Goal: Task Accomplishment & Management: Use online tool/utility

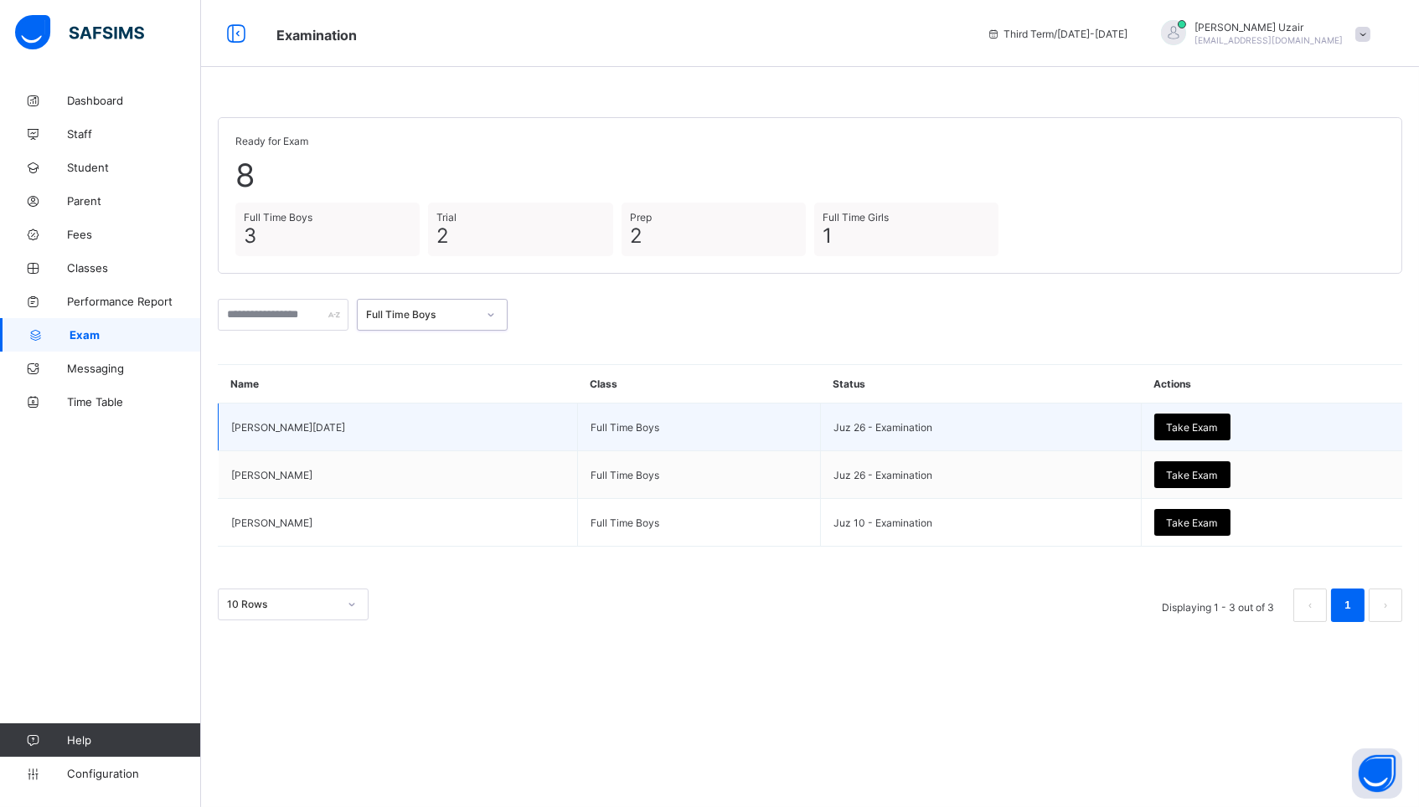
click at [1154, 417] on div "Take Exam" at bounding box center [1192, 427] width 76 height 27
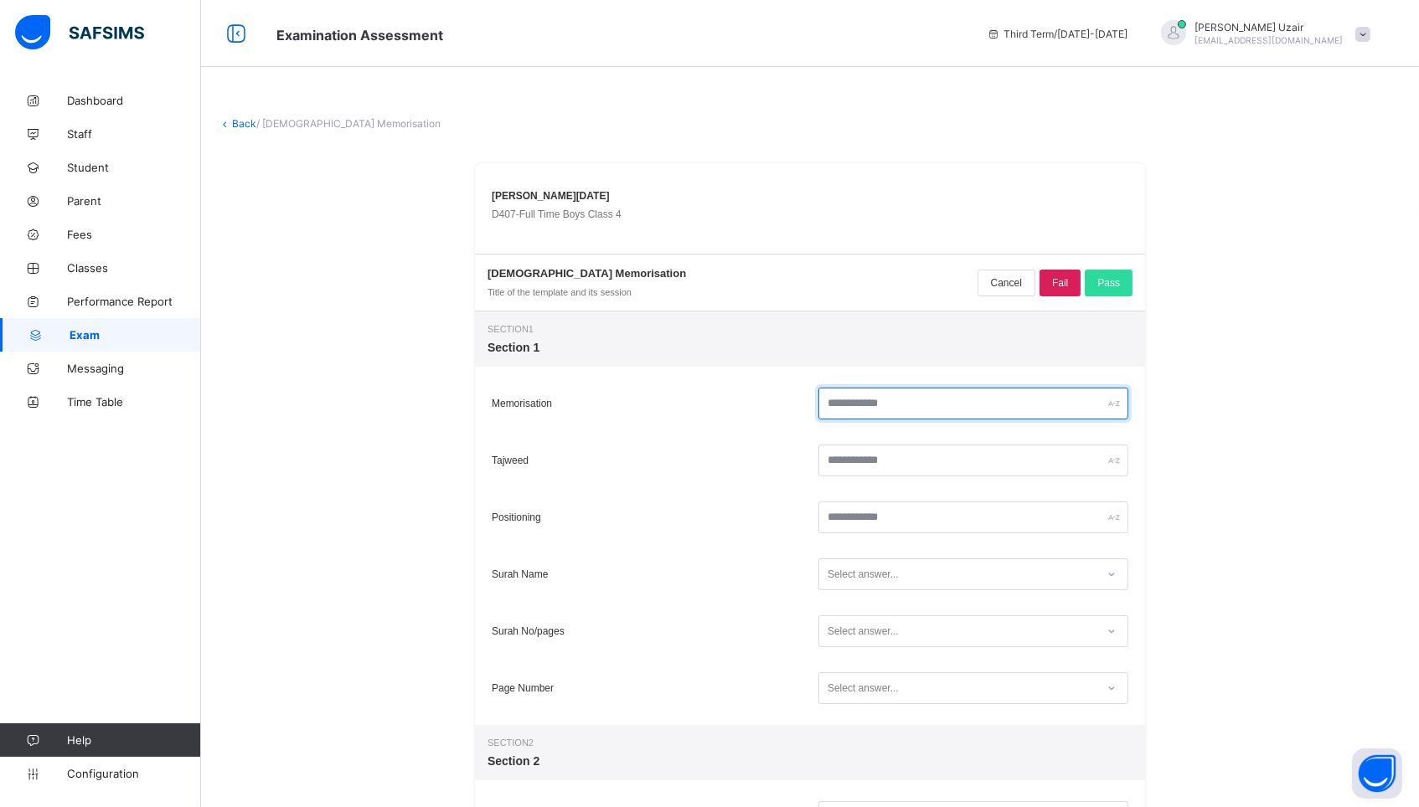
click at [952, 412] on input "text" at bounding box center [973, 404] width 310 height 32
type input "**"
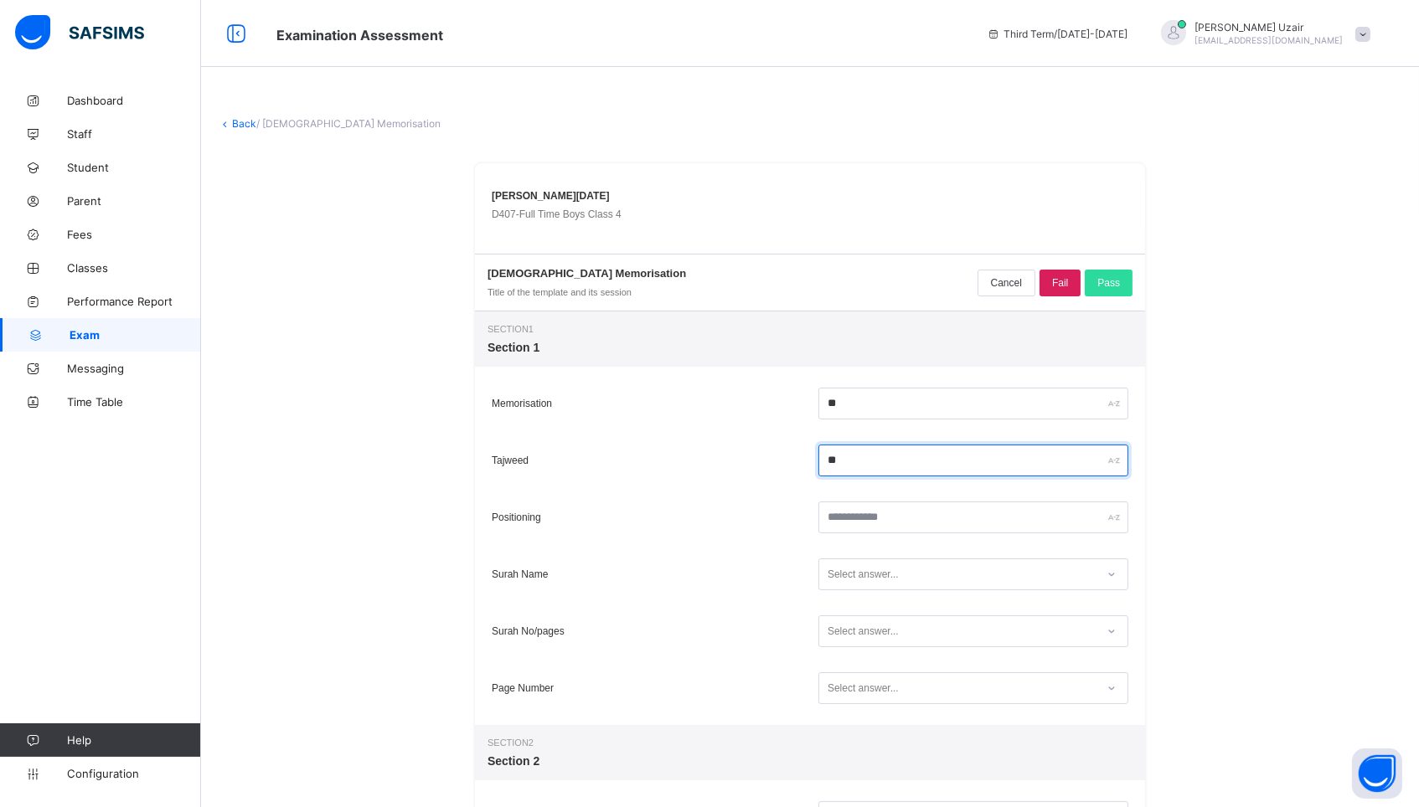
type input "**"
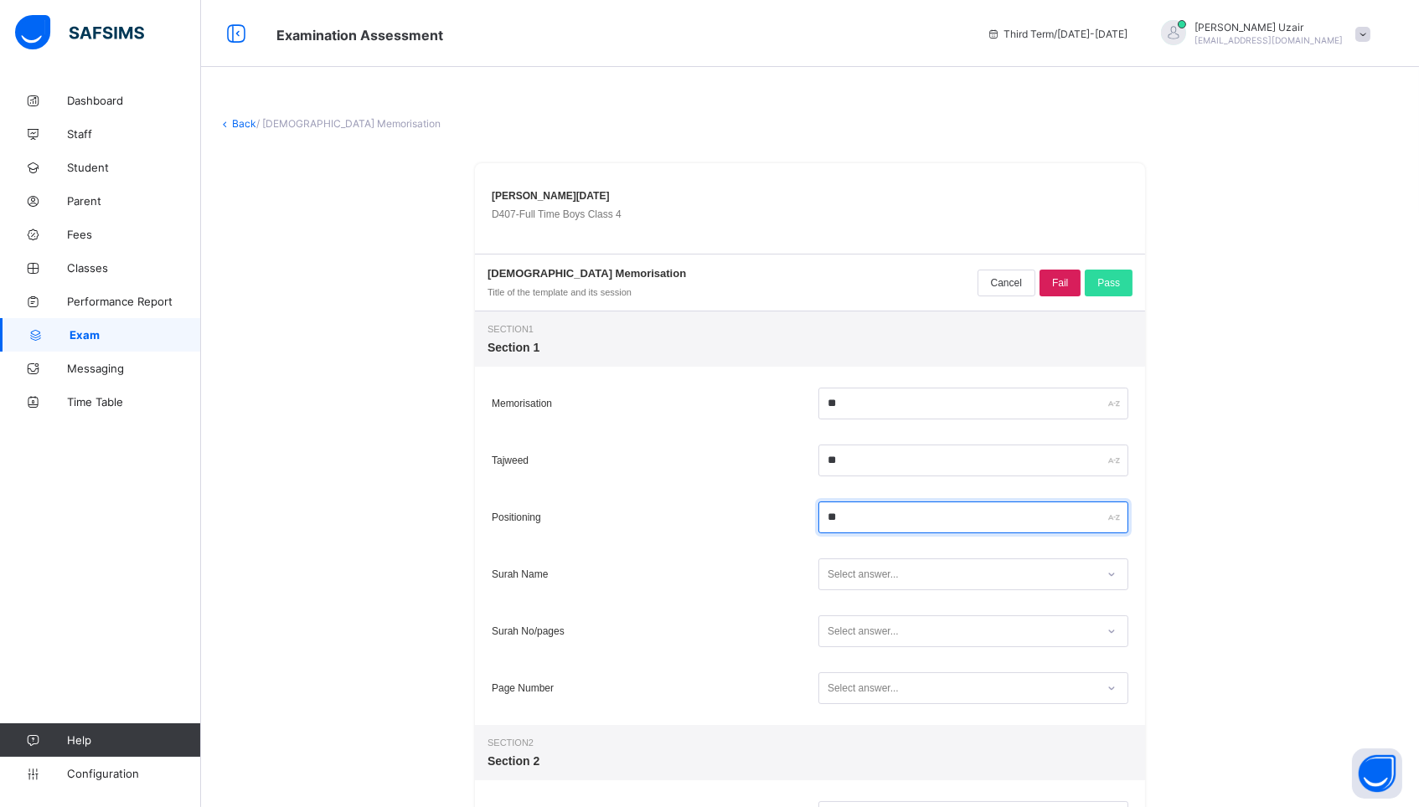
type input "**"
click at [912, 574] on div "Select answer..." at bounding box center [957, 575] width 276 height 23
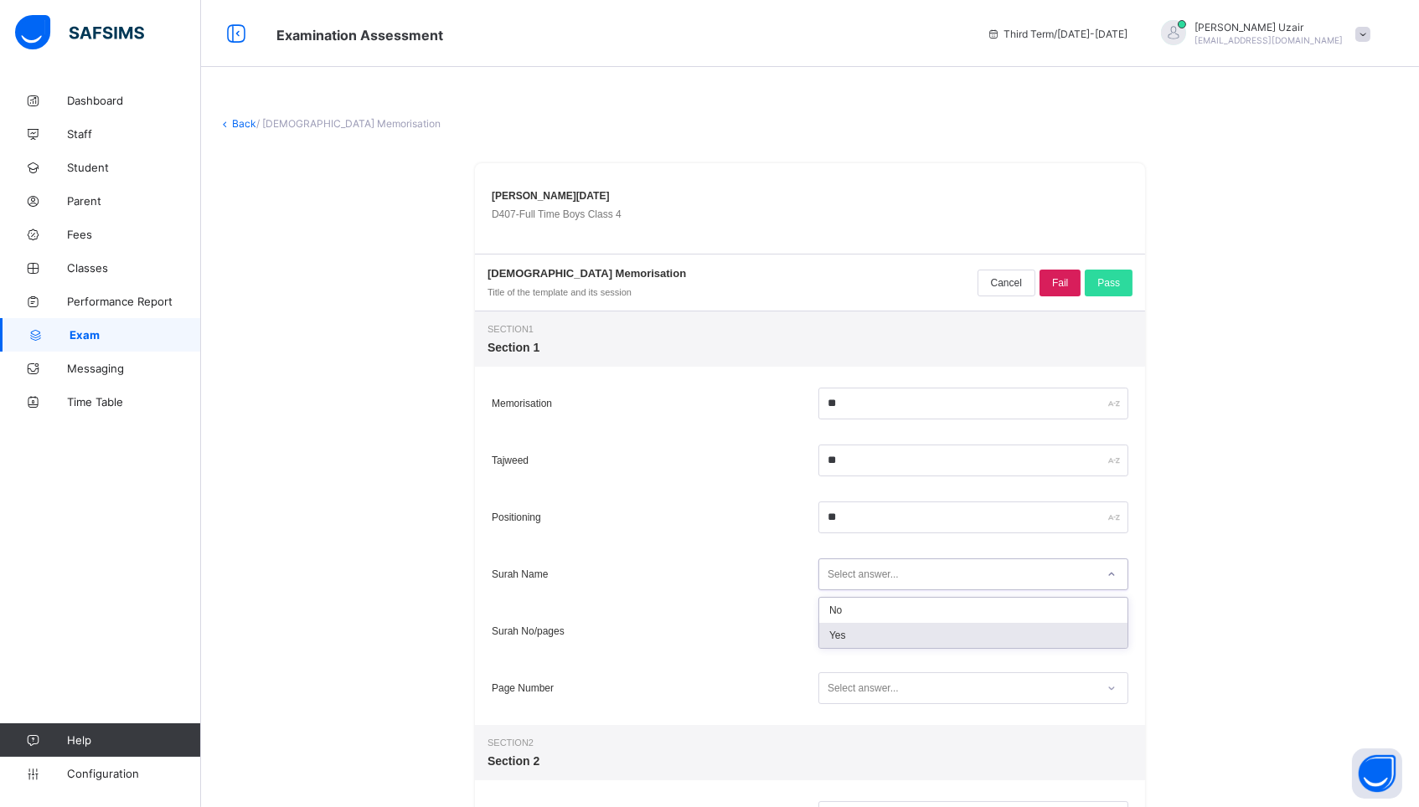
click at [886, 631] on div "Yes" at bounding box center [973, 635] width 308 height 25
click at [886, 631] on div "Select answer..." at bounding box center [862, 631] width 71 height 32
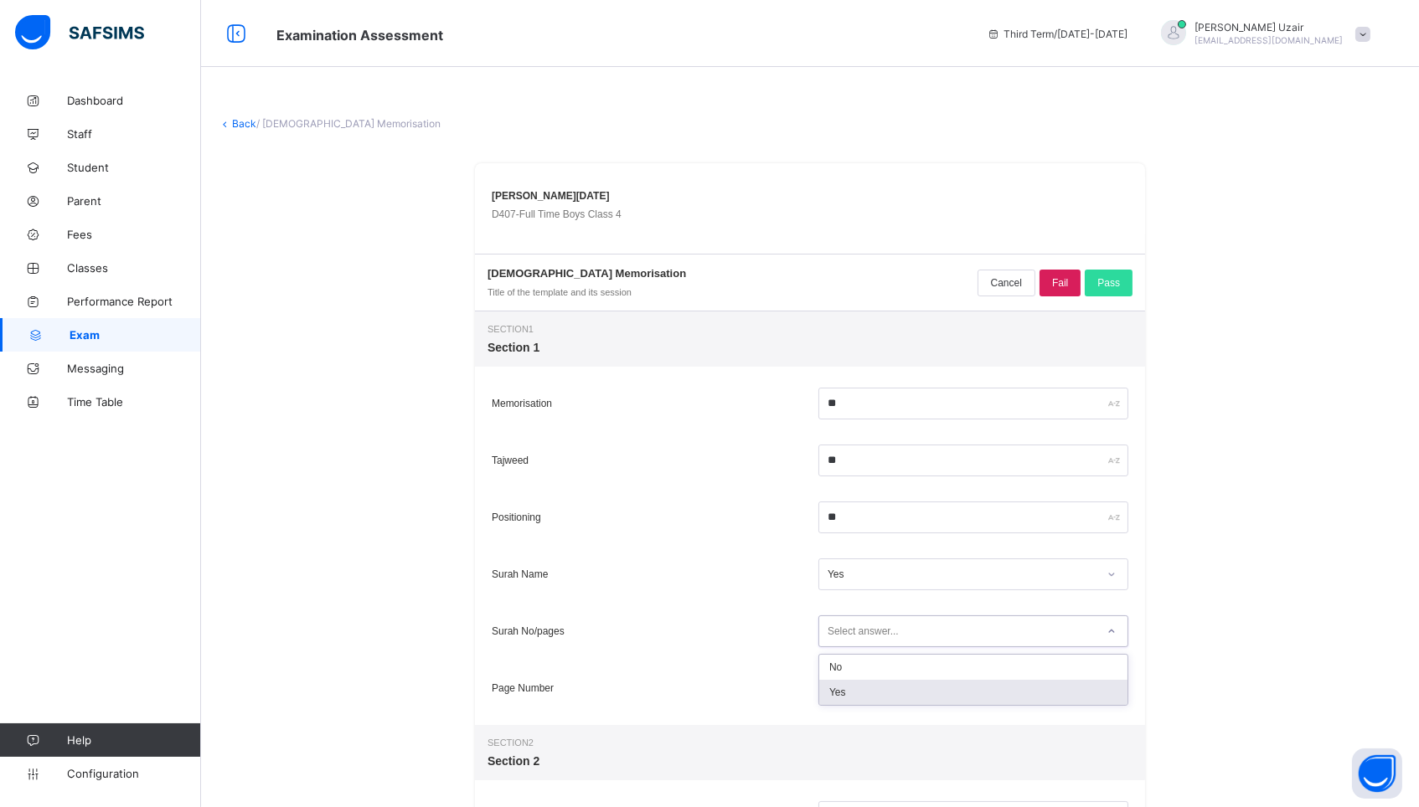
click at [868, 689] on div "Yes" at bounding box center [973, 692] width 308 height 25
click at [868, 689] on div "Select answer..." at bounding box center [862, 688] width 71 height 32
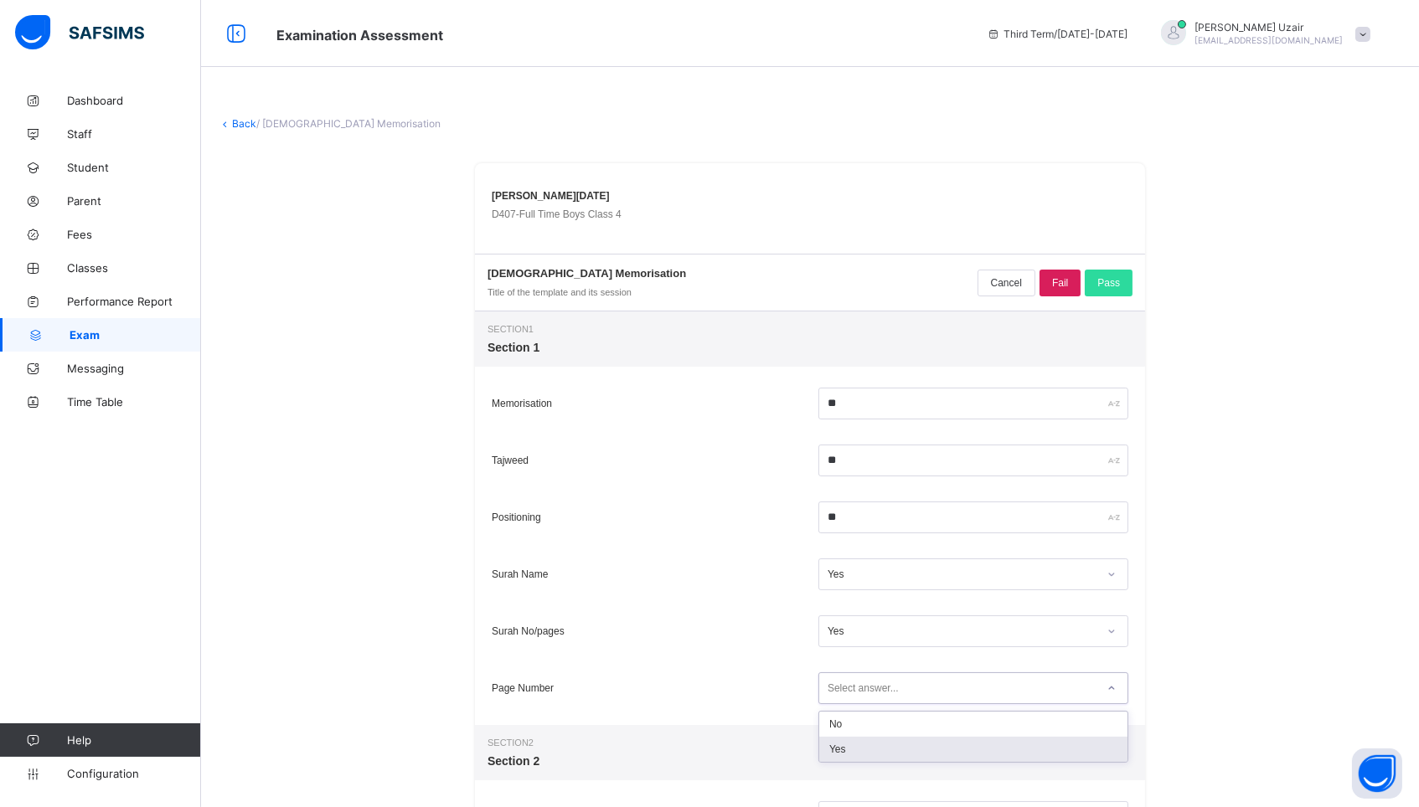
click at [861, 749] on div "Yes" at bounding box center [973, 749] width 308 height 25
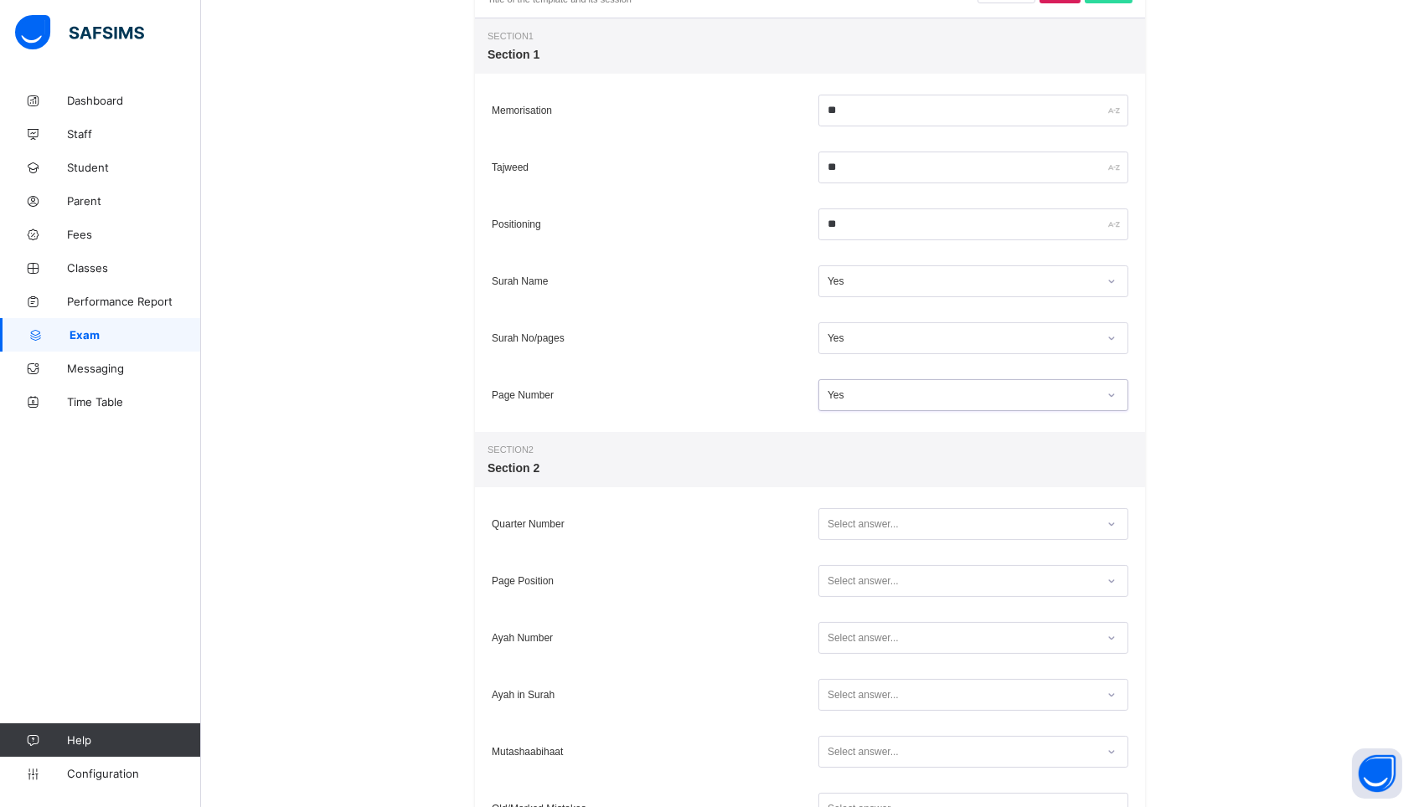
scroll to position [339, 0]
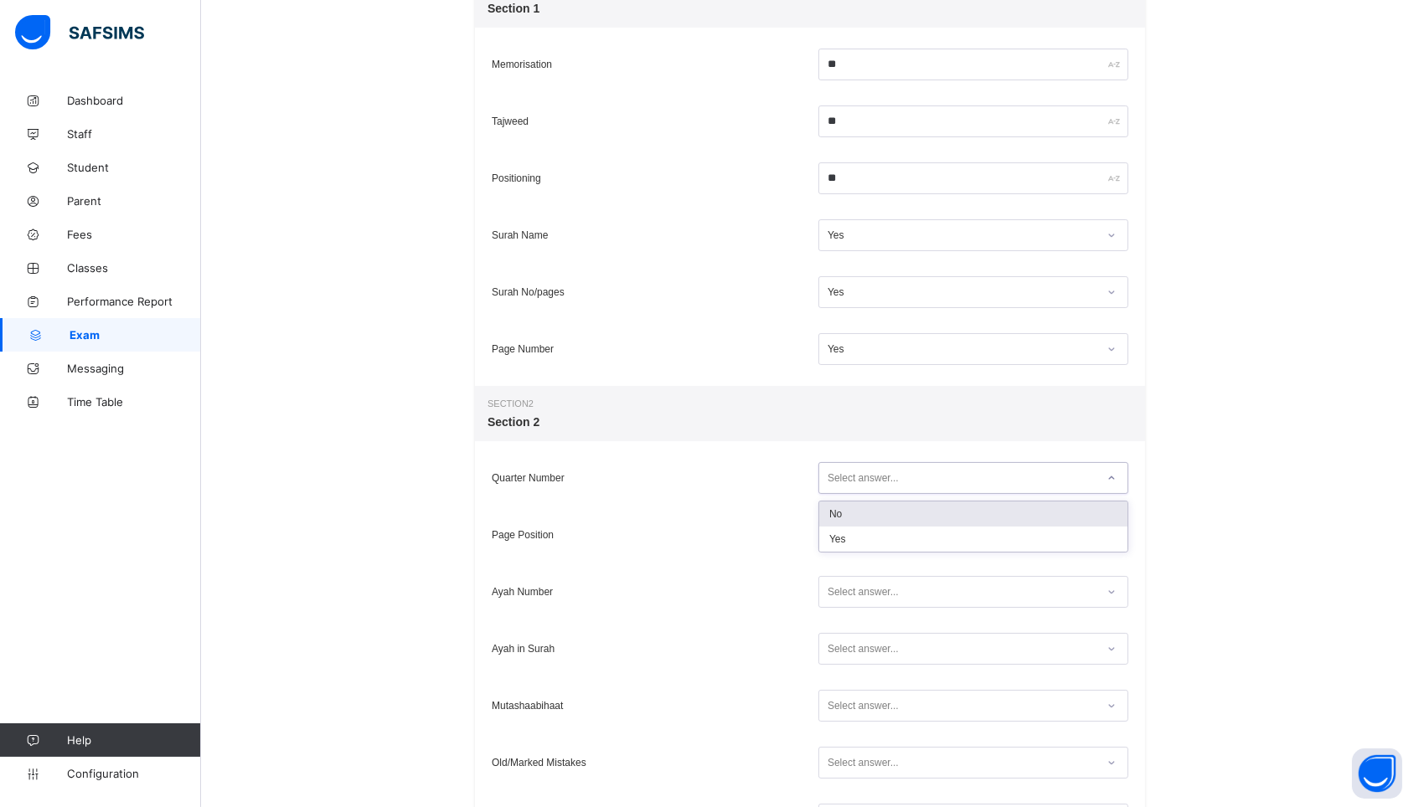
click at [860, 471] on div "Select answer..." at bounding box center [862, 478] width 71 height 32
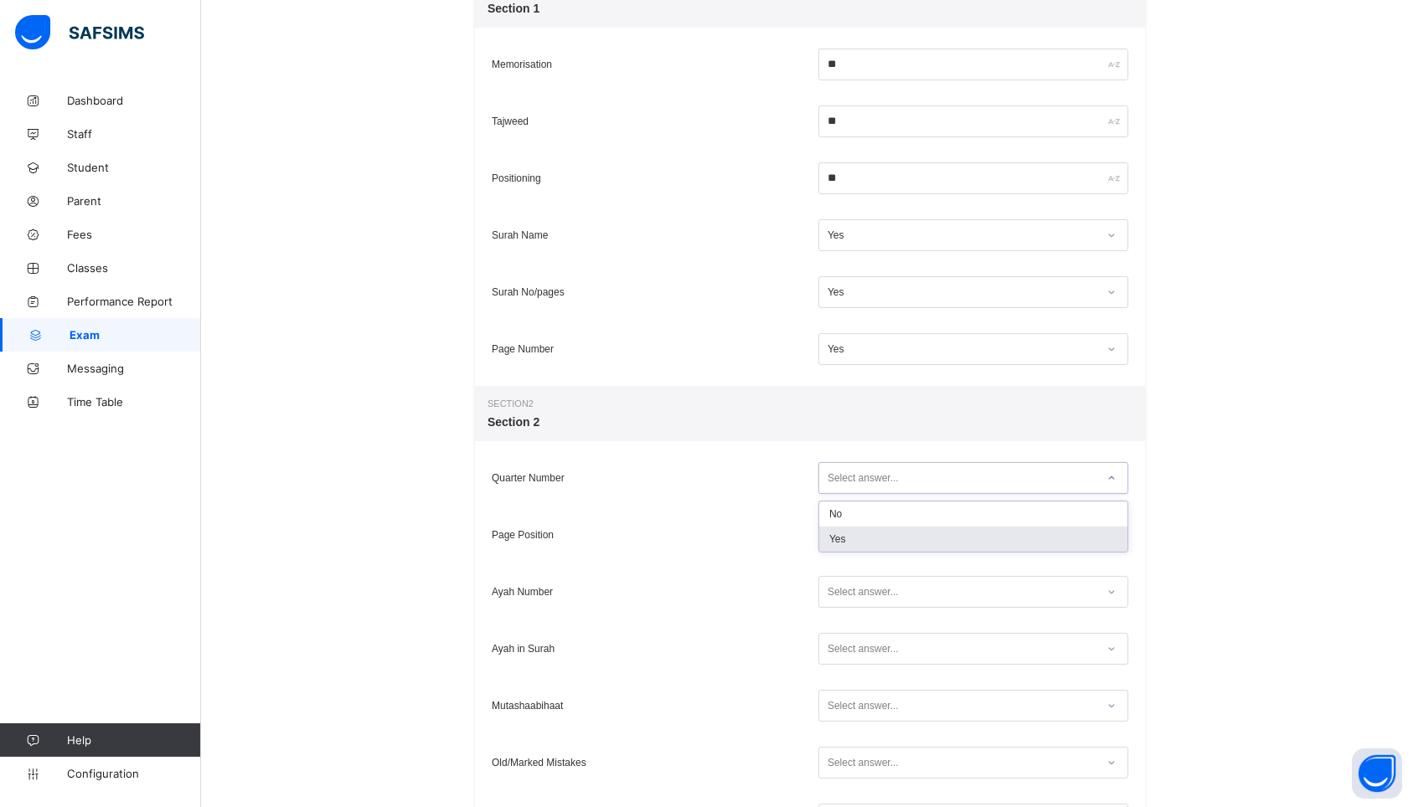
click at [841, 539] on div "Yes" at bounding box center [973, 539] width 308 height 25
click at [846, 533] on div "Select answer..." at bounding box center [862, 535] width 71 height 32
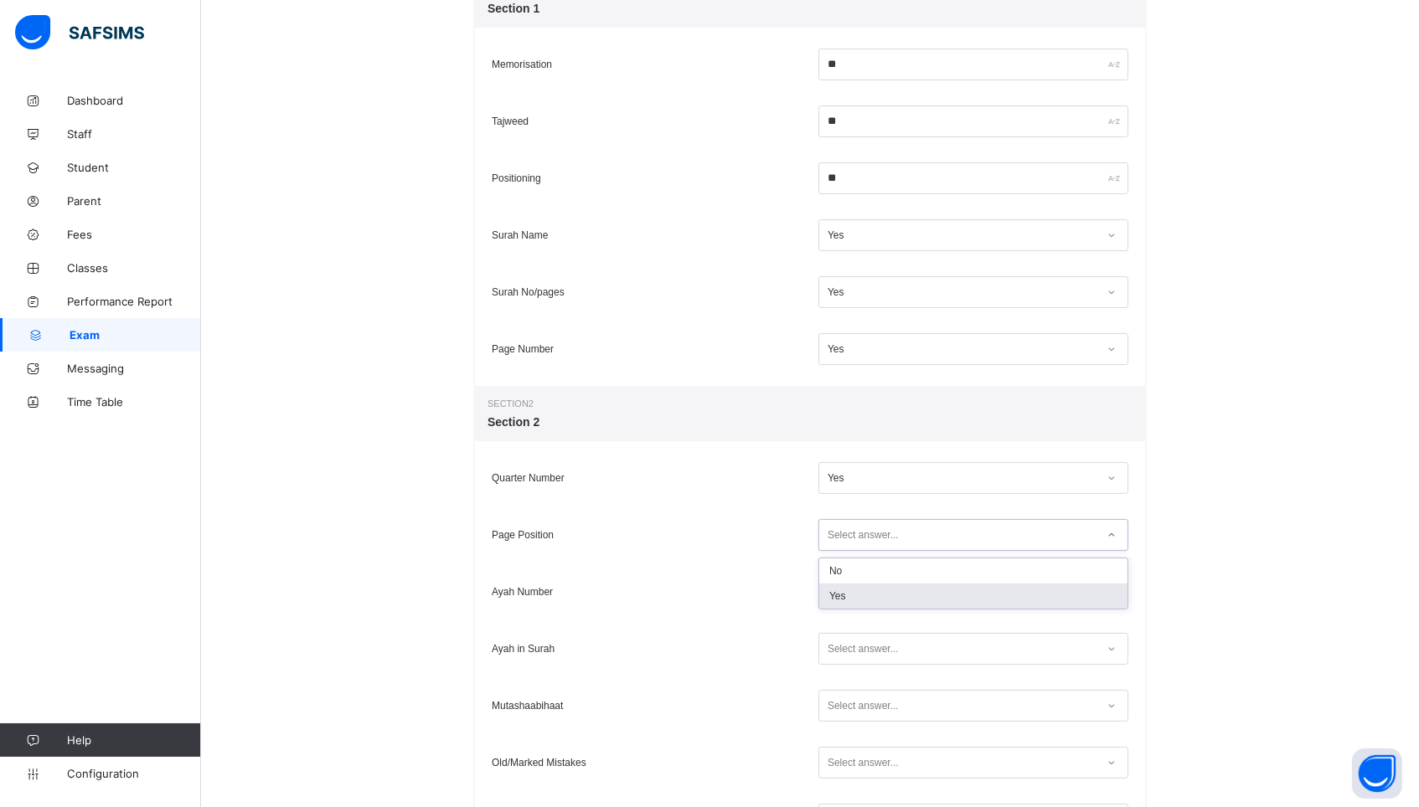
click at [836, 587] on div "Yes" at bounding box center [973, 596] width 308 height 25
click at [837, 598] on div "Select answer..." at bounding box center [862, 592] width 71 height 32
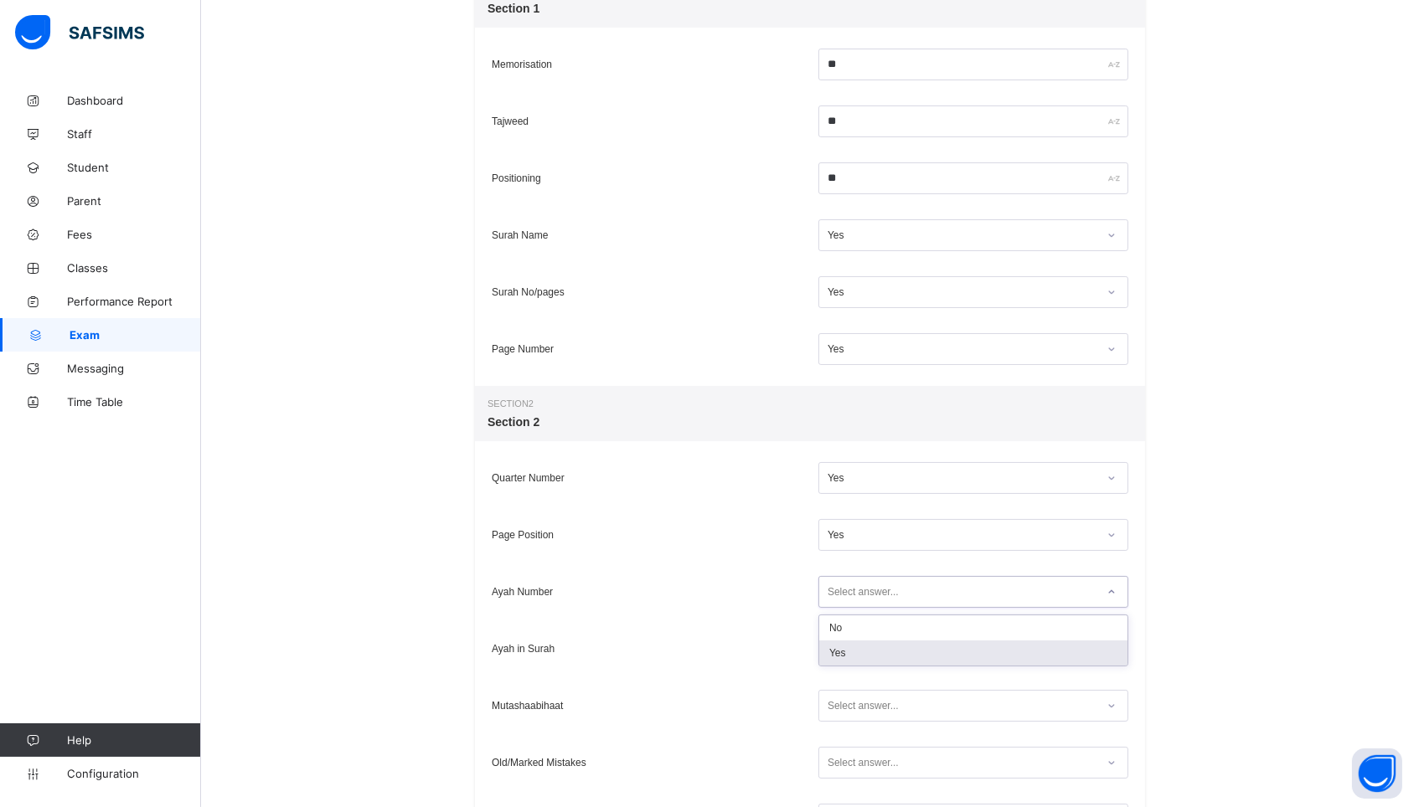
click at [831, 650] on div "Yes" at bounding box center [973, 653] width 308 height 25
click at [831, 646] on div "Select answer..." at bounding box center [862, 649] width 71 height 32
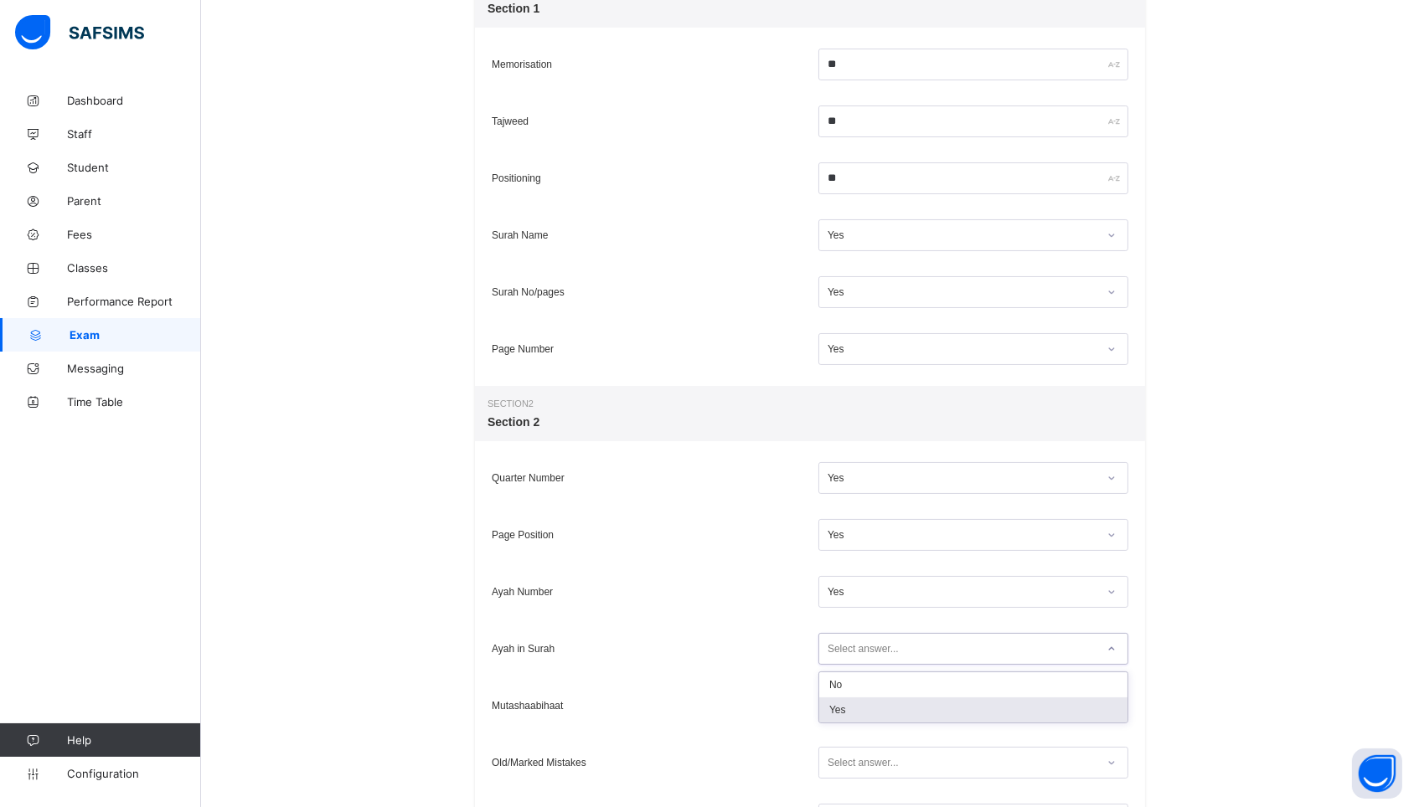
click at [831, 711] on div "Yes" at bounding box center [973, 710] width 308 height 25
click at [831, 711] on div "Select answer..." at bounding box center [862, 706] width 71 height 32
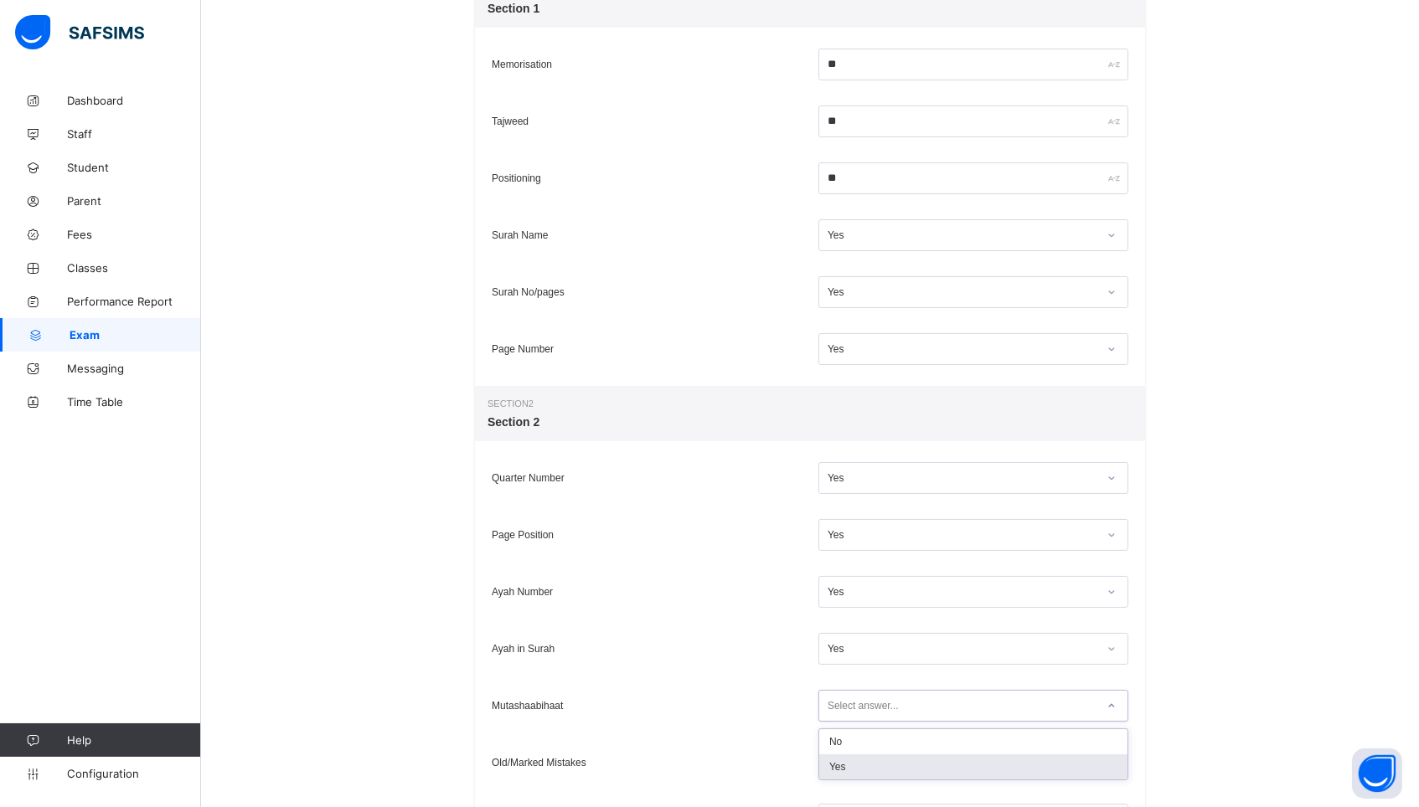
click at [830, 763] on div "Yes" at bounding box center [973, 766] width 308 height 25
click at [830, 763] on div "Select answer..." at bounding box center [973, 763] width 310 height 32
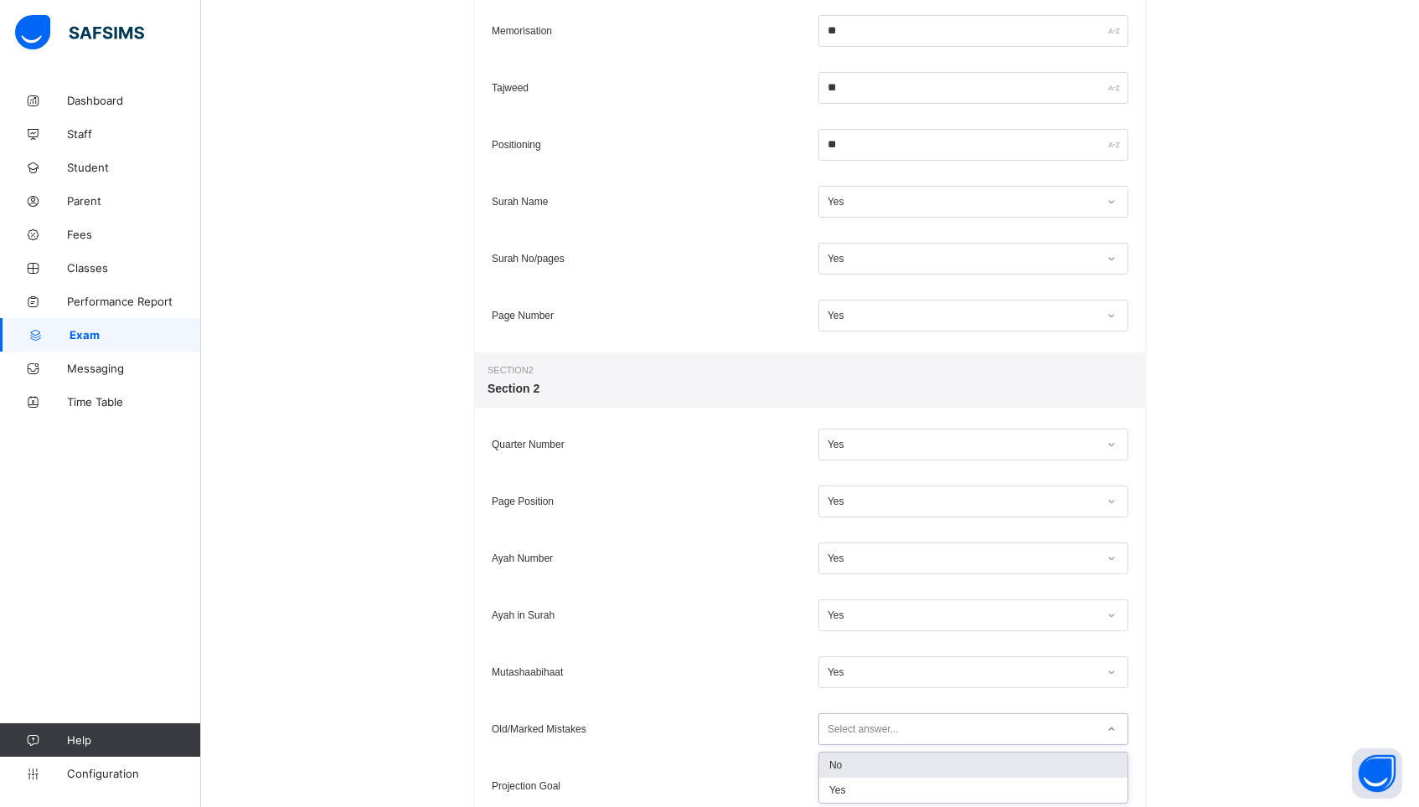
scroll to position [374, 0]
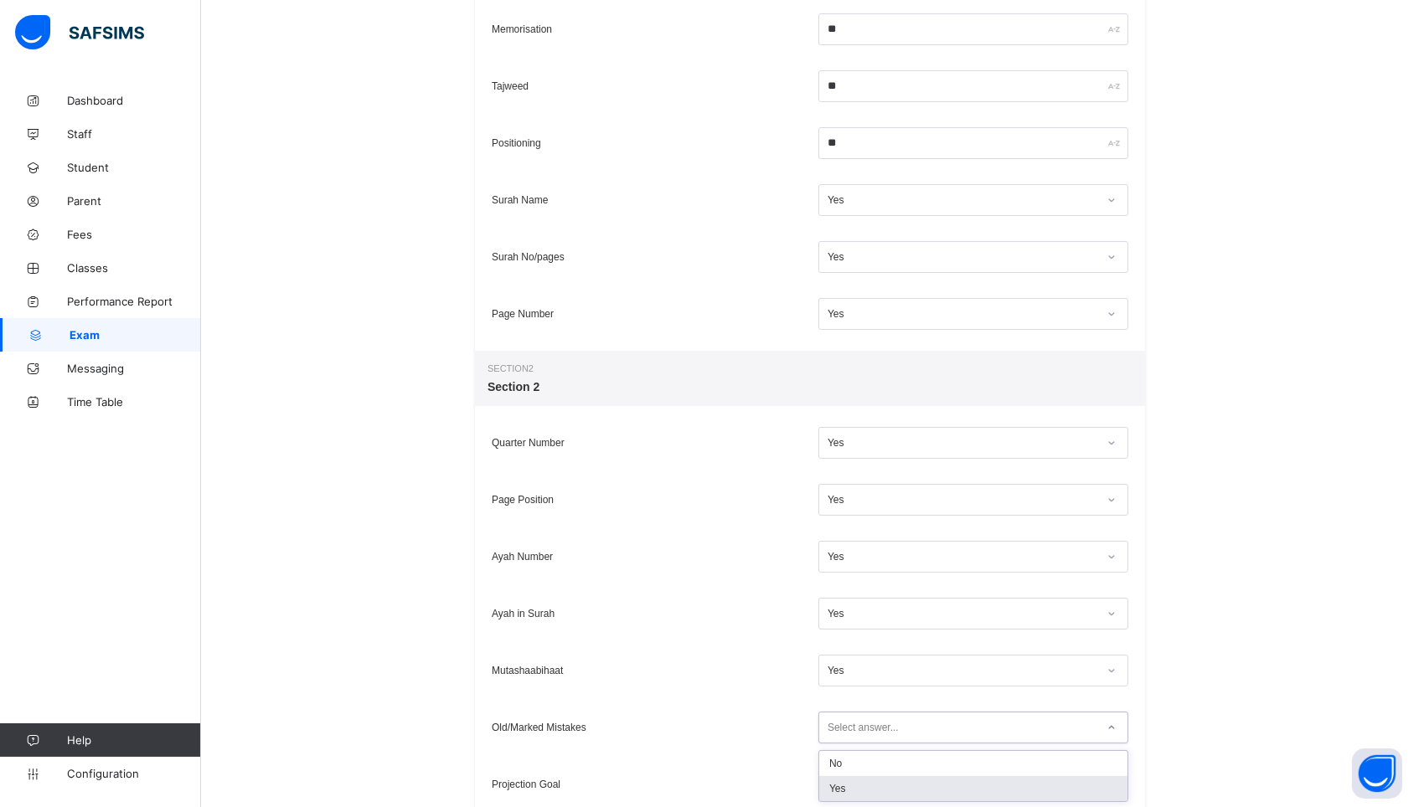
click at [829, 790] on div "Yes" at bounding box center [973, 788] width 308 height 25
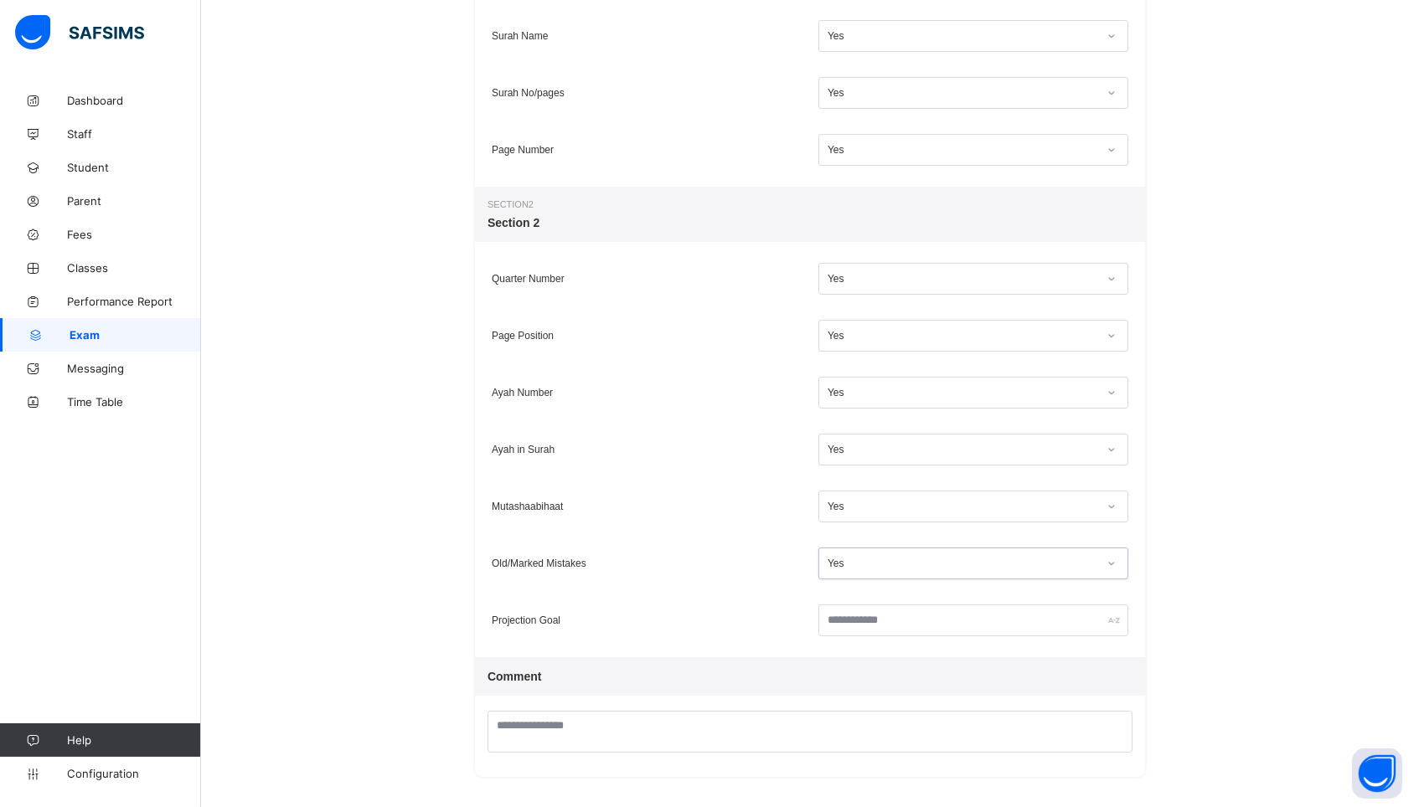
scroll to position [538, 0]
click at [839, 630] on input "text" at bounding box center [973, 621] width 310 height 32
type input "*"
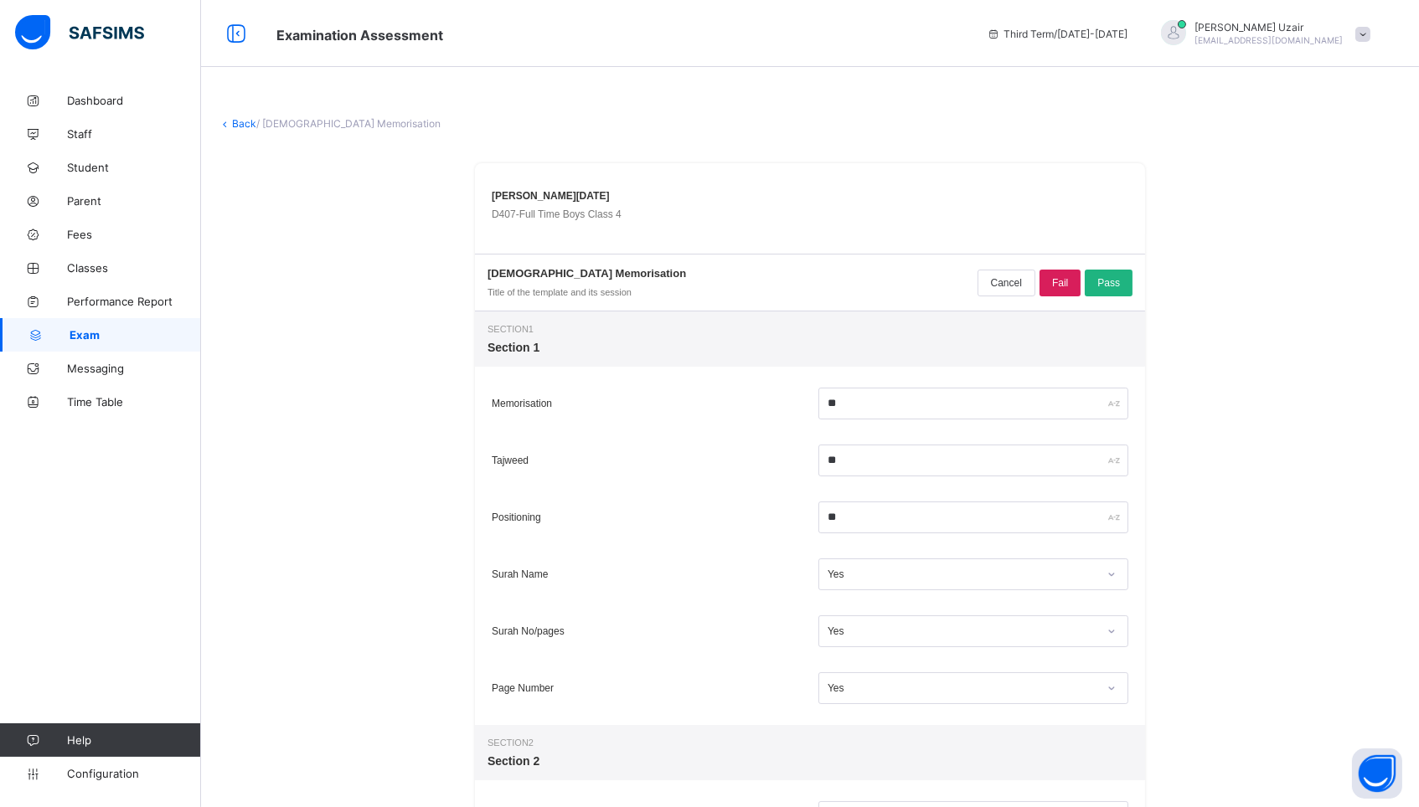
scroll to position [0, 0]
type input "******"
click at [1108, 282] on span "Pass" at bounding box center [1108, 283] width 23 height 12
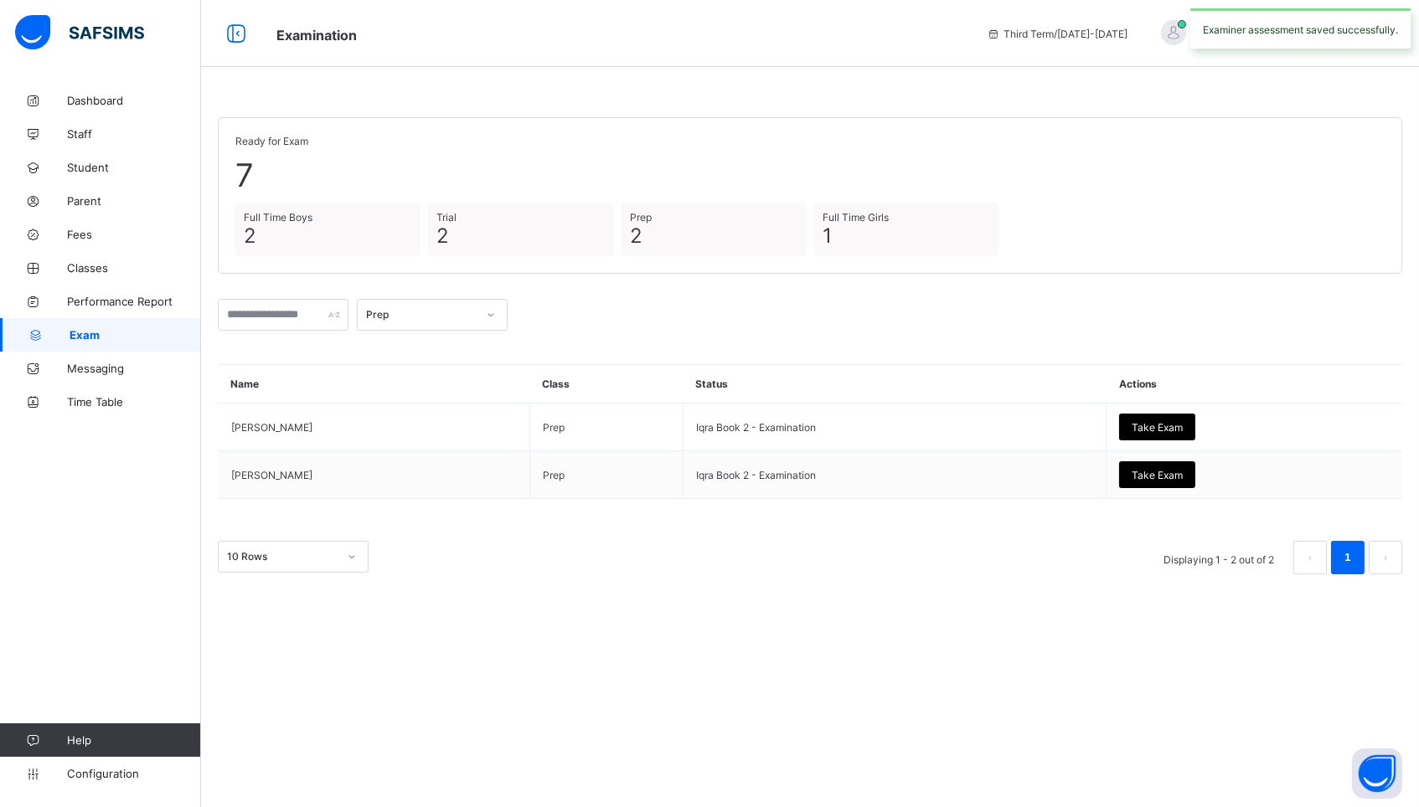
click at [421, 315] on div "Prep" at bounding box center [421, 315] width 111 height 13
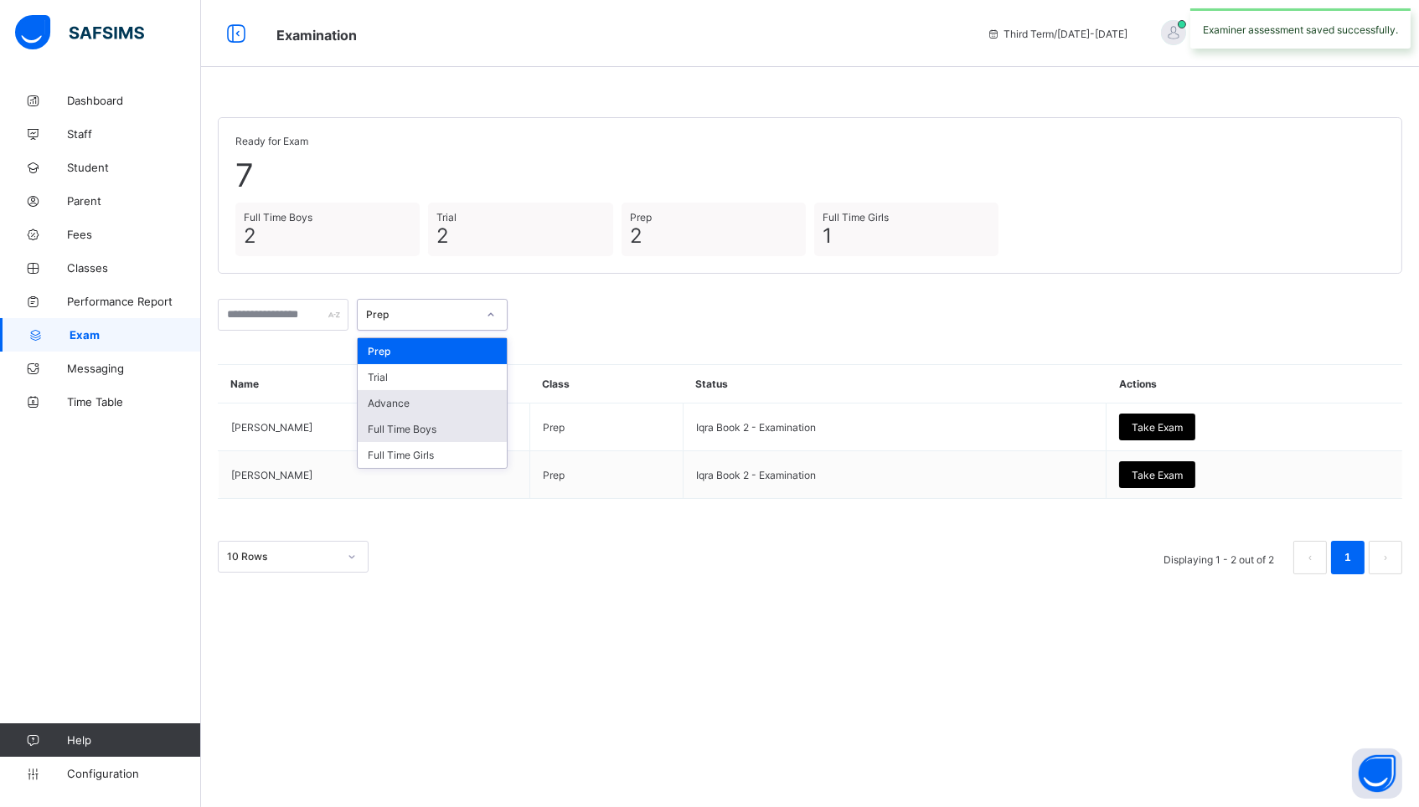
click at [414, 422] on div "Full Time Boys" at bounding box center [432, 429] width 149 height 26
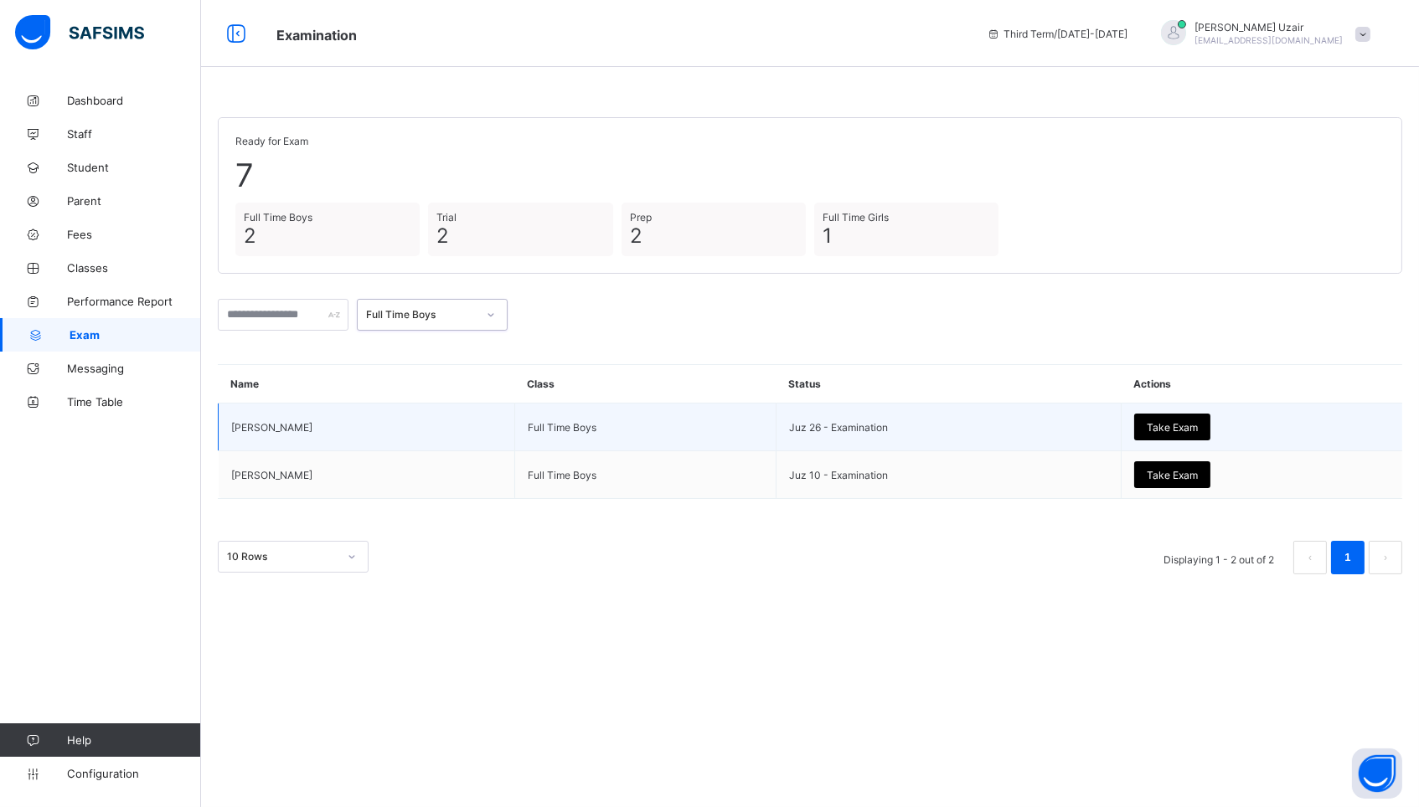
click at [1147, 421] on span "Take Exam" at bounding box center [1171, 427] width 51 height 13
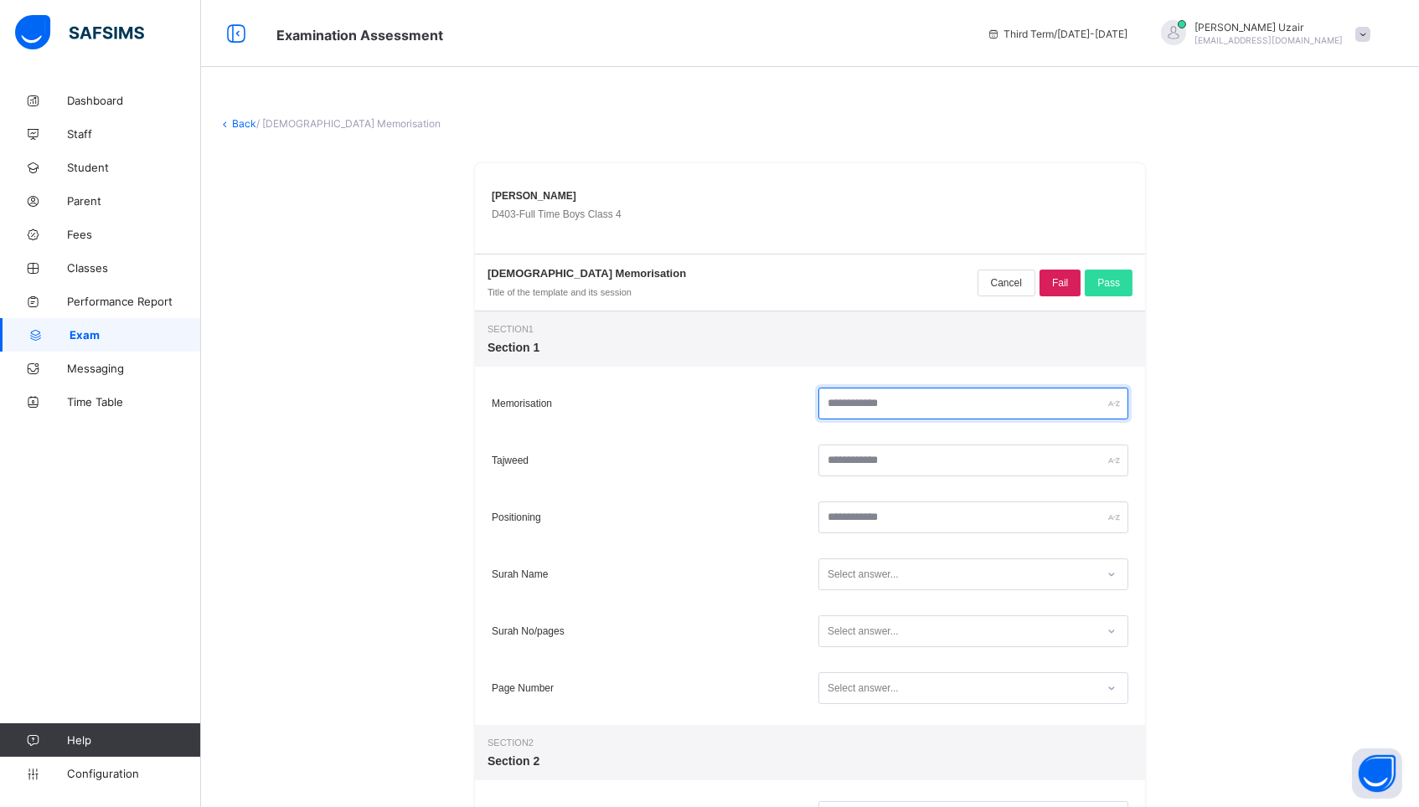
click at [913, 408] on input "text" at bounding box center [973, 404] width 310 height 32
type input "**"
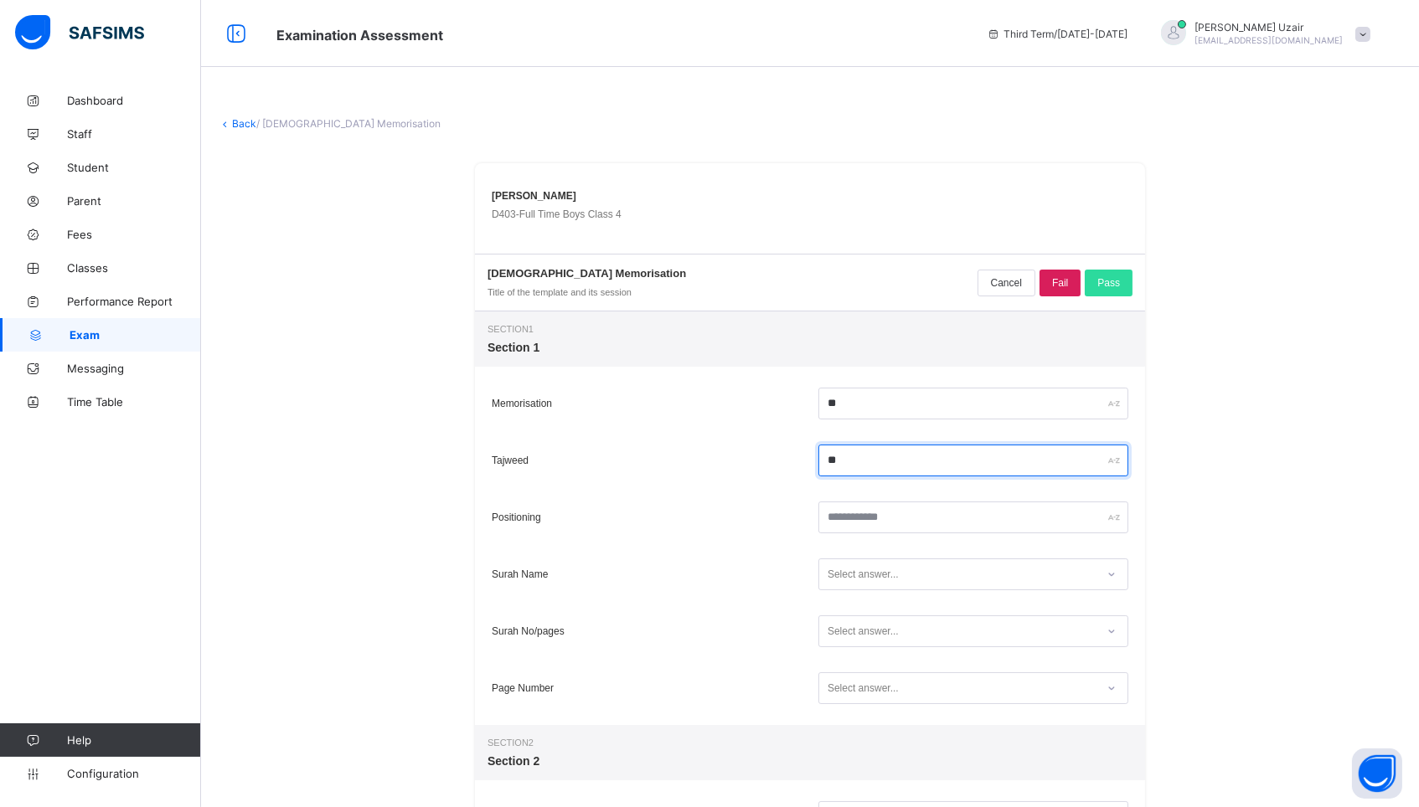
type input "**"
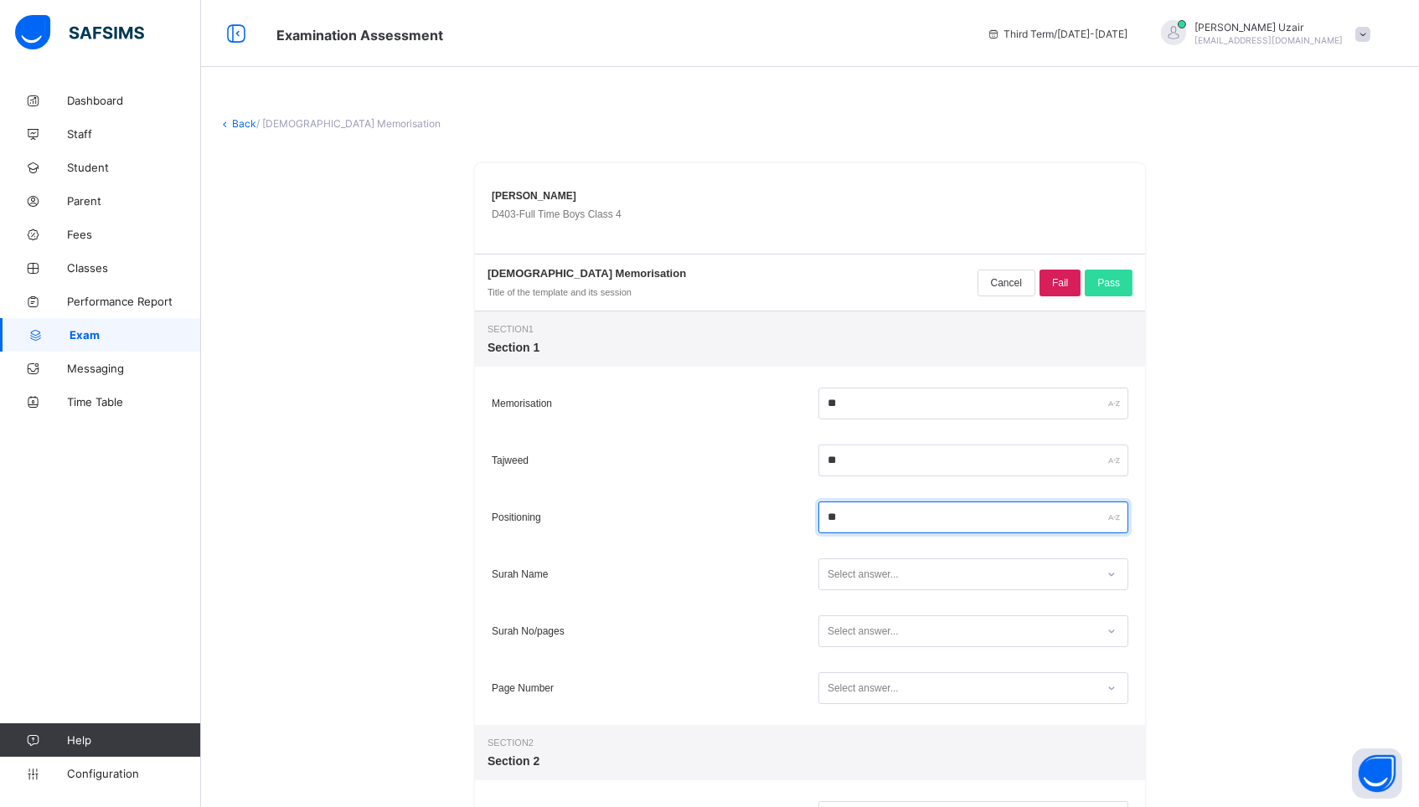
type input "**"
click at [916, 575] on div "Select answer..." at bounding box center [957, 575] width 276 height 23
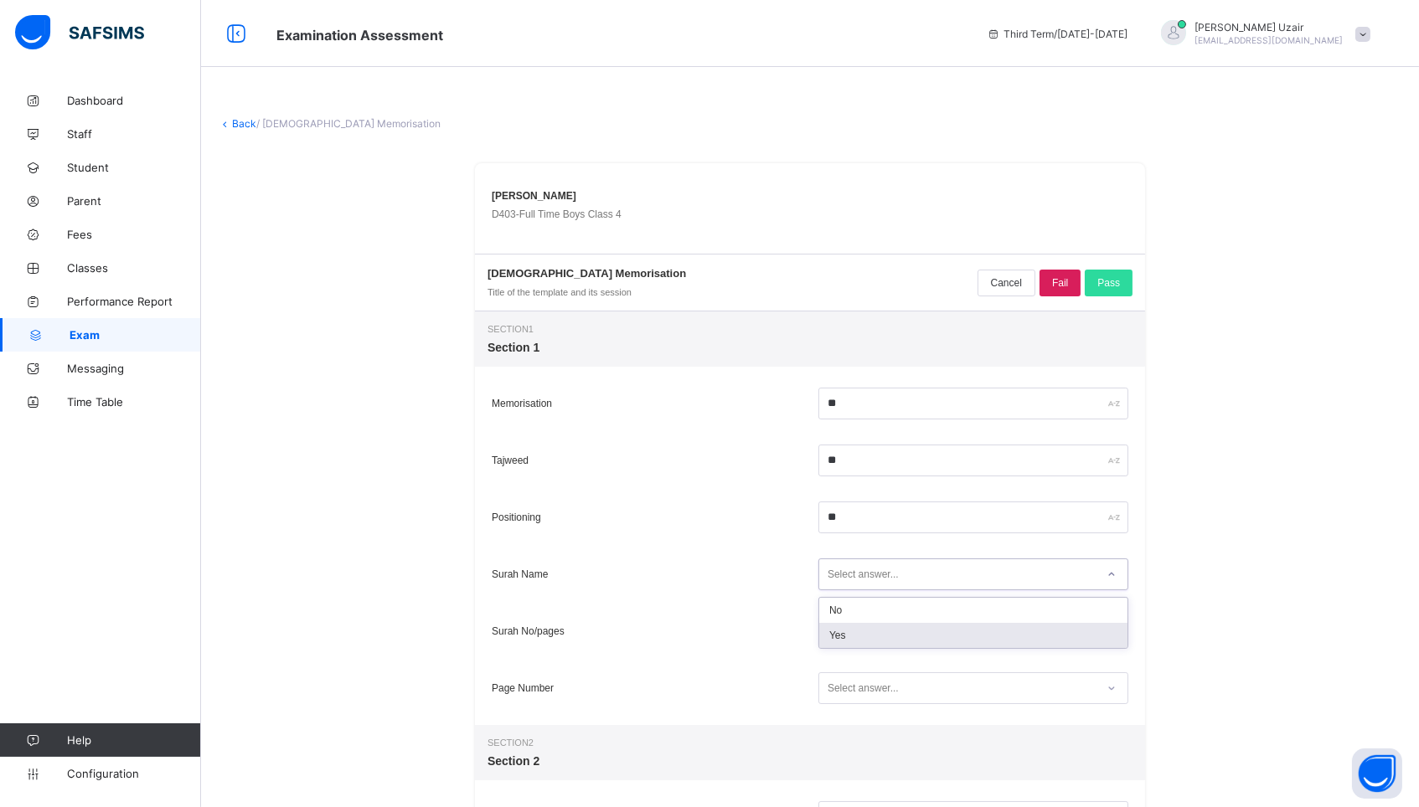
click at [886, 635] on div "Yes" at bounding box center [973, 635] width 308 height 25
click at [879, 639] on div "Select answer..." at bounding box center [862, 631] width 71 height 32
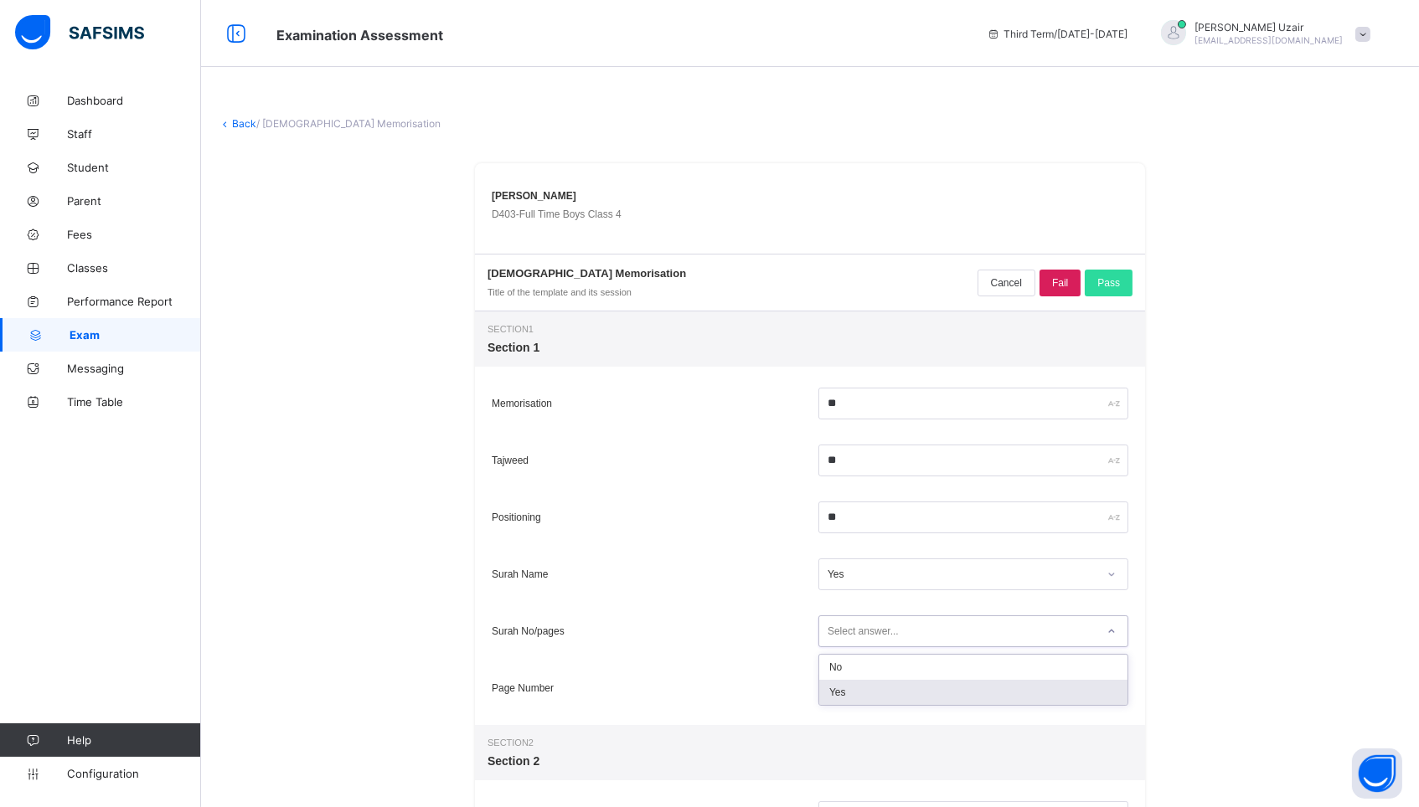
click at [873, 682] on div "Yes" at bounding box center [973, 692] width 308 height 25
click at [873, 682] on div "Select answer..." at bounding box center [862, 688] width 71 height 32
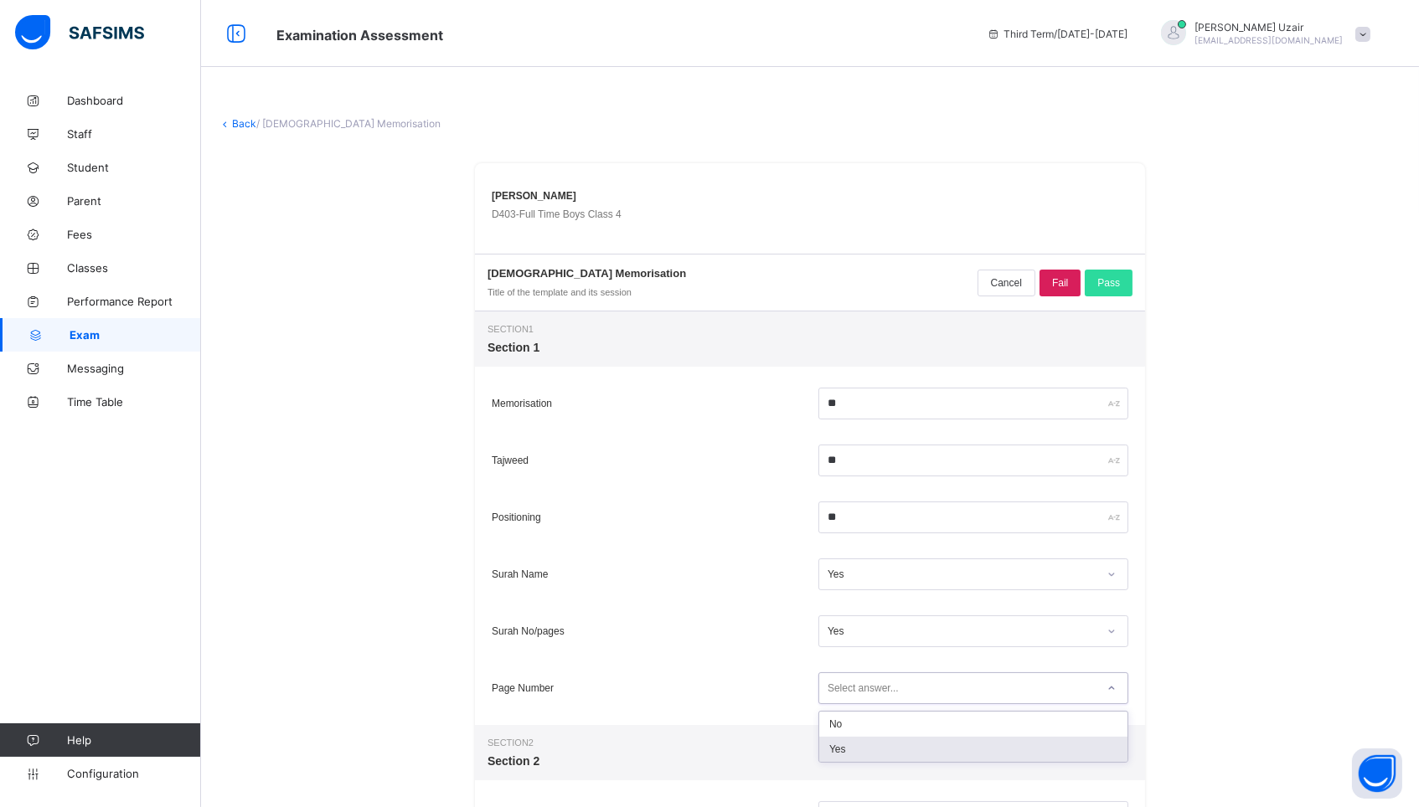
click at [868, 739] on div "Yes" at bounding box center [973, 749] width 308 height 25
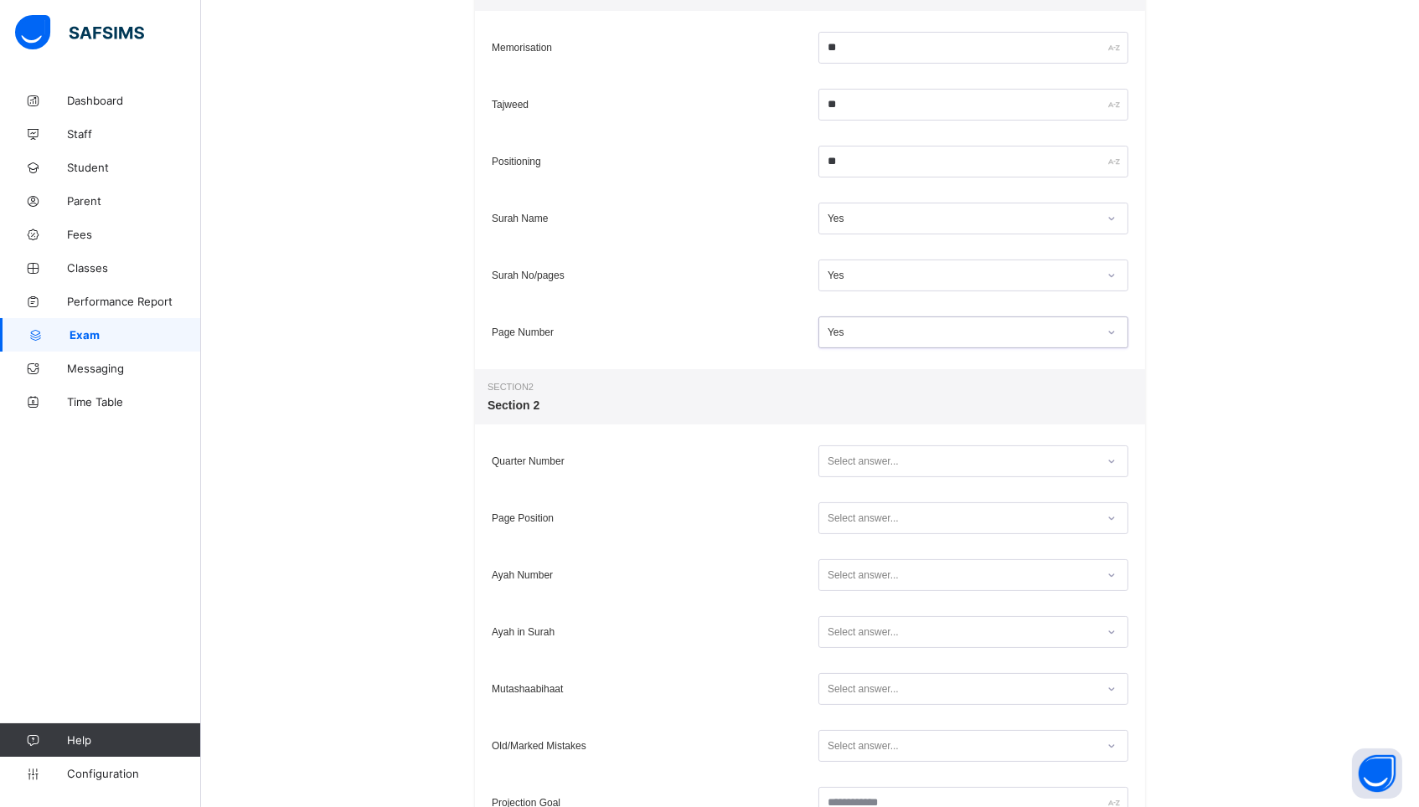
scroll to position [363, 0]
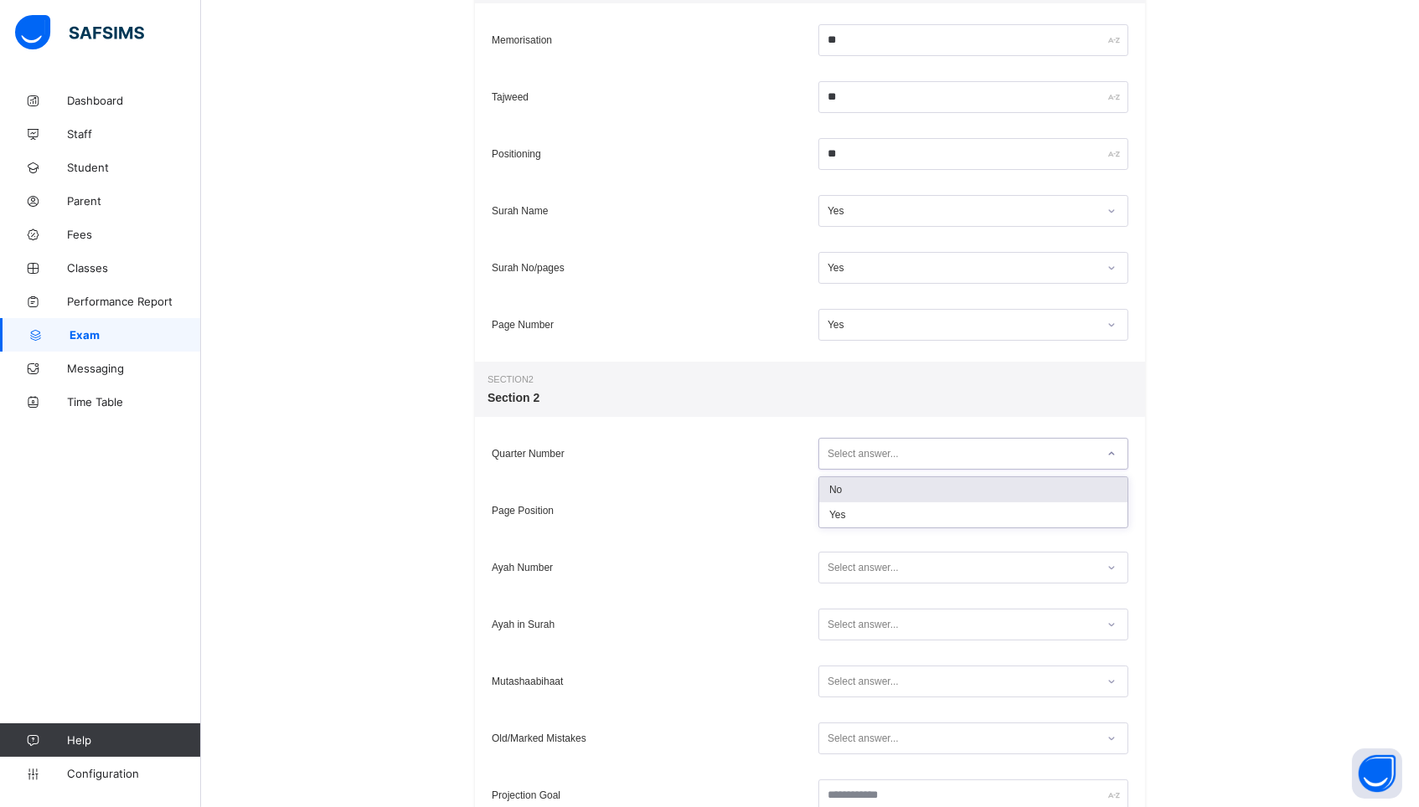
click at [897, 453] on div "Select answer..." at bounding box center [862, 454] width 71 height 32
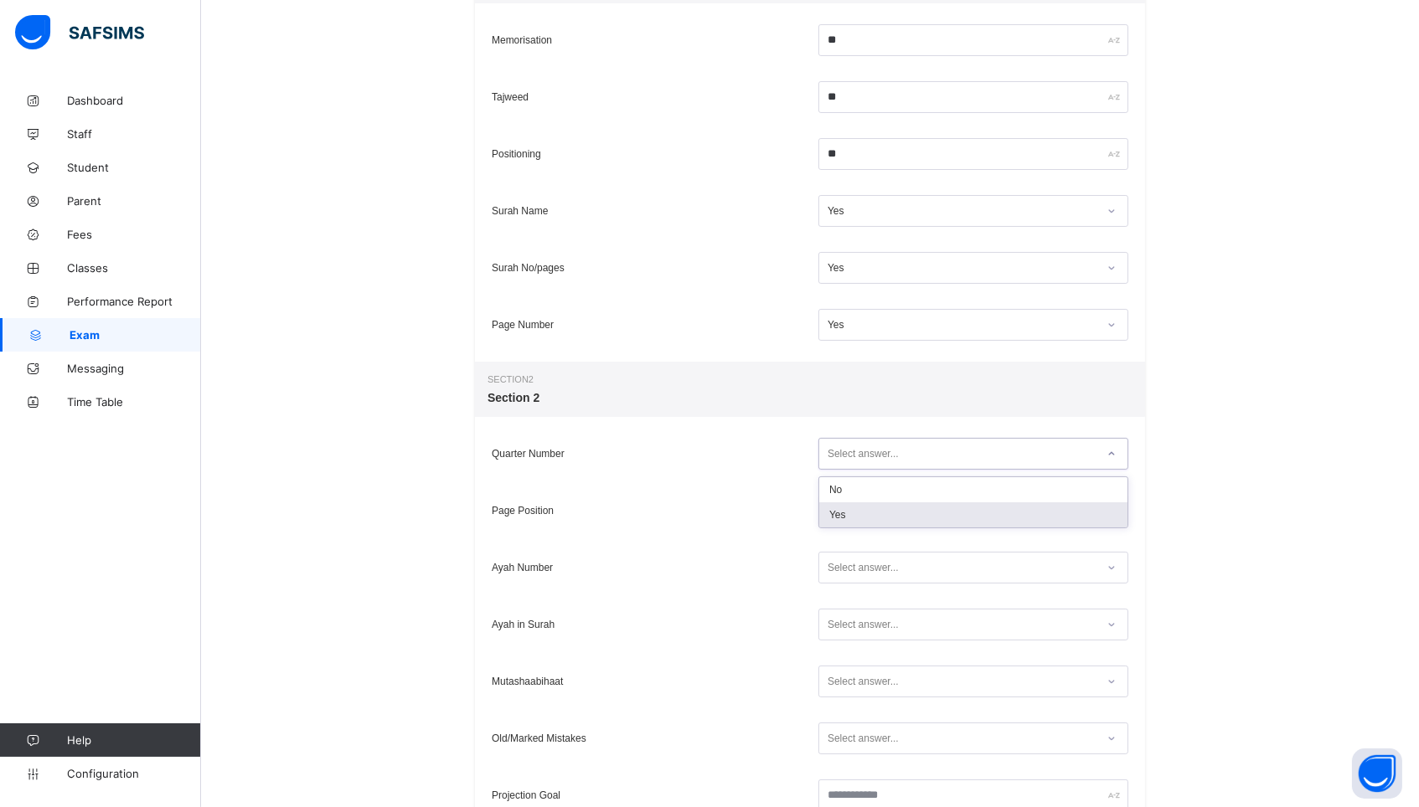
click at [888, 506] on div "Yes" at bounding box center [973, 514] width 308 height 25
click at [883, 514] on div "Select answer..." at bounding box center [862, 511] width 71 height 32
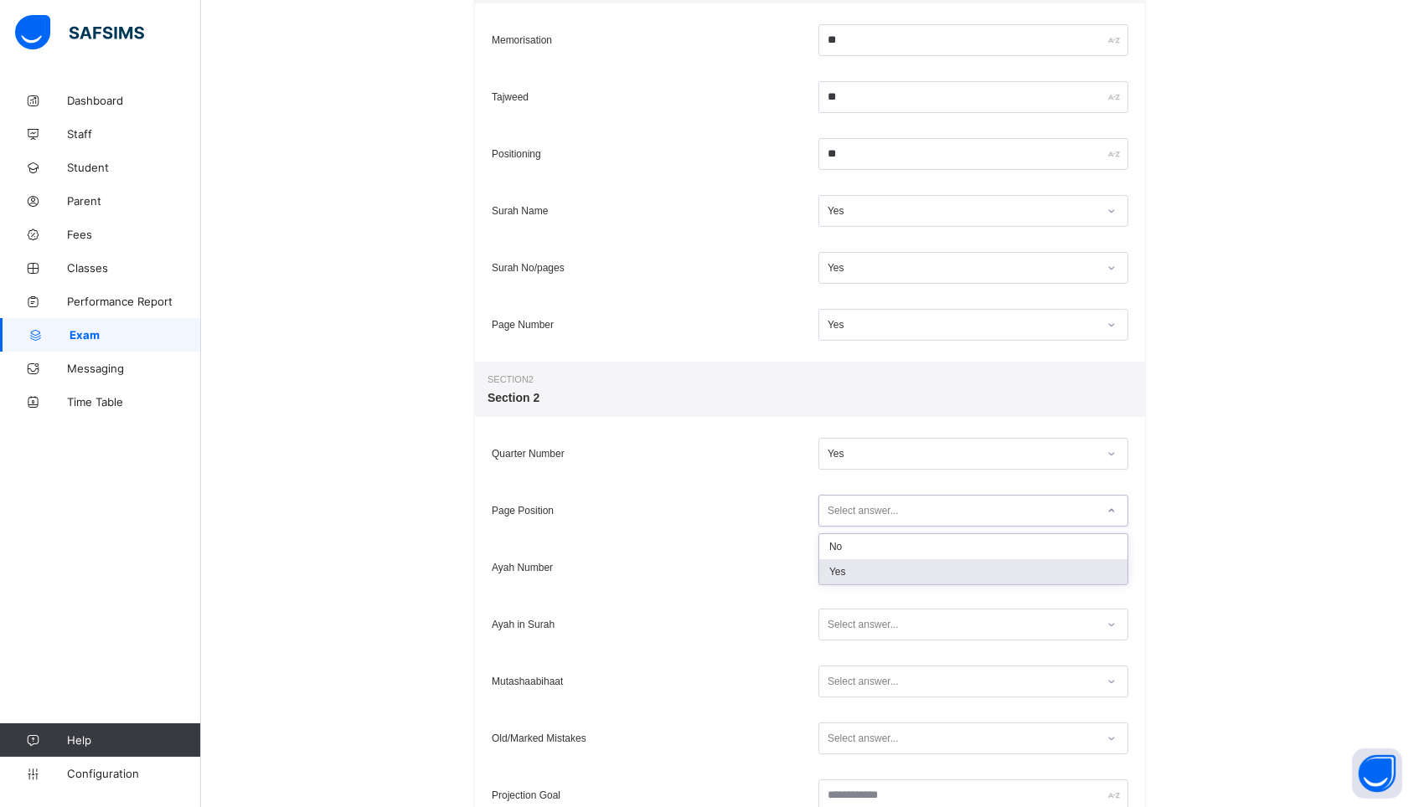
click at [864, 565] on div "Yes" at bounding box center [973, 571] width 308 height 25
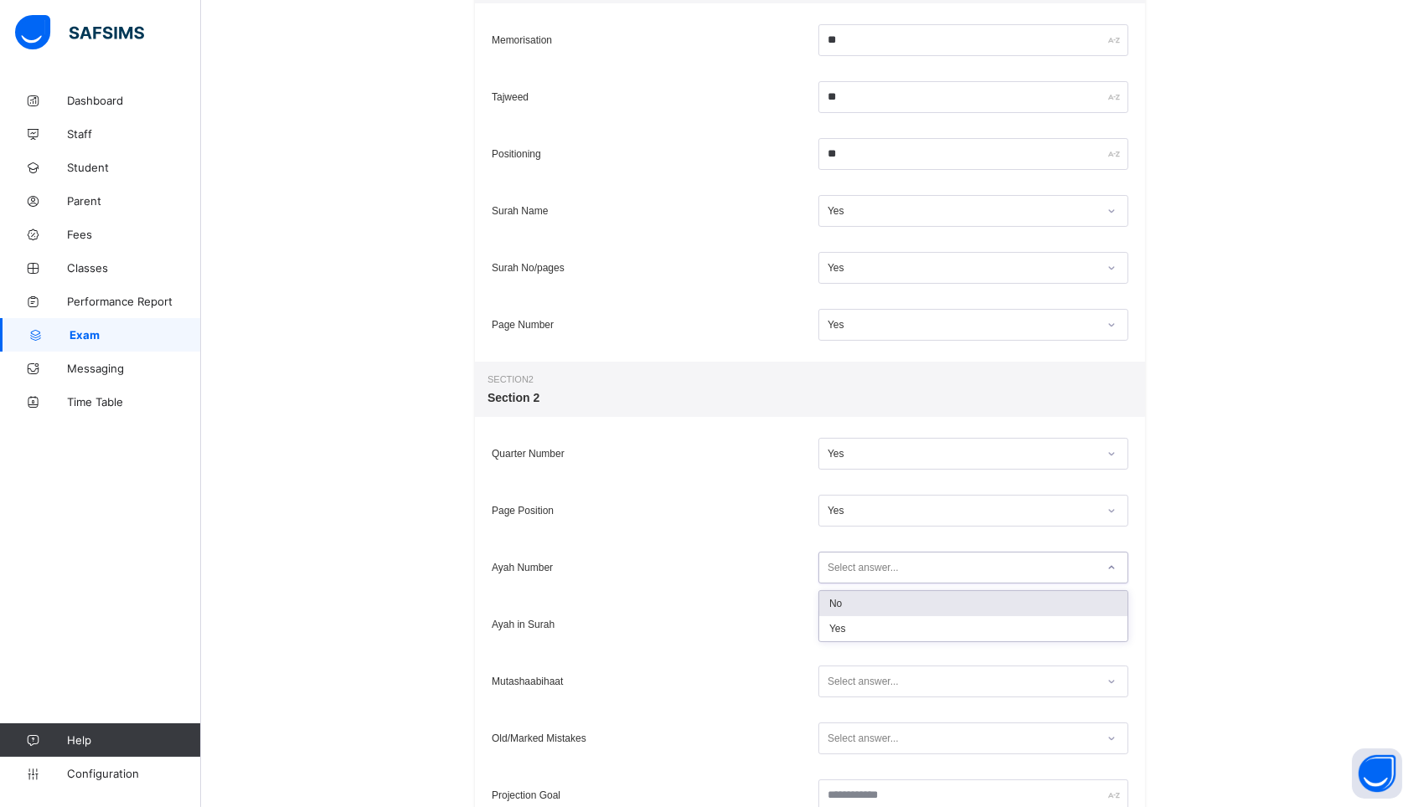
click at [864, 565] on div "Select answer..." at bounding box center [862, 568] width 71 height 32
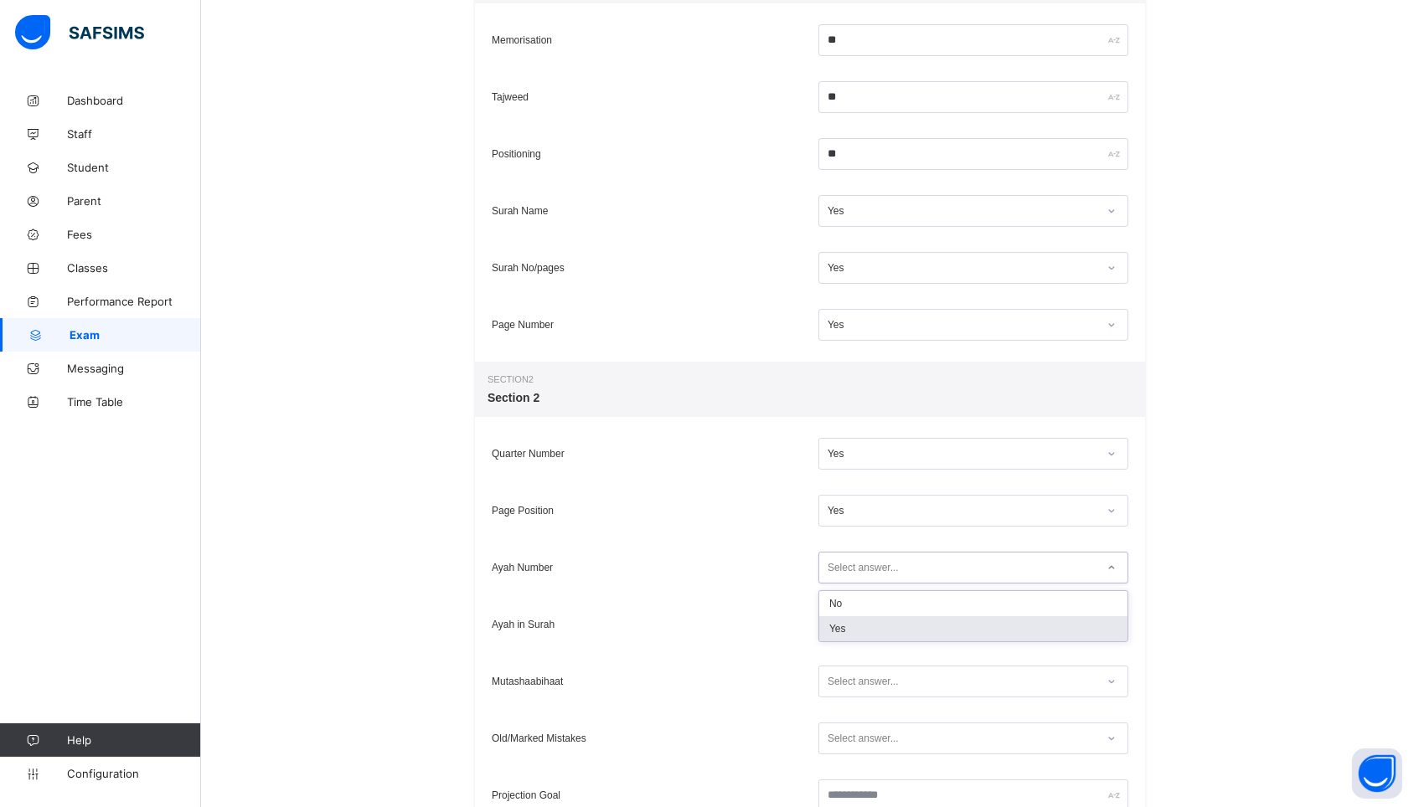
click at [858, 623] on div "Yes" at bounding box center [973, 628] width 308 height 25
click at [858, 623] on div "Select answer..." at bounding box center [862, 625] width 71 height 32
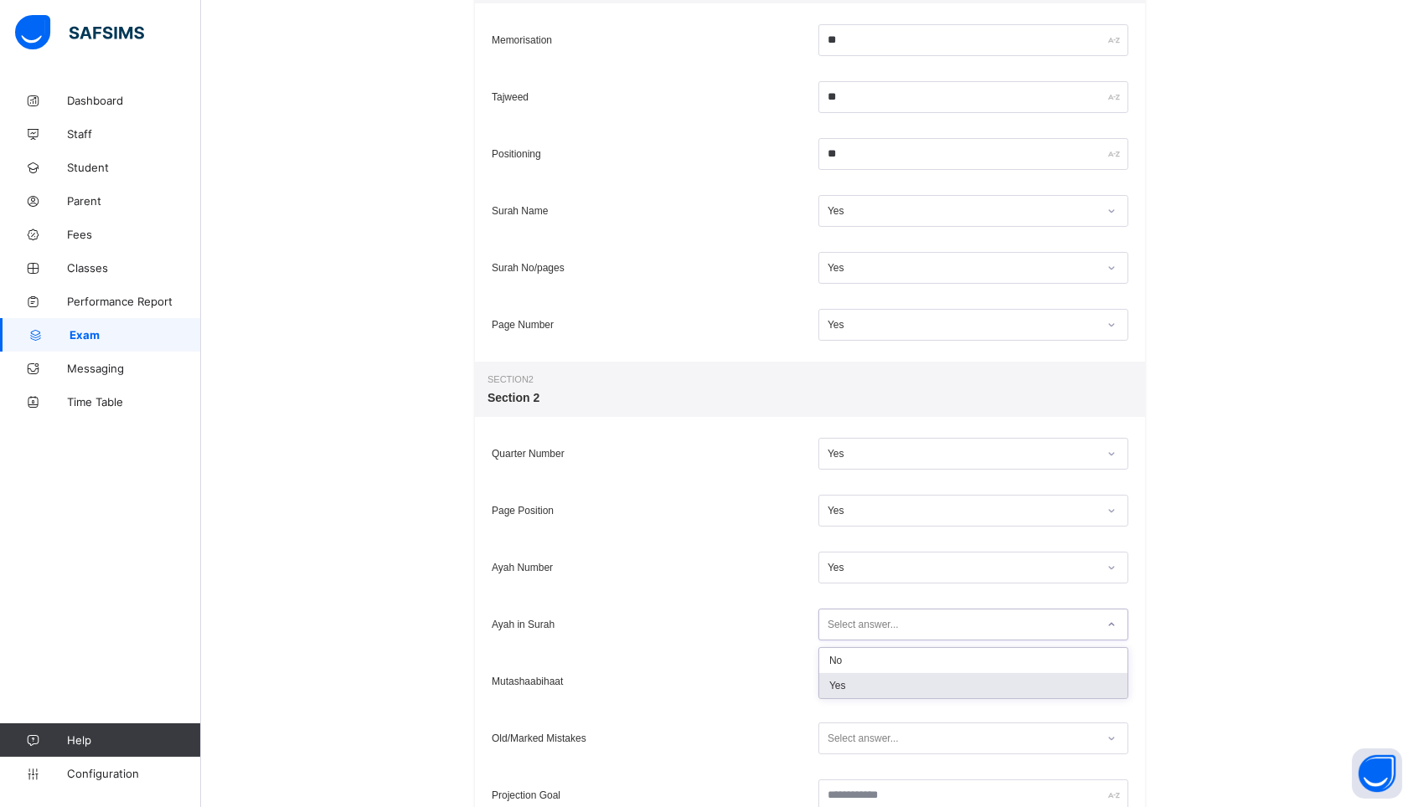
click at [858, 685] on div "Yes" at bounding box center [973, 685] width 308 height 25
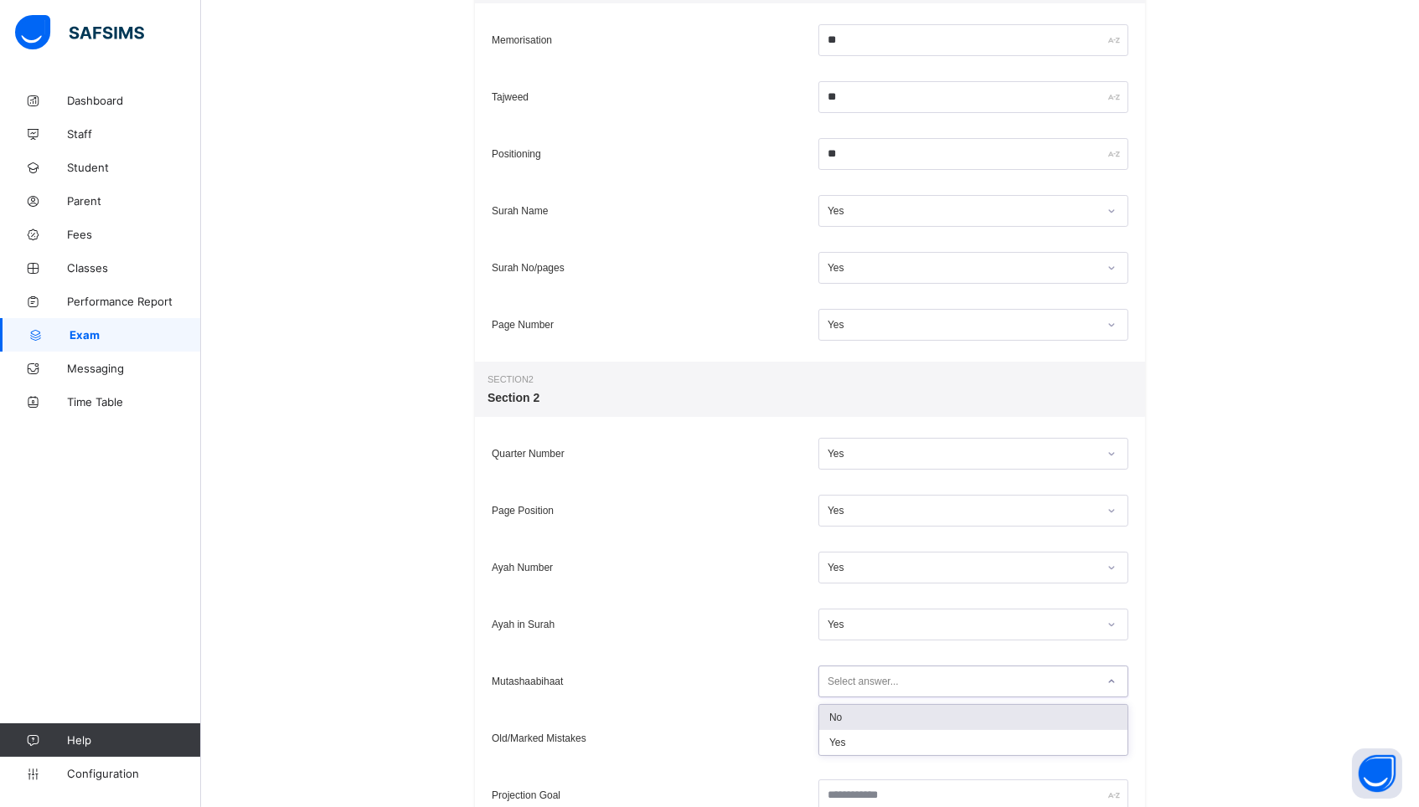
click at [858, 685] on div "Select answer..." at bounding box center [862, 682] width 71 height 32
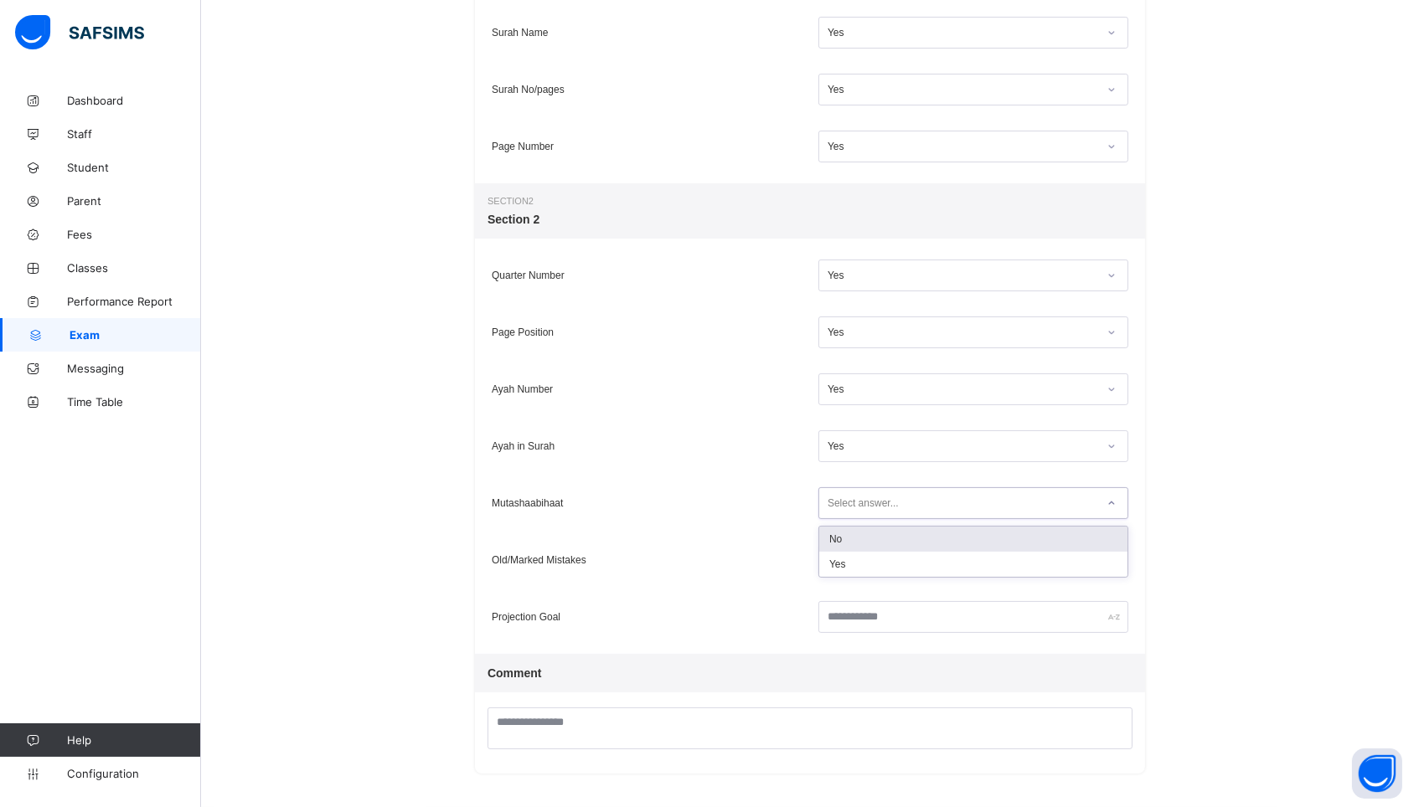
scroll to position [538, 0]
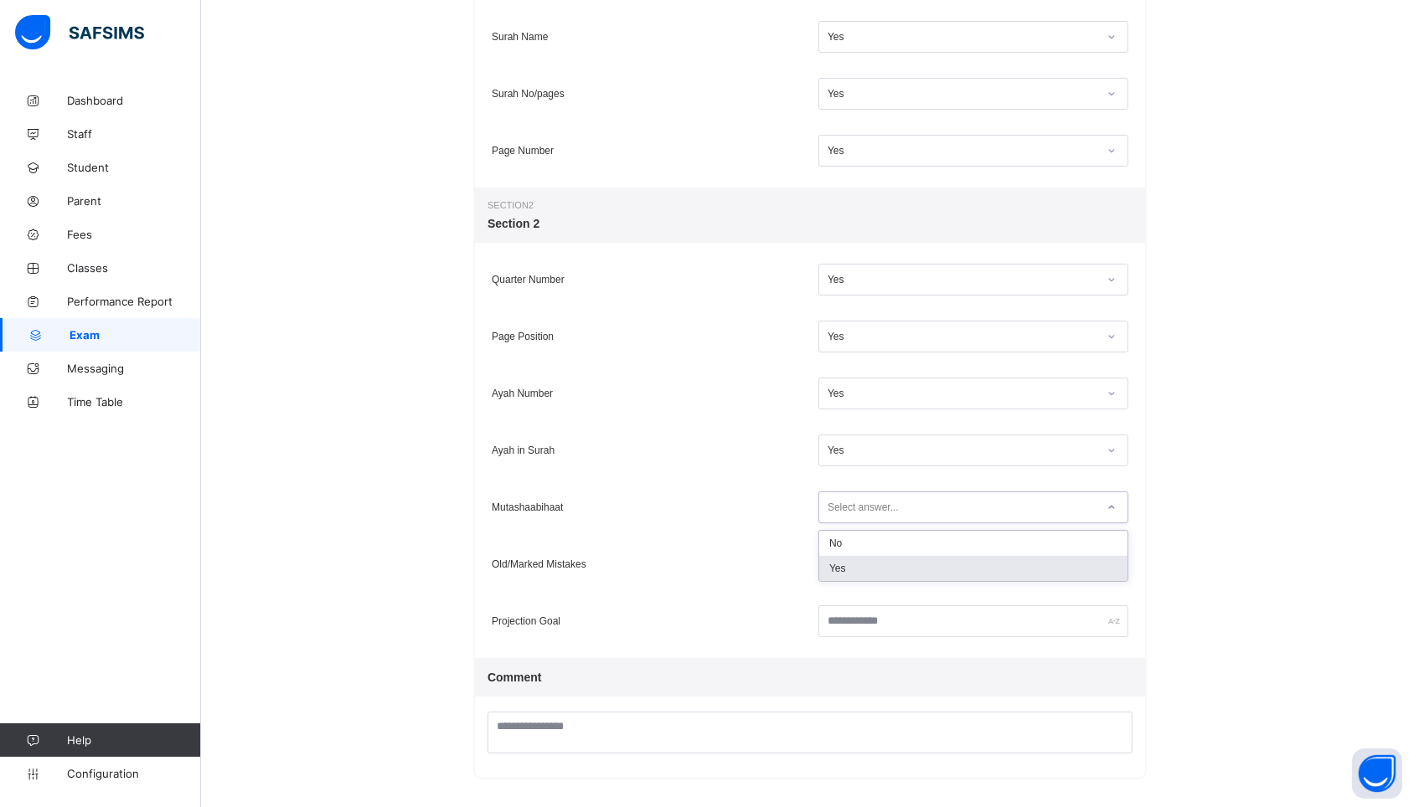
click at [853, 567] on div "Yes" at bounding box center [973, 568] width 308 height 25
click at [853, 570] on div "Select answer..." at bounding box center [862, 564] width 71 height 32
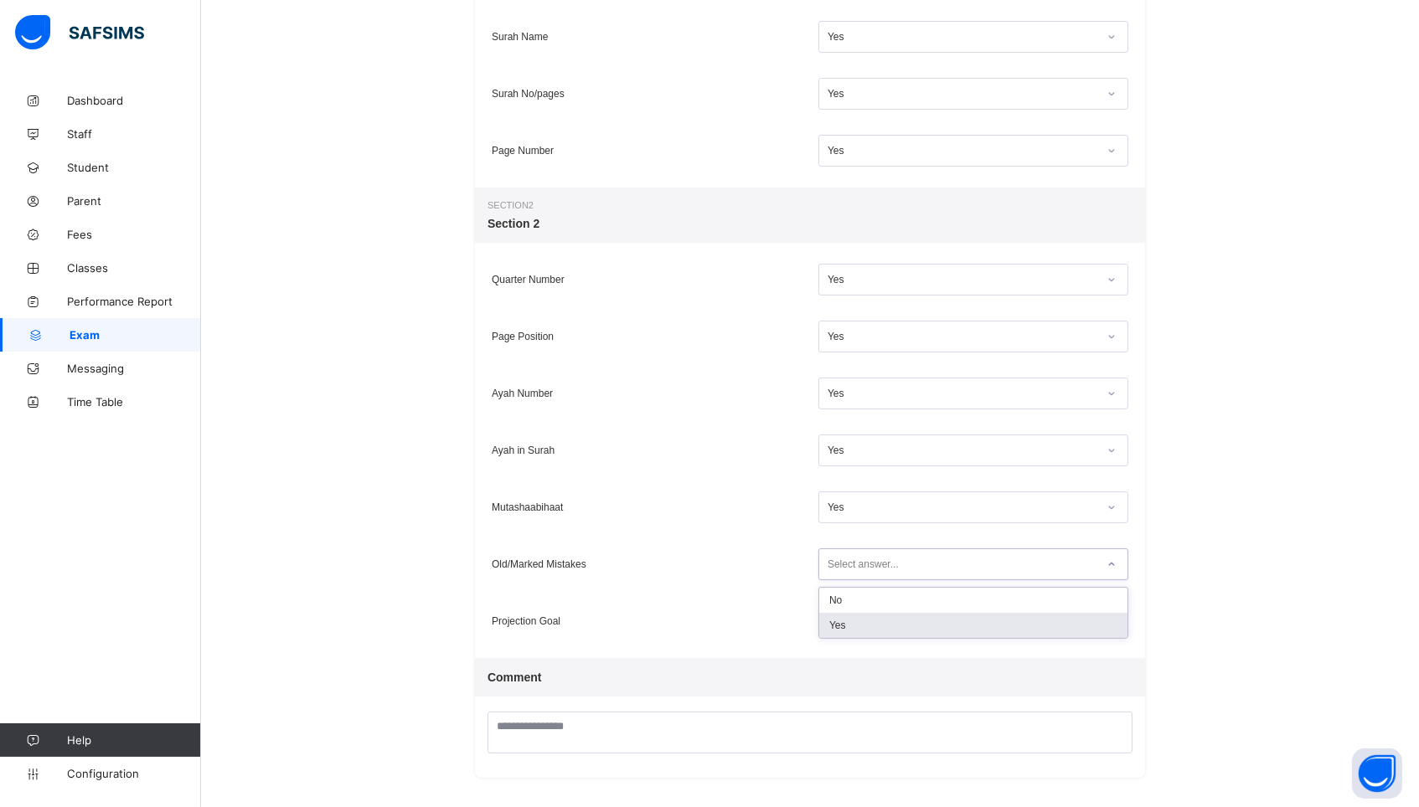
click at [852, 627] on div "Yes" at bounding box center [973, 625] width 308 height 25
click at [887, 618] on input "text" at bounding box center [973, 621] width 310 height 32
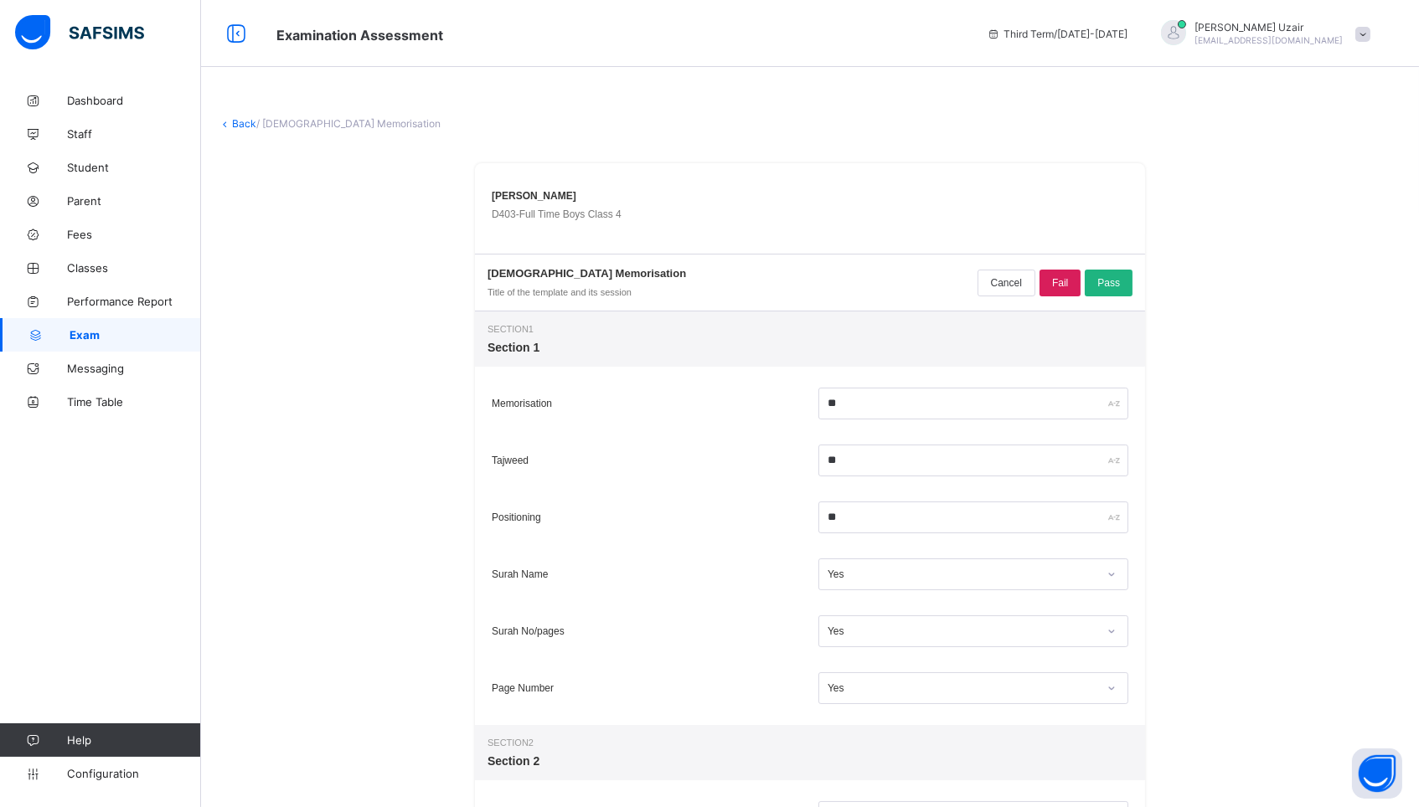
scroll to position [0, 0]
type input "******"
click at [1104, 286] on span "Pass" at bounding box center [1108, 283] width 23 height 12
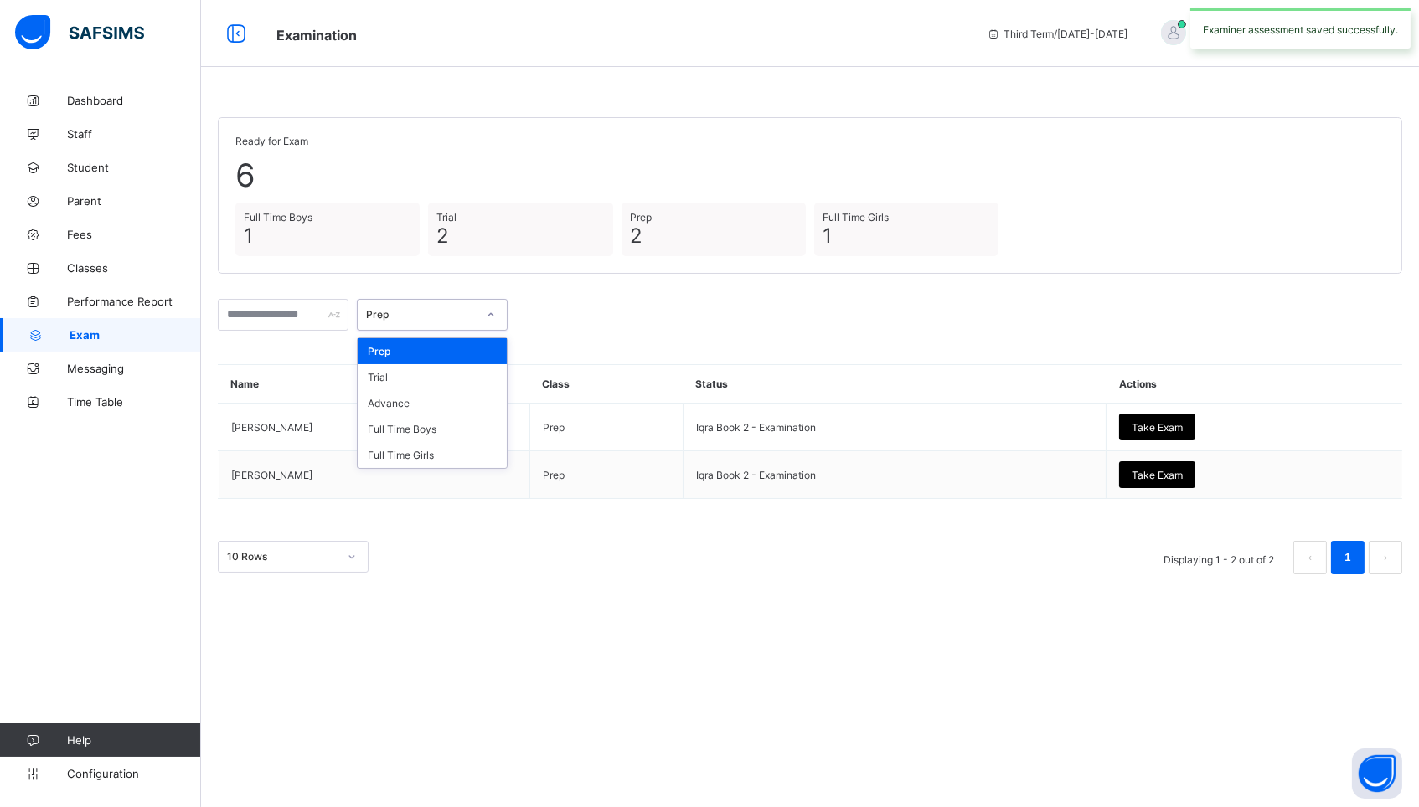
click at [451, 309] on div "Prep" at bounding box center [421, 315] width 111 height 13
click at [435, 428] on div "Full Time Boys" at bounding box center [432, 429] width 149 height 26
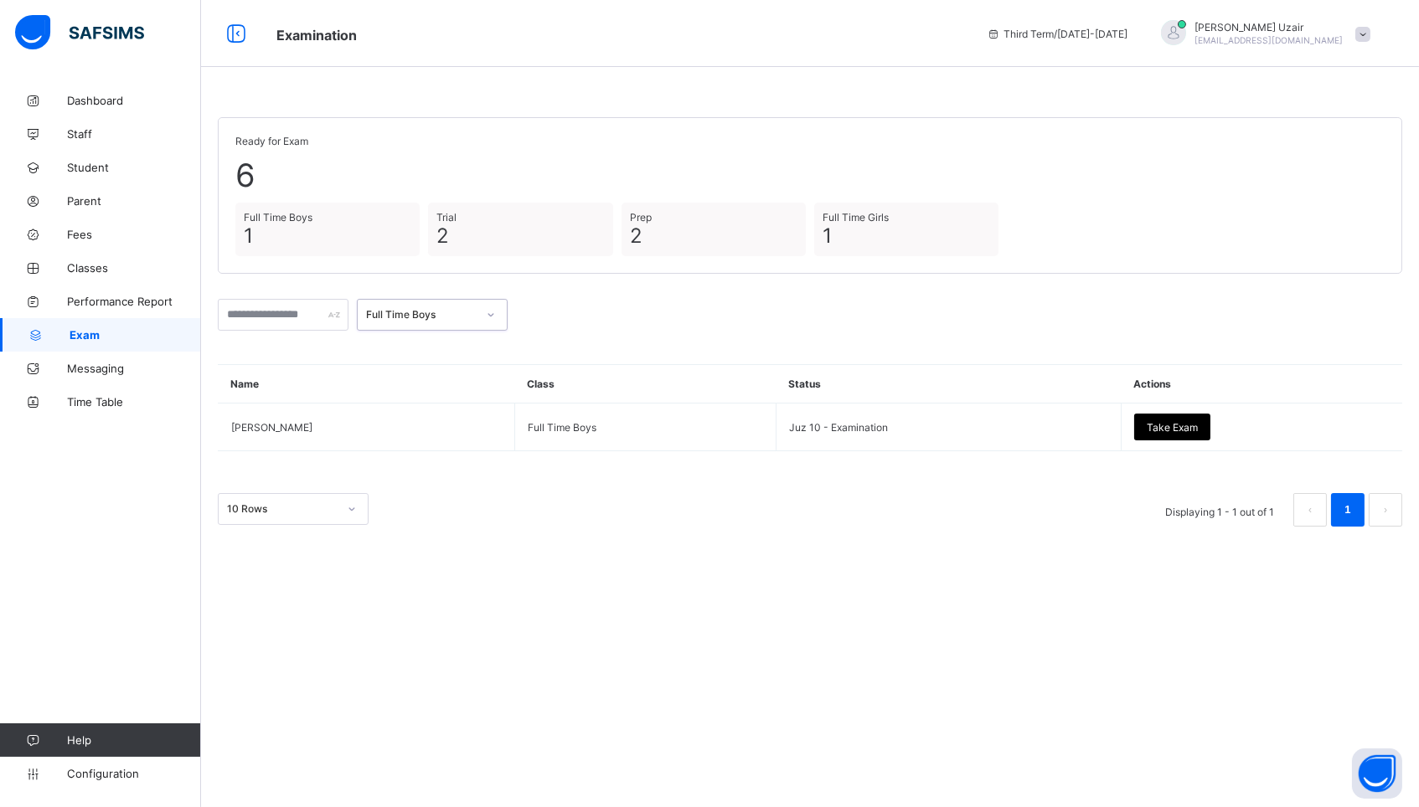
click at [420, 314] on div "Full Time Boys" at bounding box center [421, 315] width 111 height 13
click at [423, 445] on div "Full Time Girls" at bounding box center [432, 455] width 149 height 26
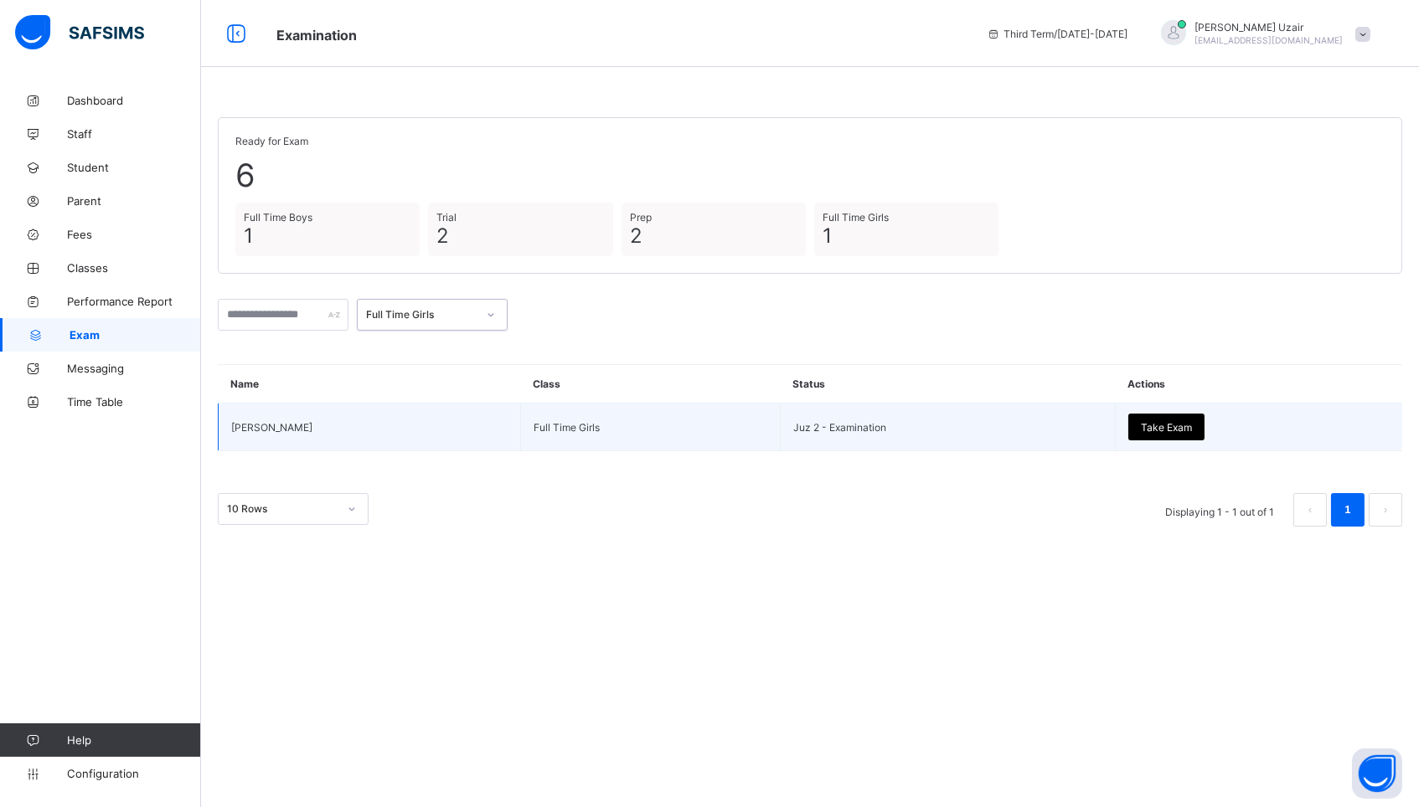
click at [1186, 417] on div "Take Exam" at bounding box center [1166, 427] width 76 height 27
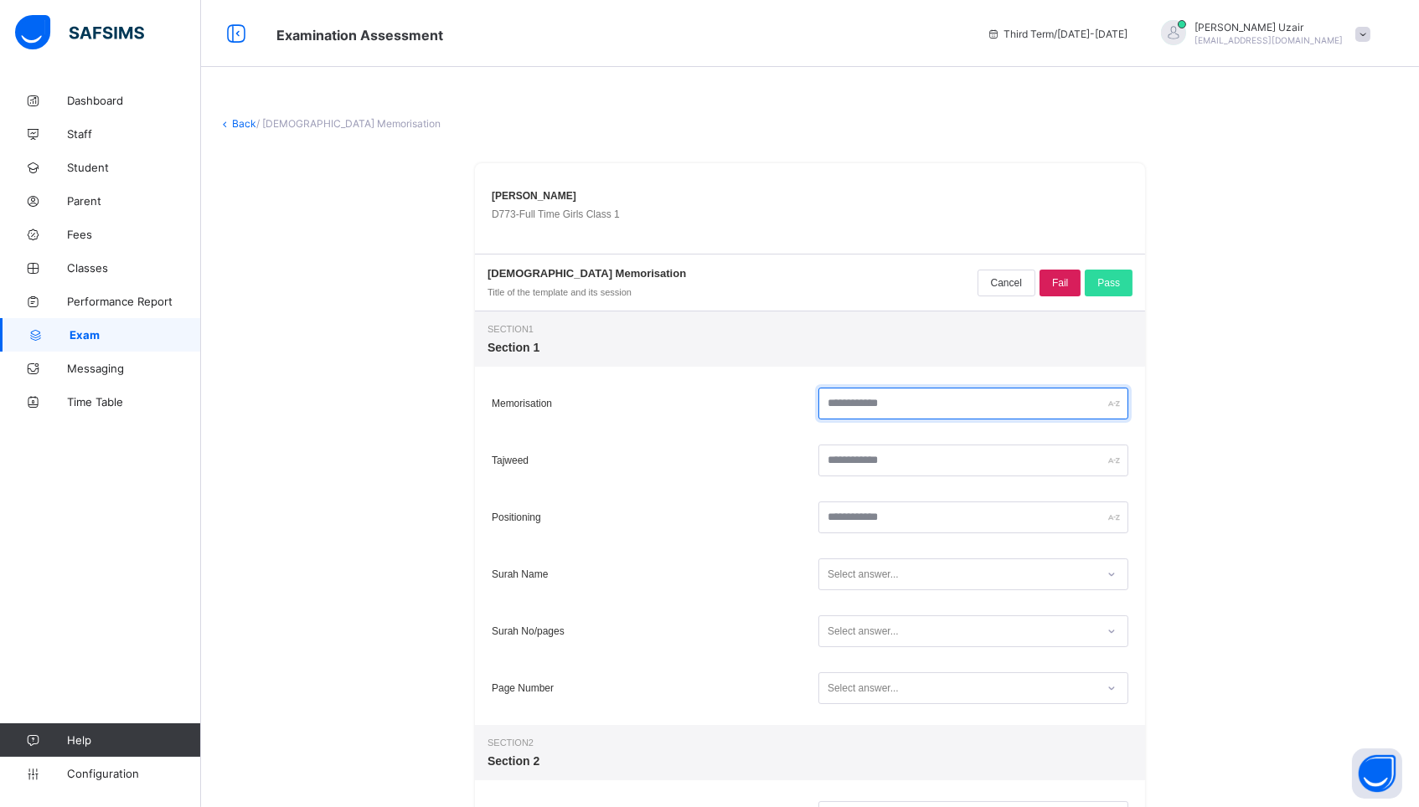
click at [861, 411] on input "text" at bounding box center [973, 404] width 310 height 32
type input "**"
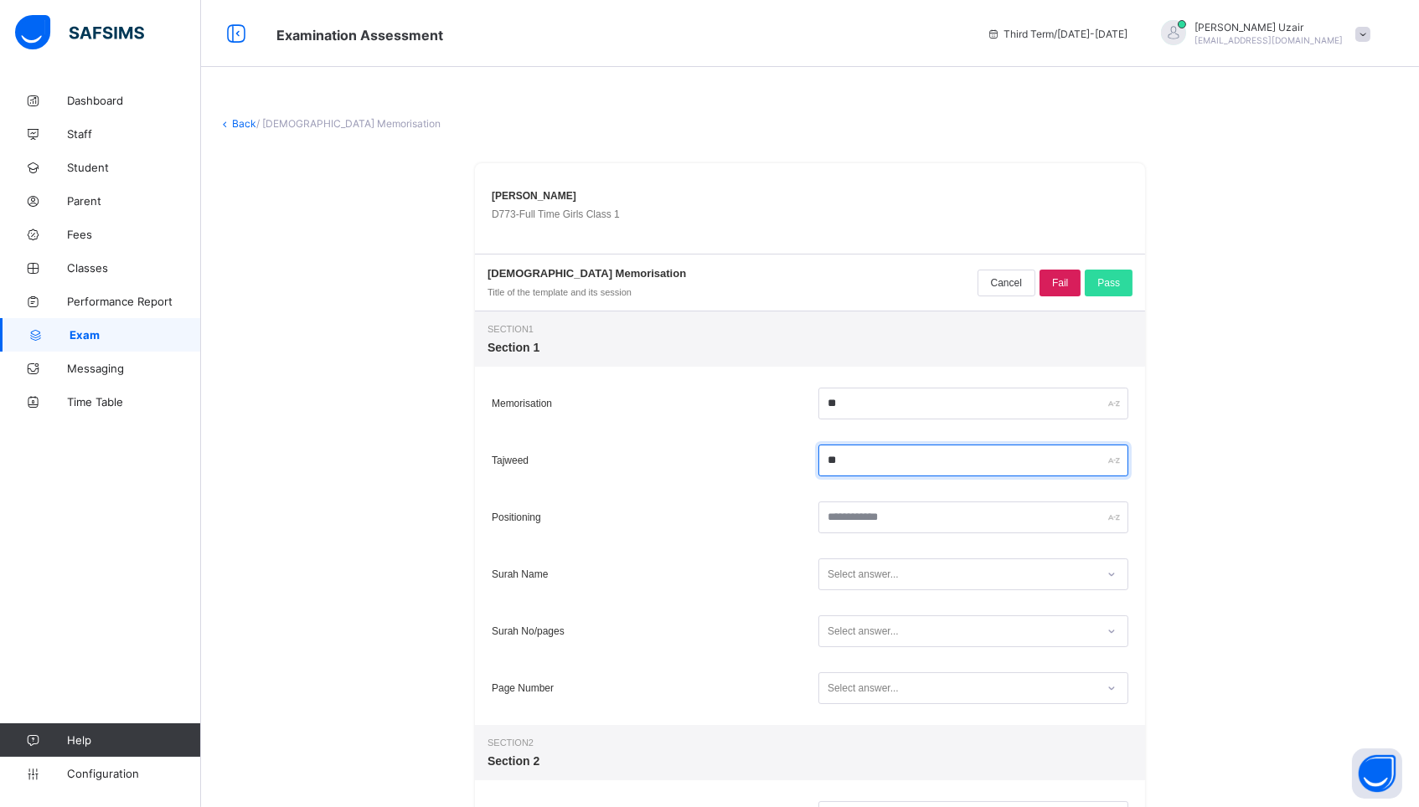
type input "**"
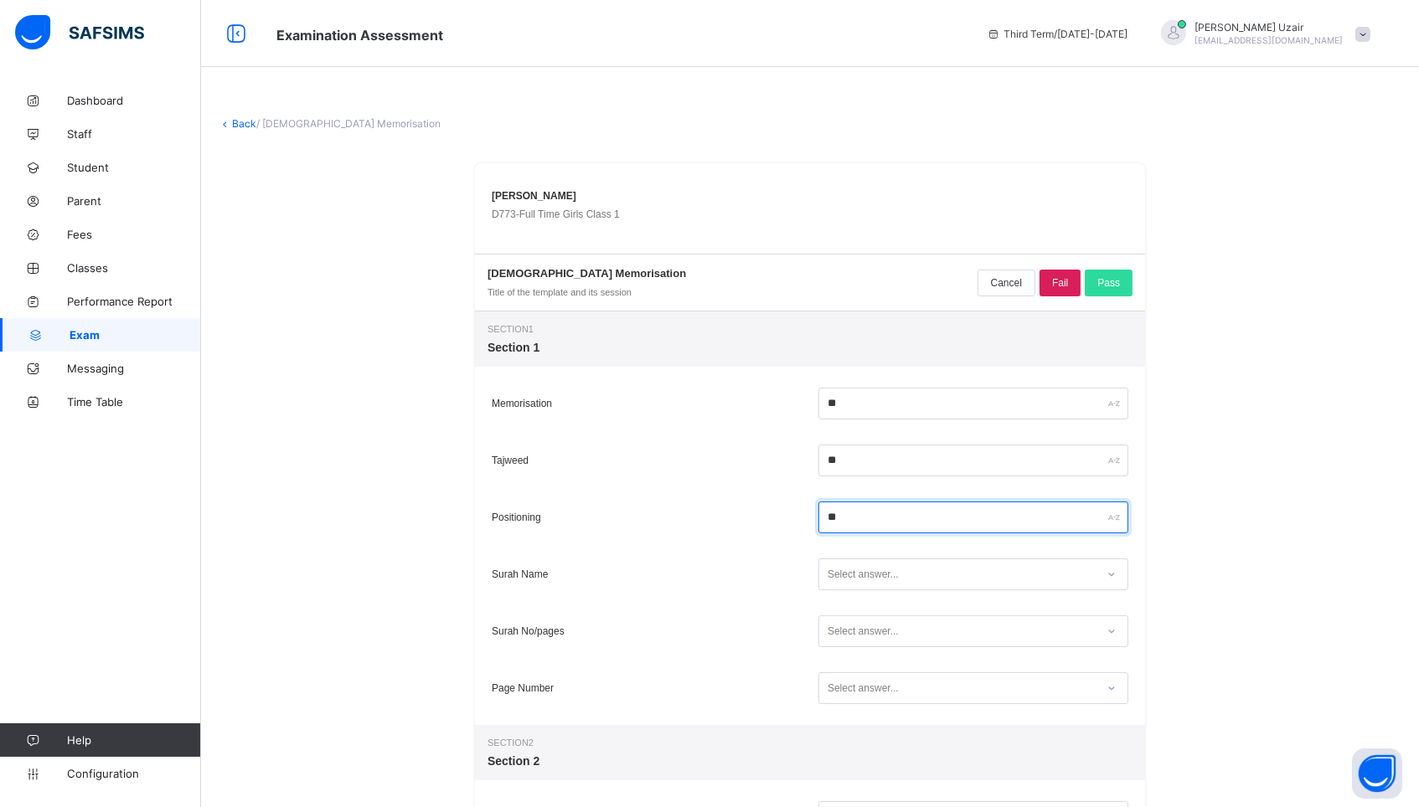
type input "**"
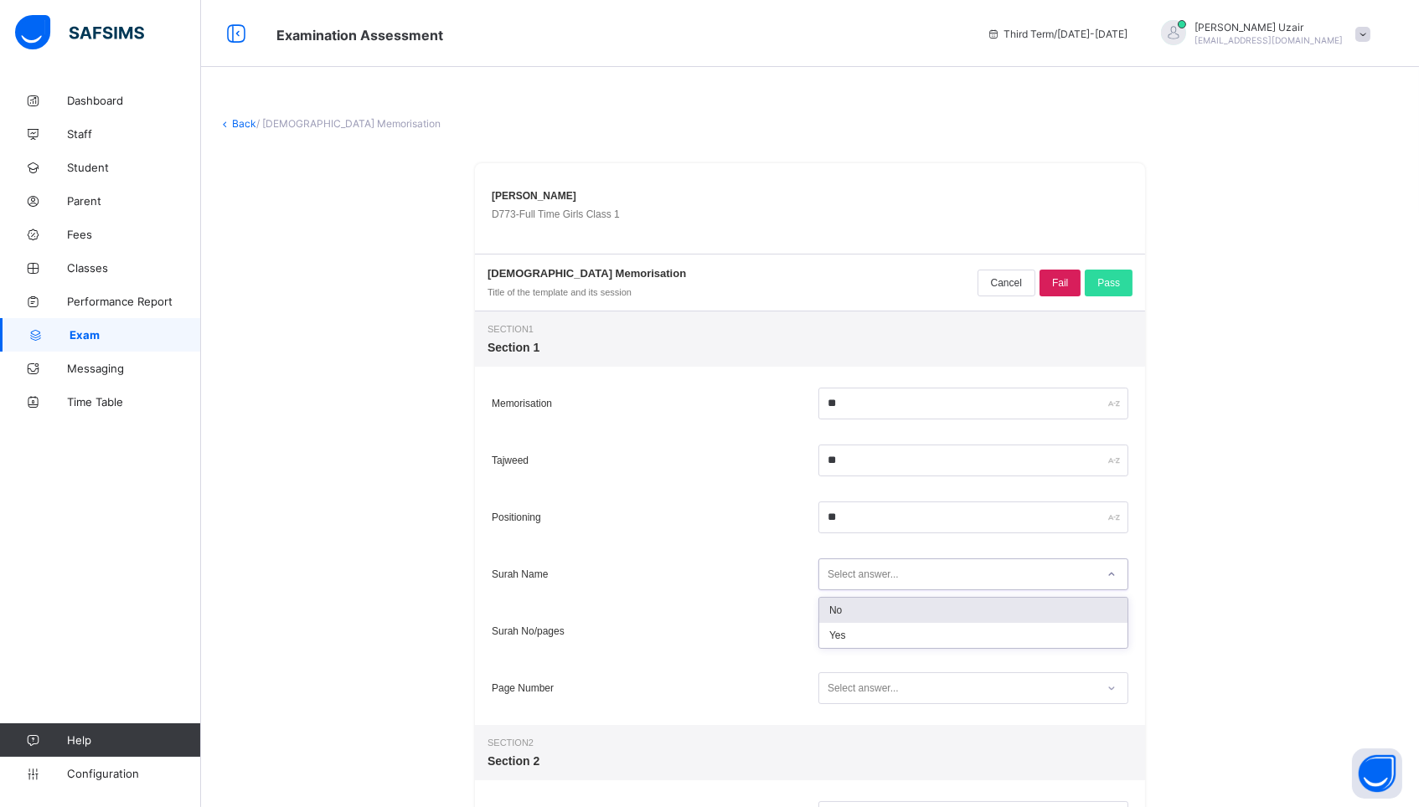
click at [907, 576] on div "Select answer..." at bounding box center [957, 575] width 276 height 23
click at [878, 628] on div "Yes" at bounding box center [973, 635] width 308 height 25
click at [878, 628] on div "Select answer..." at bounding box center [862, 631] width 71 height 32
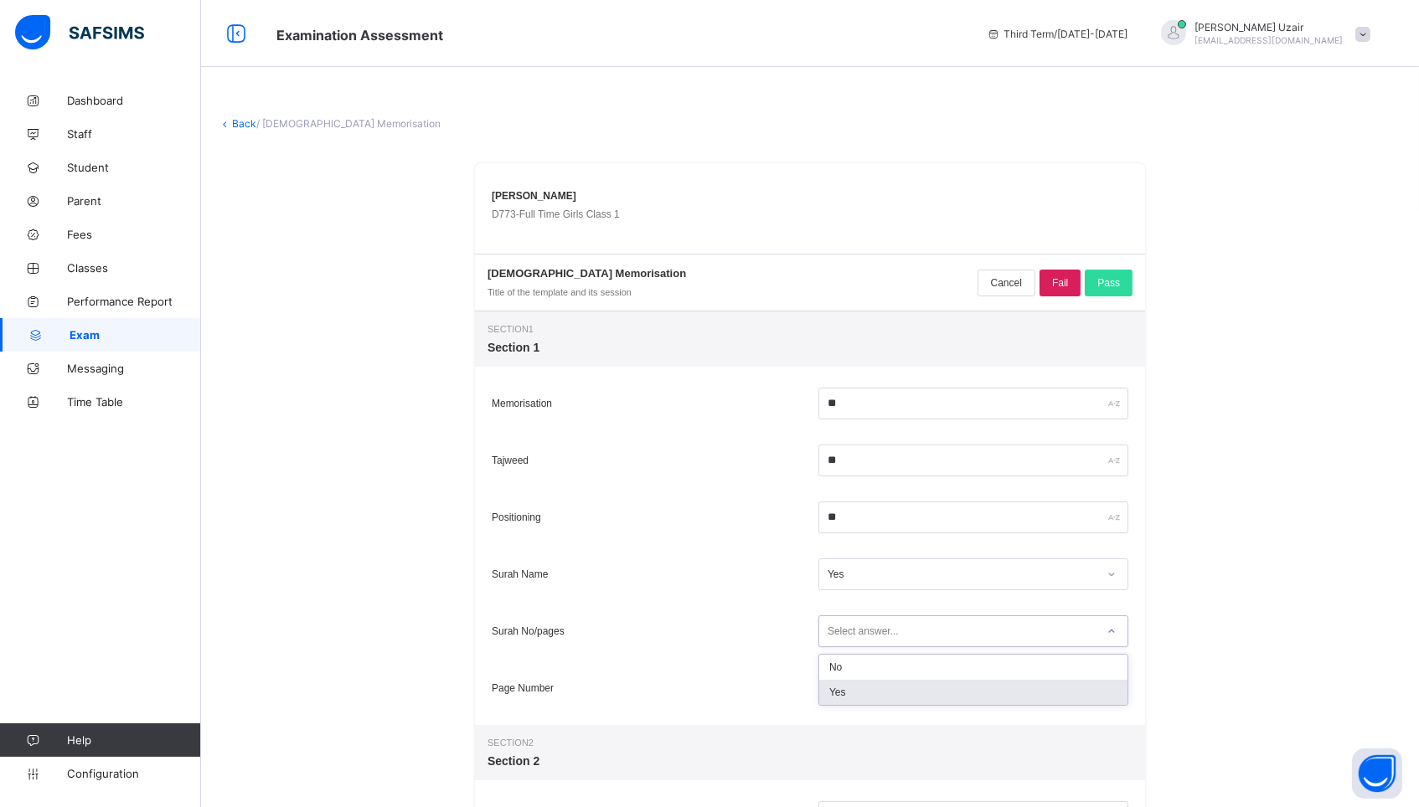
click at [869, 687] on div "Yes" at bounding box center [973, 692] width 308 height 25
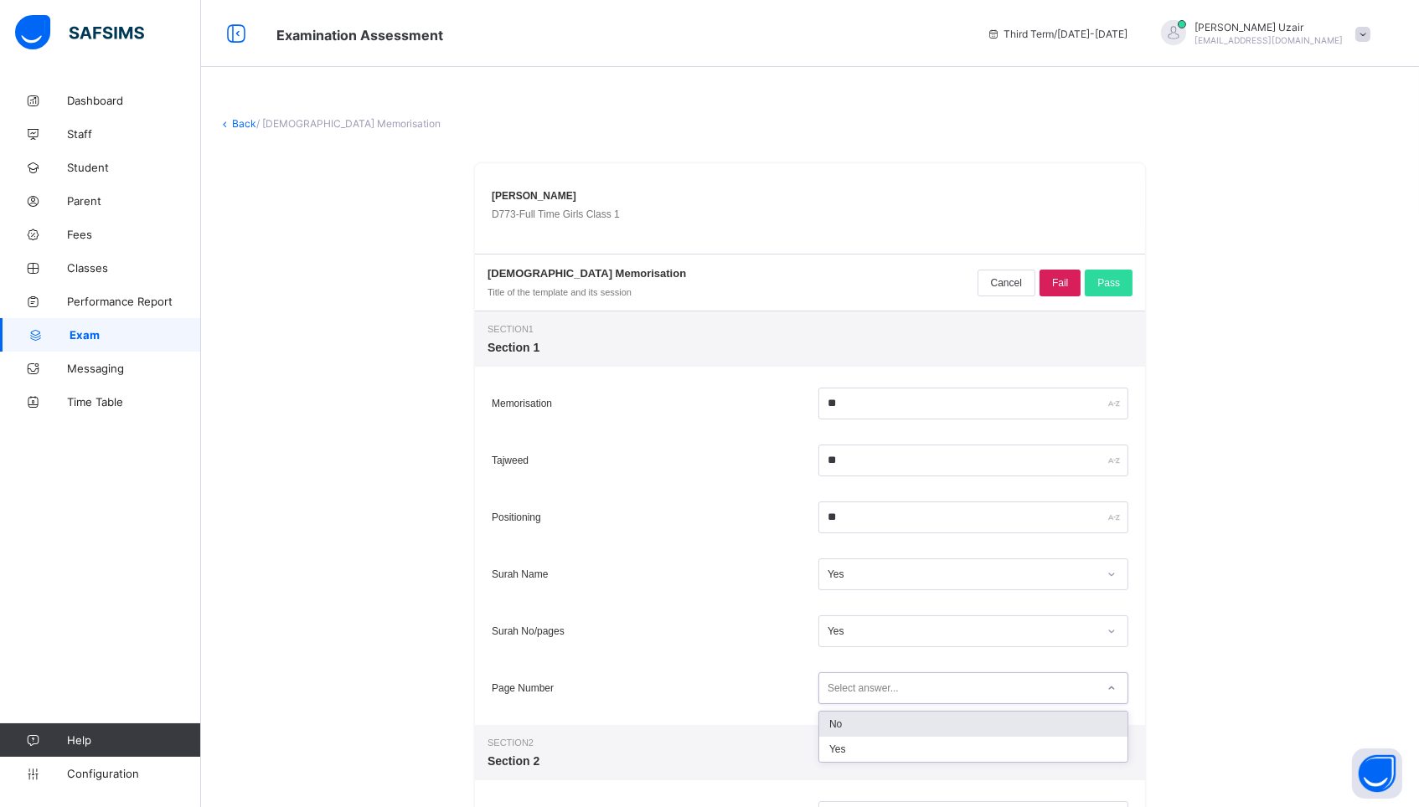
click at [869, 687] on div "Select answer..." at bounding box center [862, 688] width 71 height 32
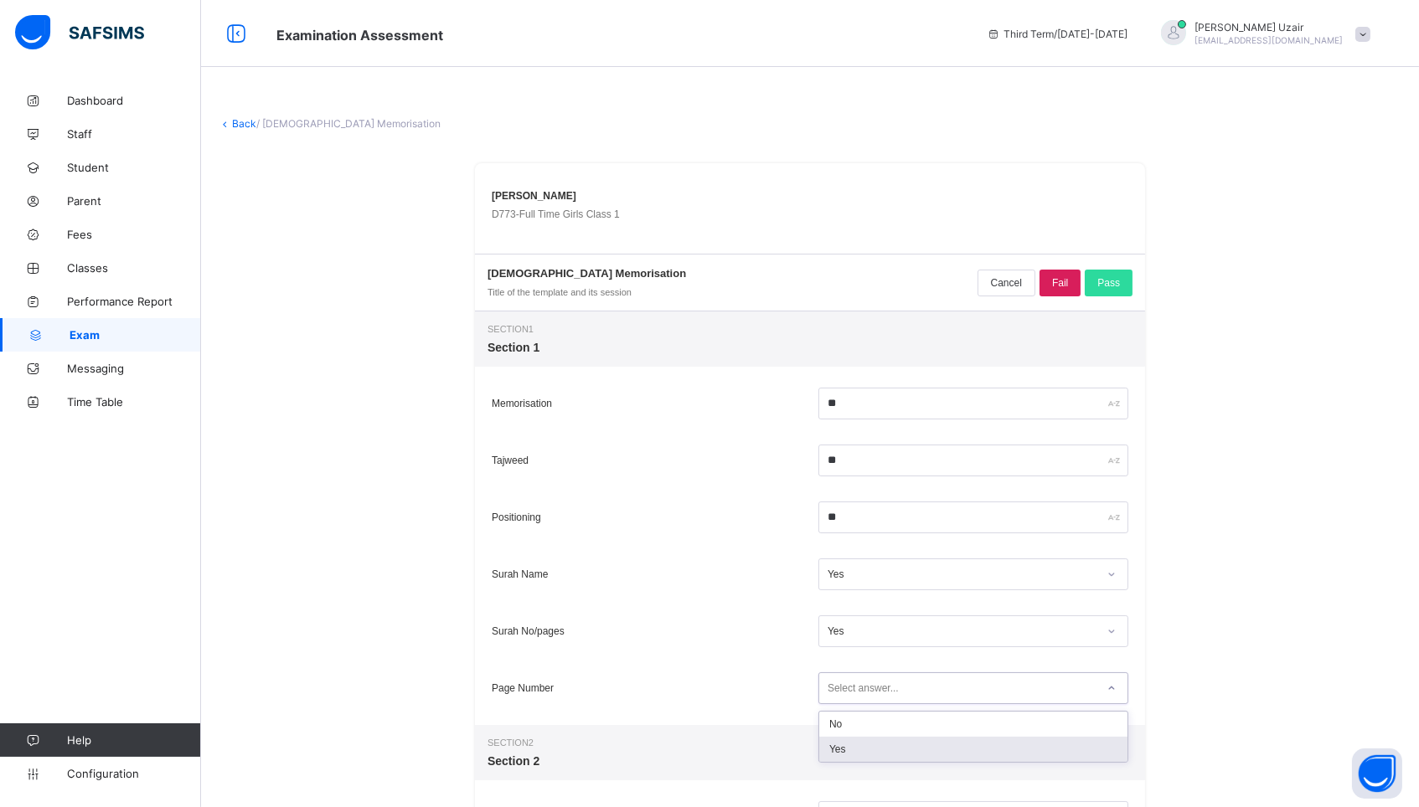
click at [868, 749] on div "Yes" at bounding box center [973, 749] width 308 height 25
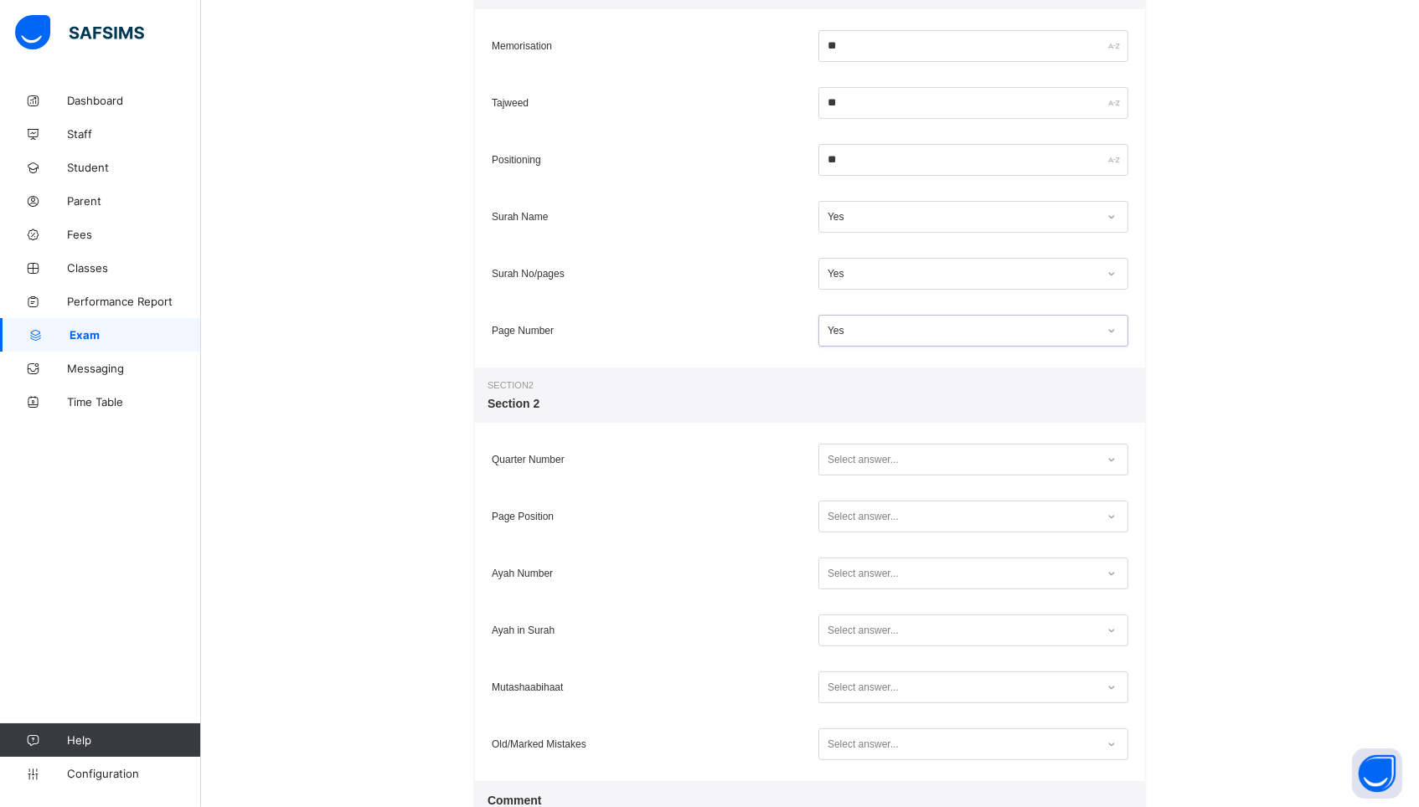
scroll to position [359, 0]
click at [840, 464] on div "Select answer..." at bounding box center [862, 458] width 71 height 32
click at [841, 510] on div "Yes" at bounding box center [973, 519] width 308 height 25
click at [841, 510] on div "Select answer..." at bounding box center [862, 515] width 71 height 32
click at [845, 576] on div "Yes" at bounding box center [973, 576] width 308 height 25
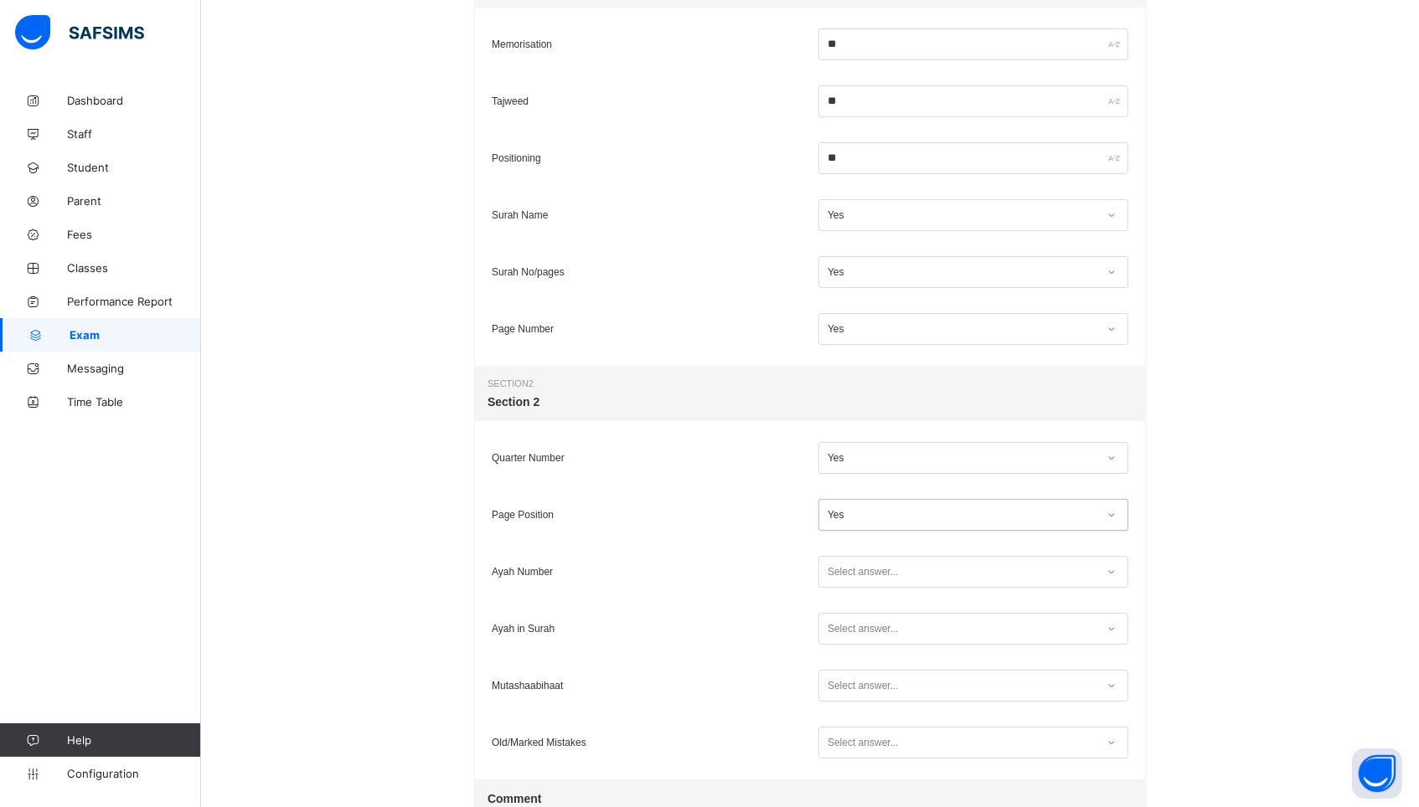
click at [845, 576] on div "Select answer..." at bounding box center [862, 572] width 71 height 32
click at [844, 630] on div "Yes" at bounding box center [973, 632] width 308 height 25
click at [844, 630] on div "Select answer..." at bounding box center [862, 629] width 71 height 32
click at [845, 696] on div "Yes" at bounding box center [973, 689] width 308 height 25
click at [845, 696] on div "Select answer..." at bounding box center [862, 686] width 71 height 32
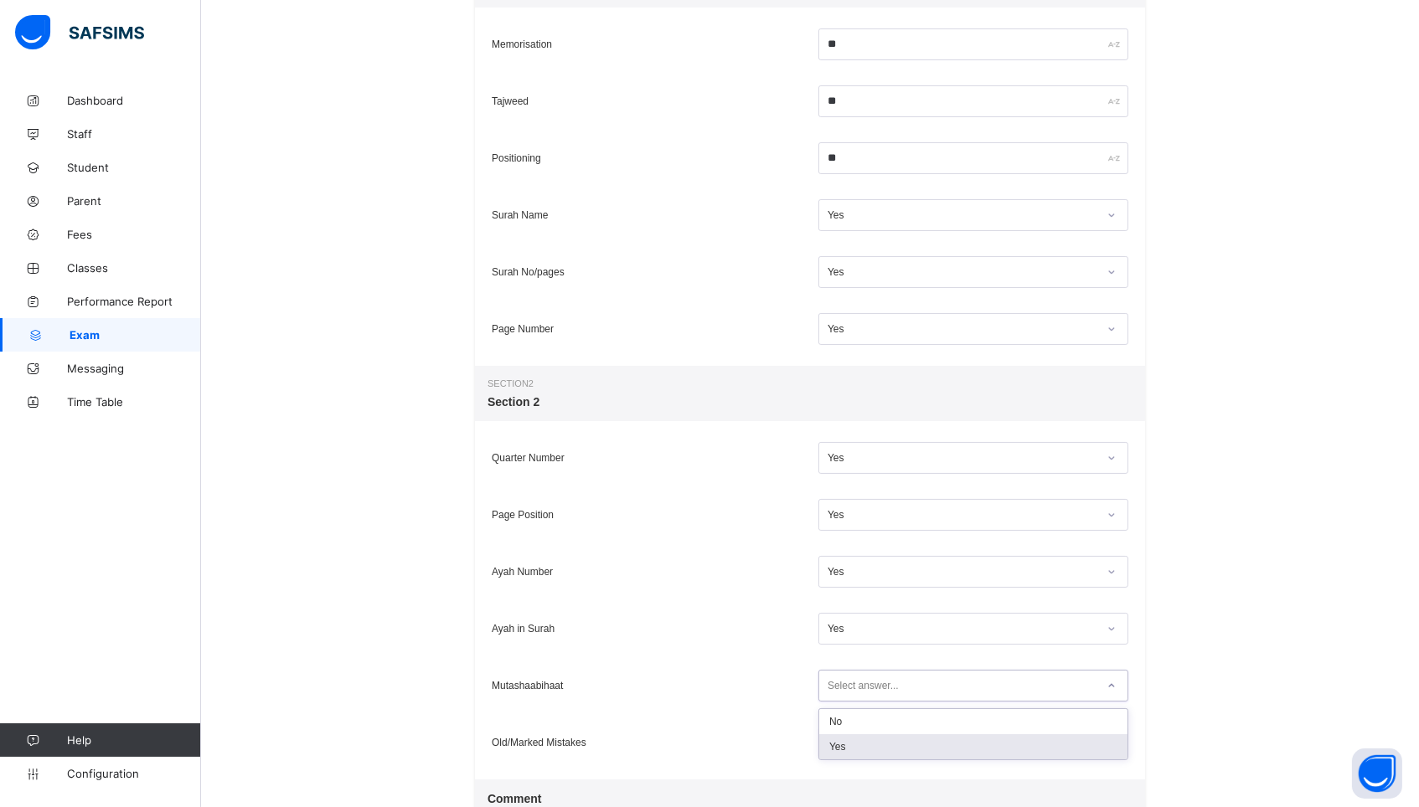
click at [851, 750] on div "Yes" at bounding box center [973, 746] width 308 height 25
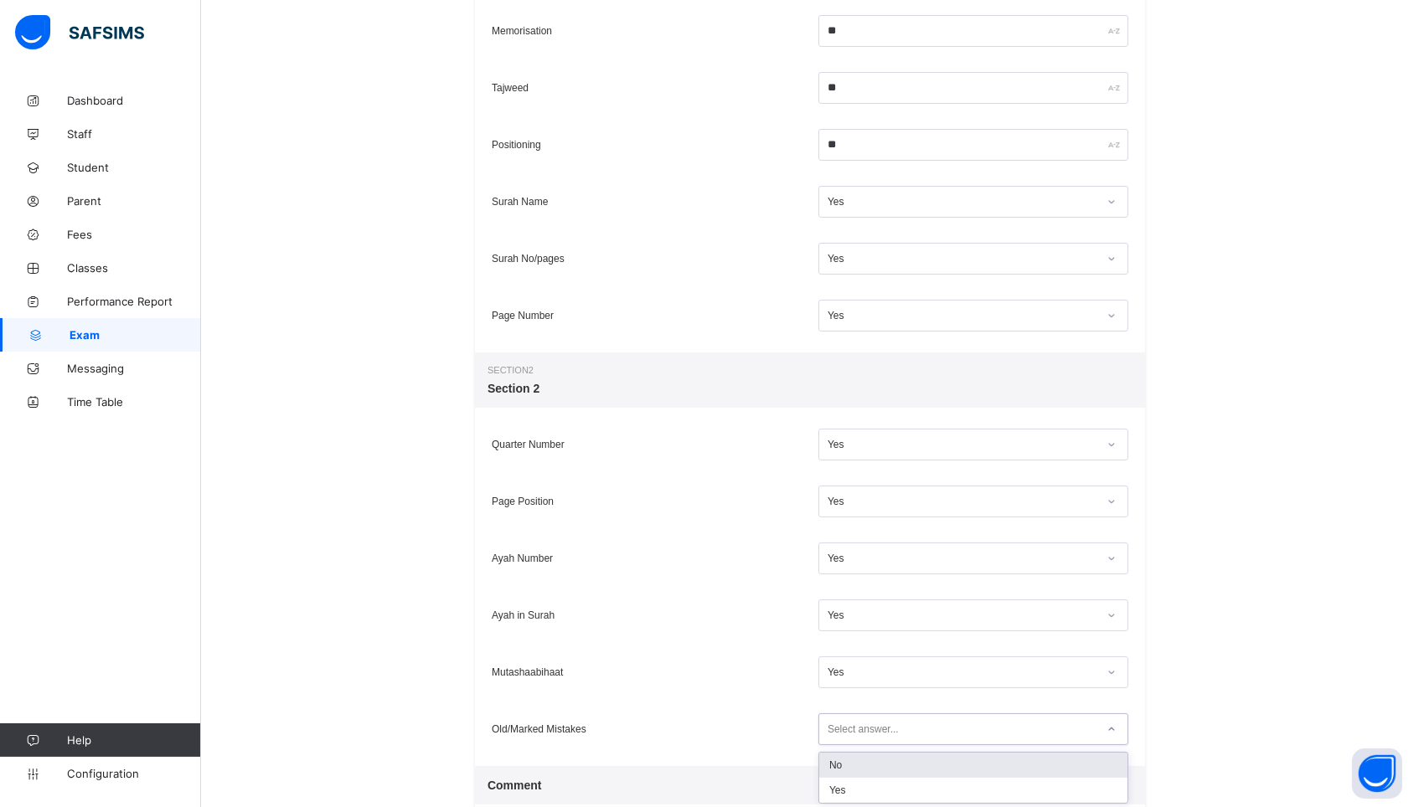
click at [851, 745] on div "option No focused, 1 of 2. 2 results available. Use Up and Down to choose optio…" at bounding box center [973, 729] width 310 height 32
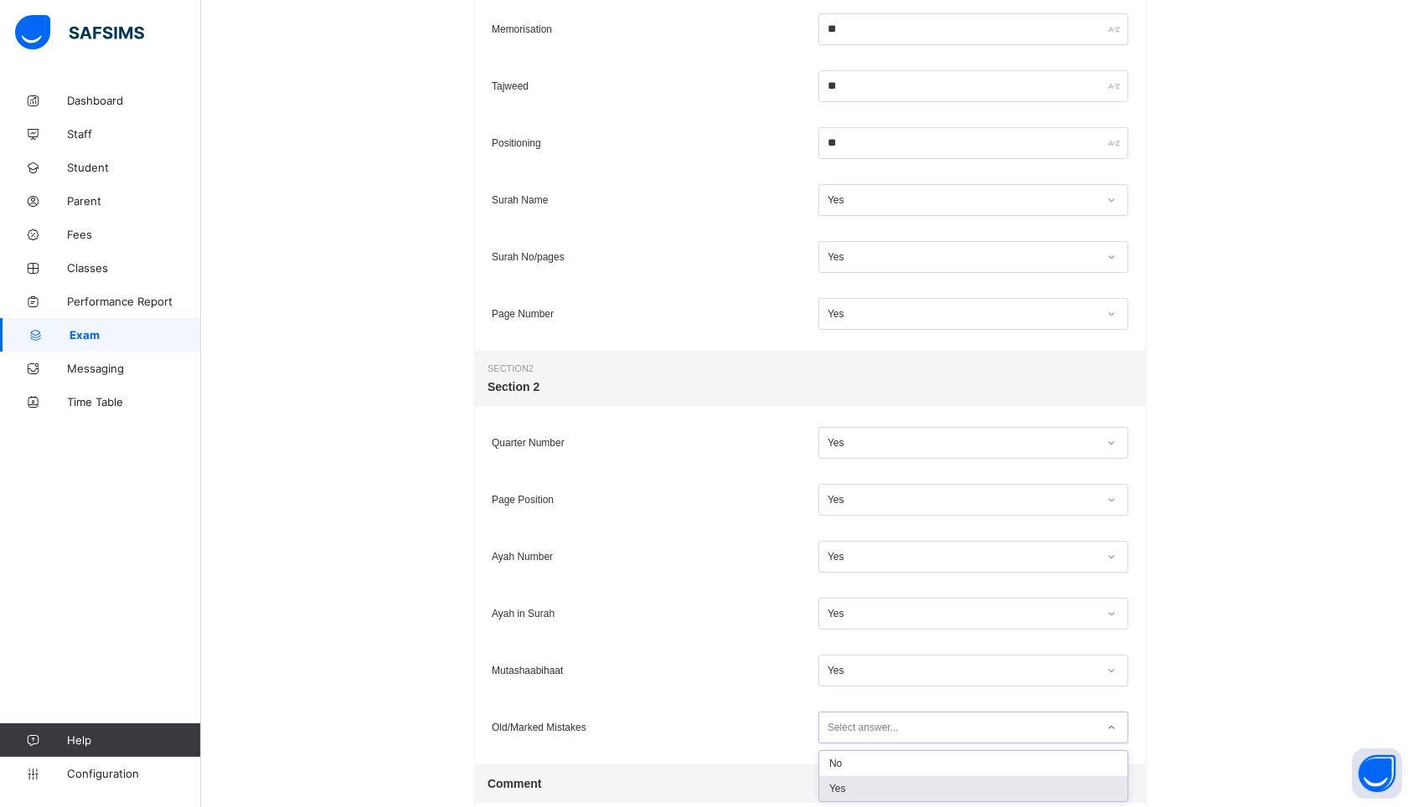
click at [850, 780] on div "Yes" at bounding box center [973, 788] width 308 height 25
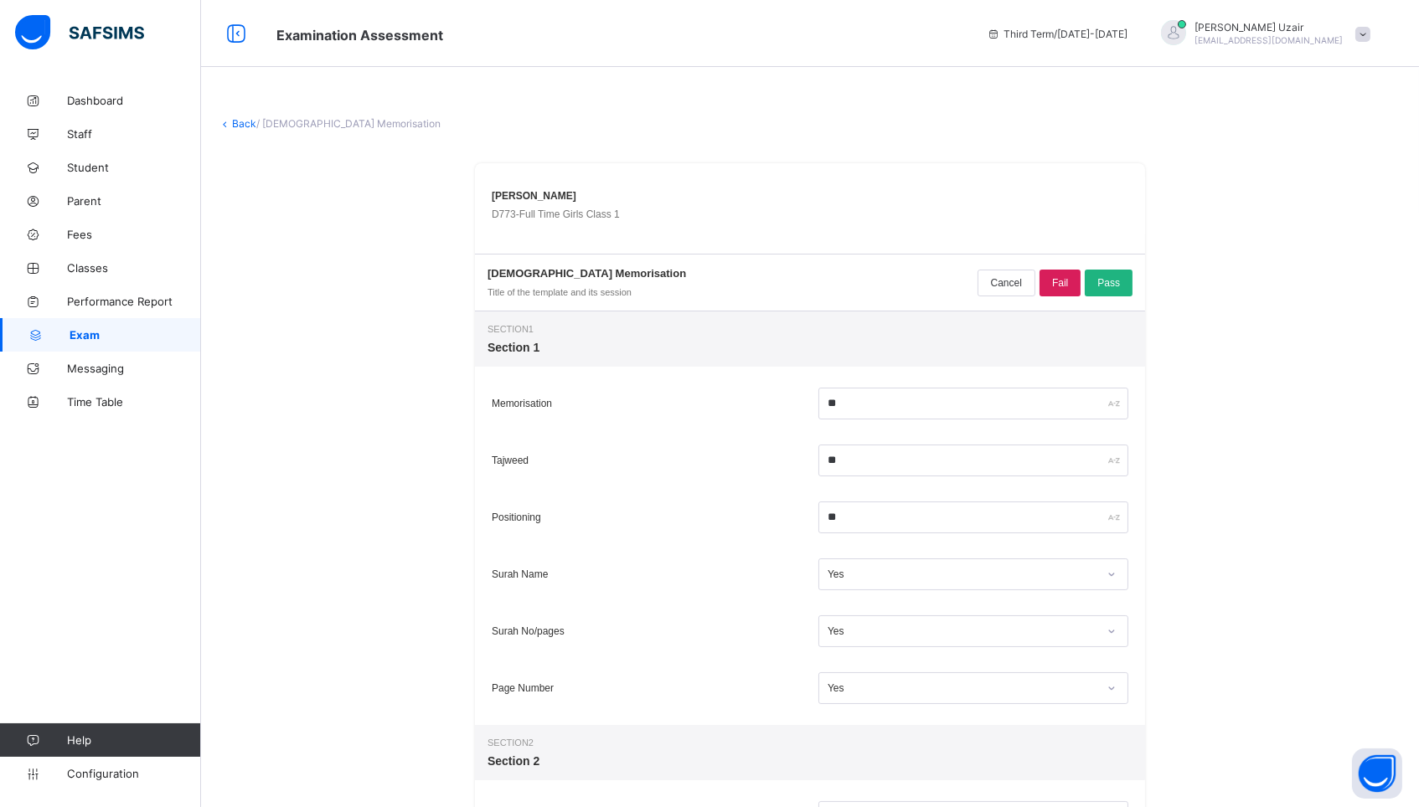
scroll to position [0, 0]
click at [1112, 282] on span "Pass" at bounding box center [1108, 283] width 23 height 12
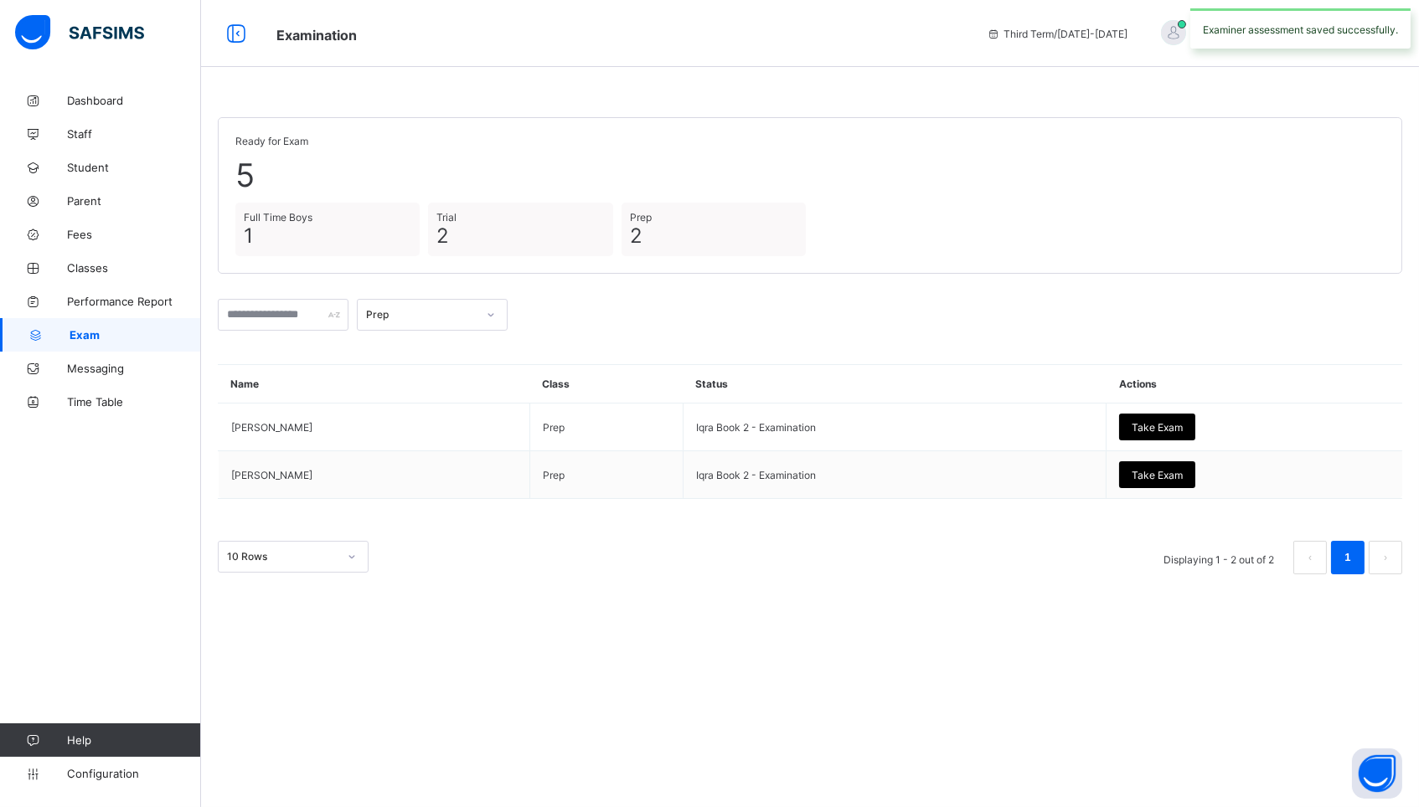
click at [475, 305] on div "Prep" at bounding box center [416, 314] width 117 height 23
click at [451, 421] on div "Full Time Boys" at bounding box center [432, 429] width 149 height 26
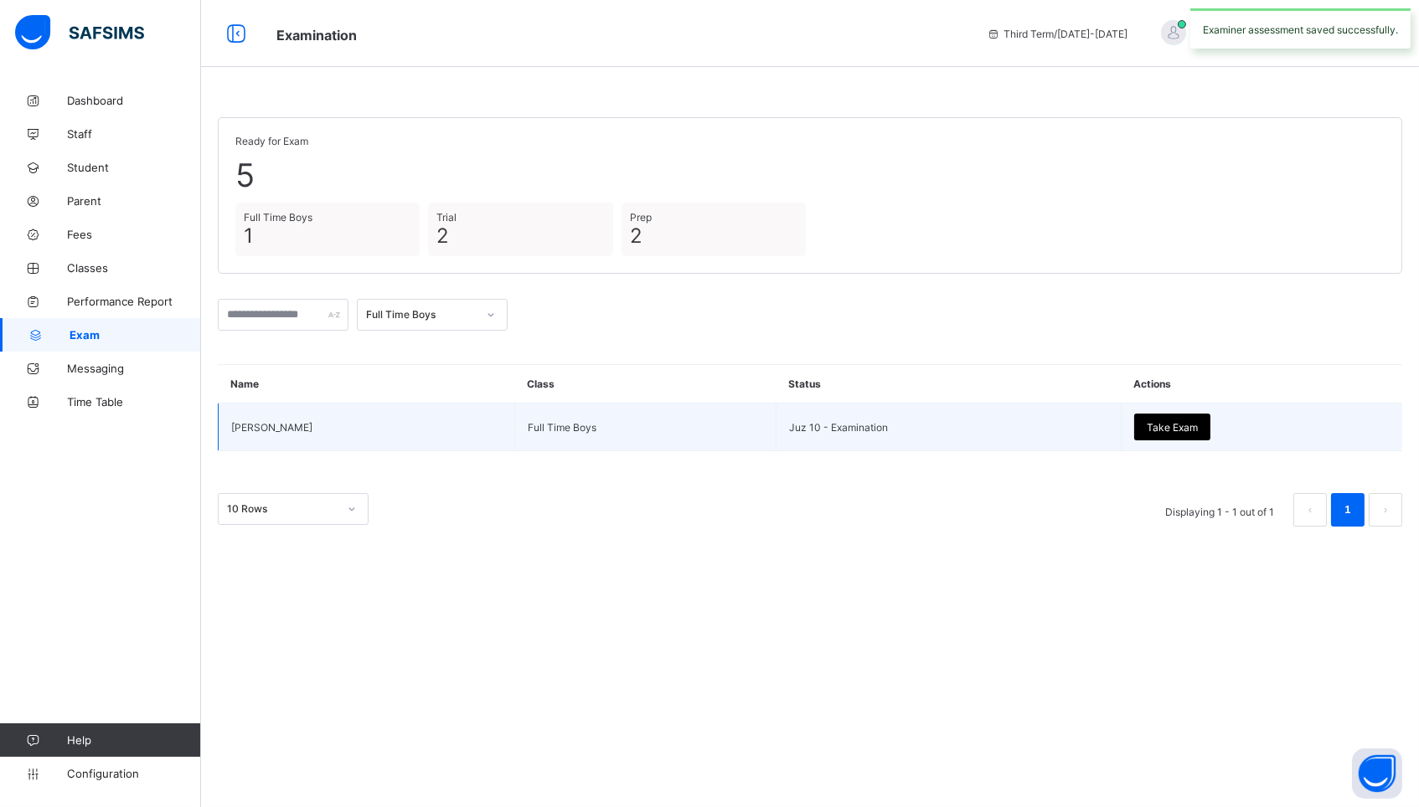
click at [1146, 421] on span "Take Exam" at bounding box center [1171, 427] width 51 height 13
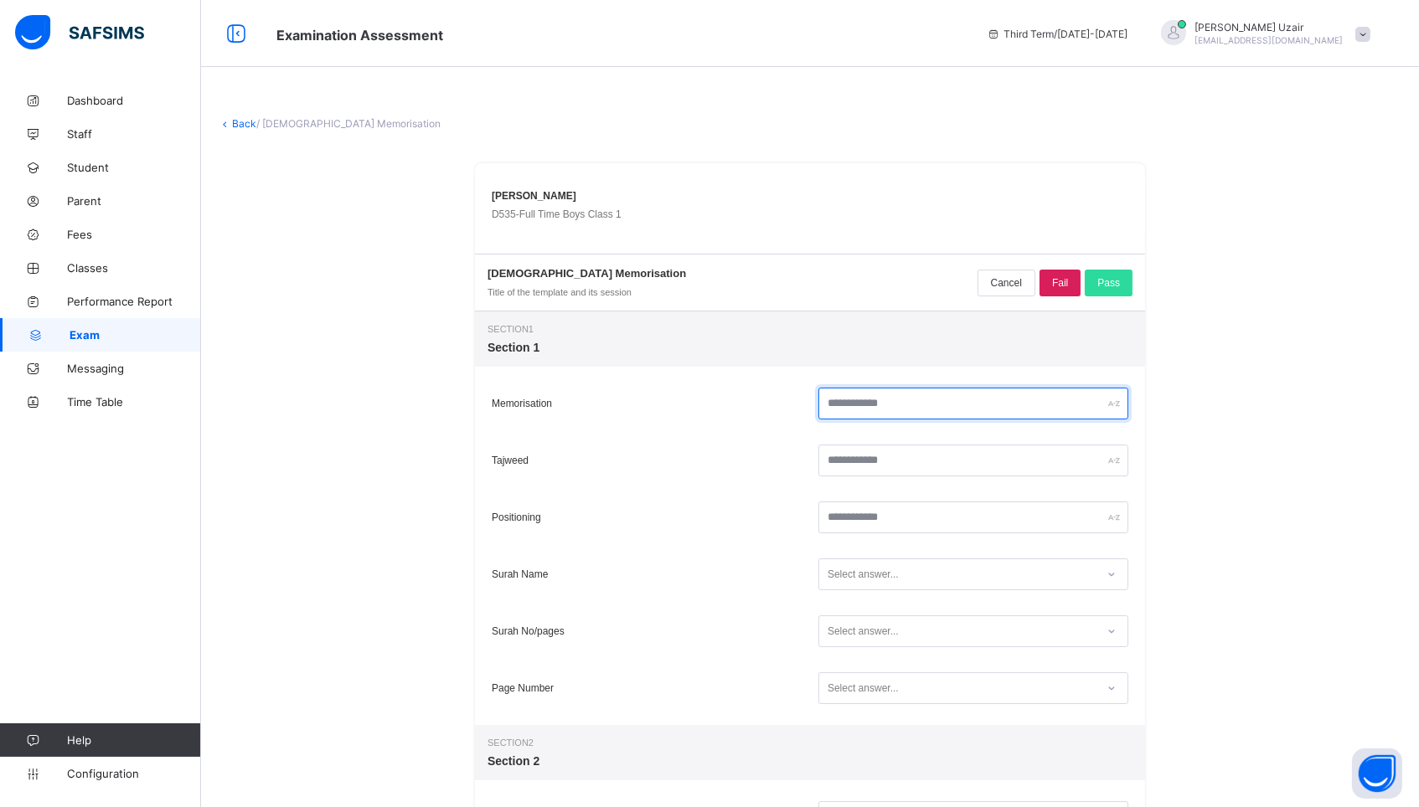
click at [883, 410] on input "text" at bounding box center [973, 404] width 310 height 32
type input "**"
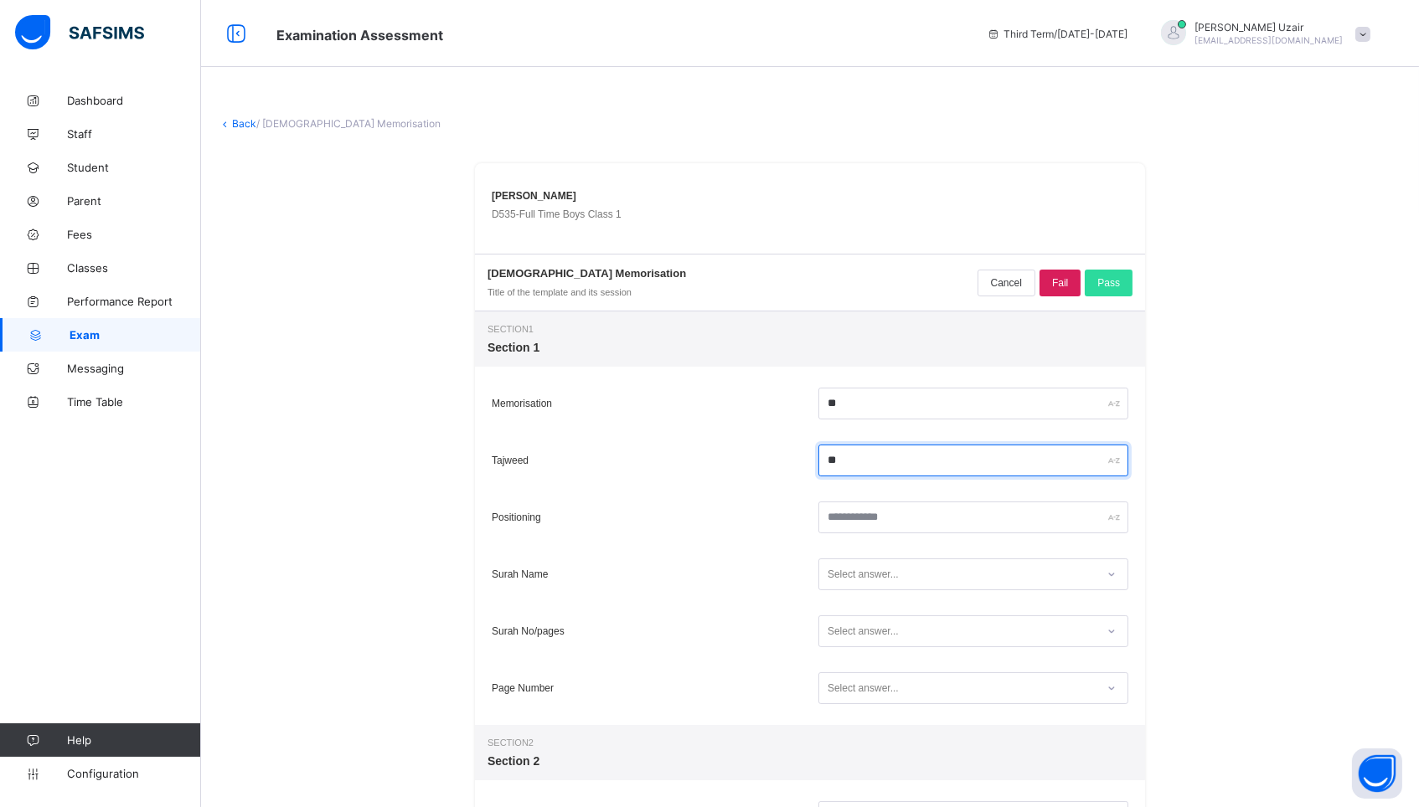
type input "**"
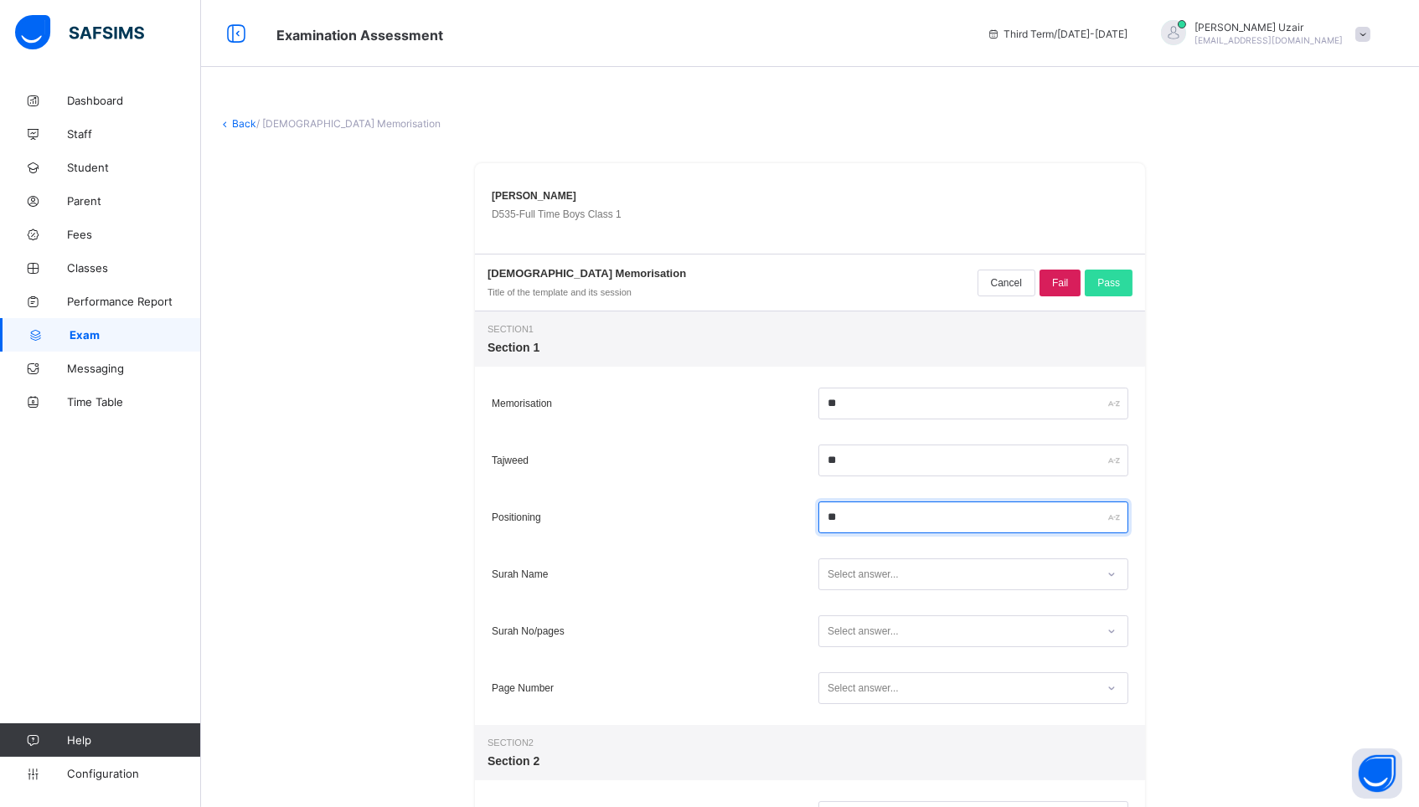
type input "**"
click at [937, 579] on div "Select answer..." at bounding box center [957, 575] width 276 height 23
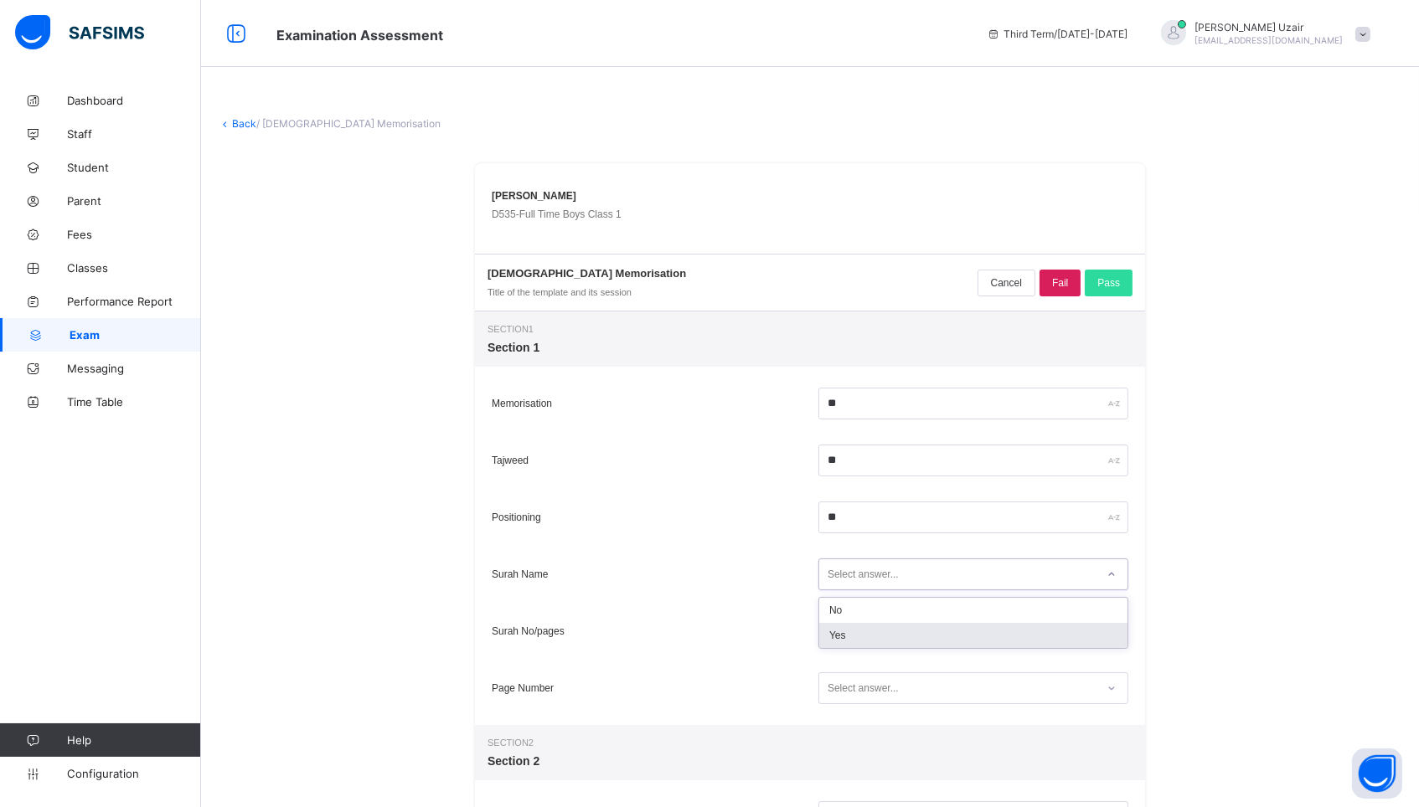
click at [916, 636] on div "Yes" at bounding box center [973, 635] width 308 height 25
click at [887, 631] on div "Select answer..." at bounding box center [862, 631] width 71 height 32
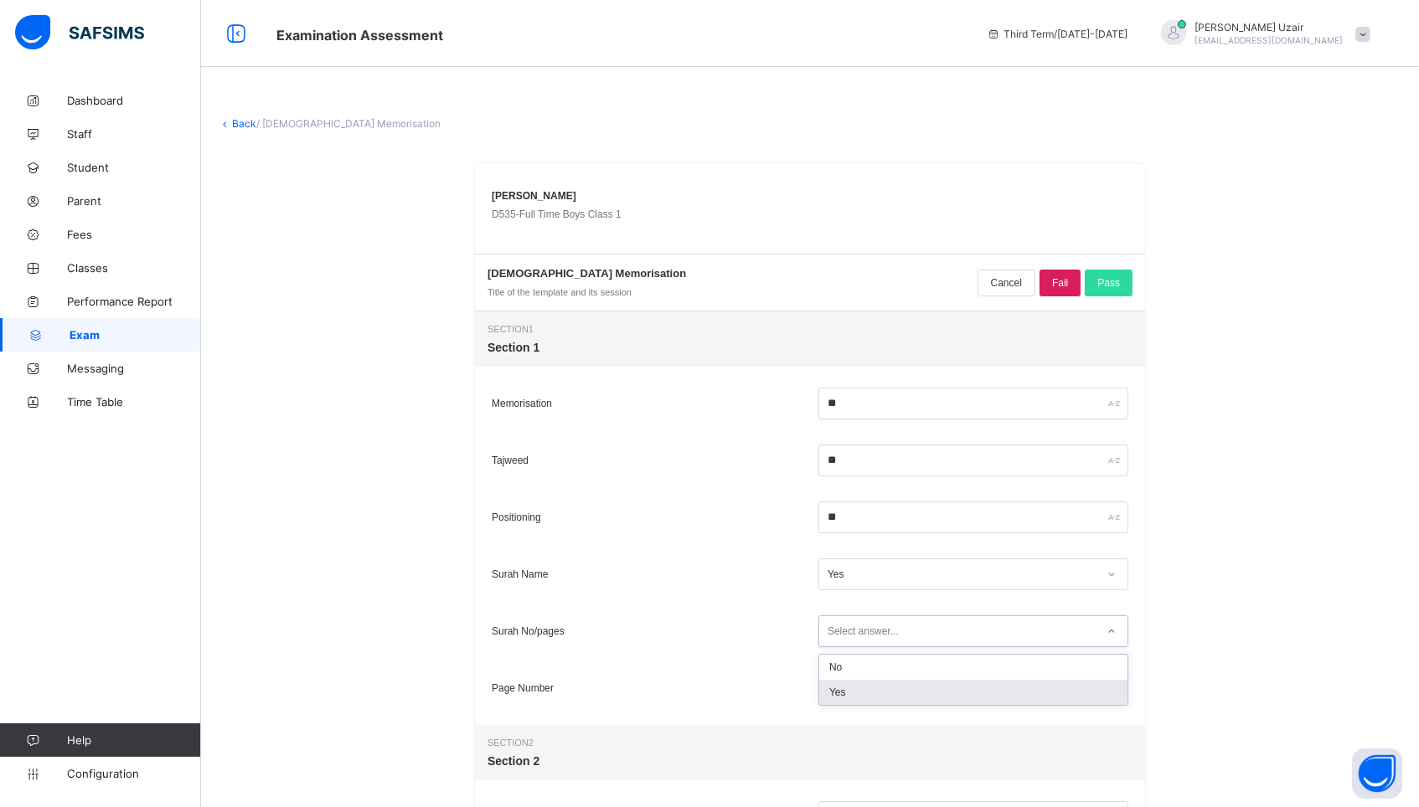
click at [874, 685] on div "Yes" at bounding box center [973, 692] width 308 height 25
click at [874, 685] on div "Select answer..." at bounding box center [862, 688] width 71 height 32
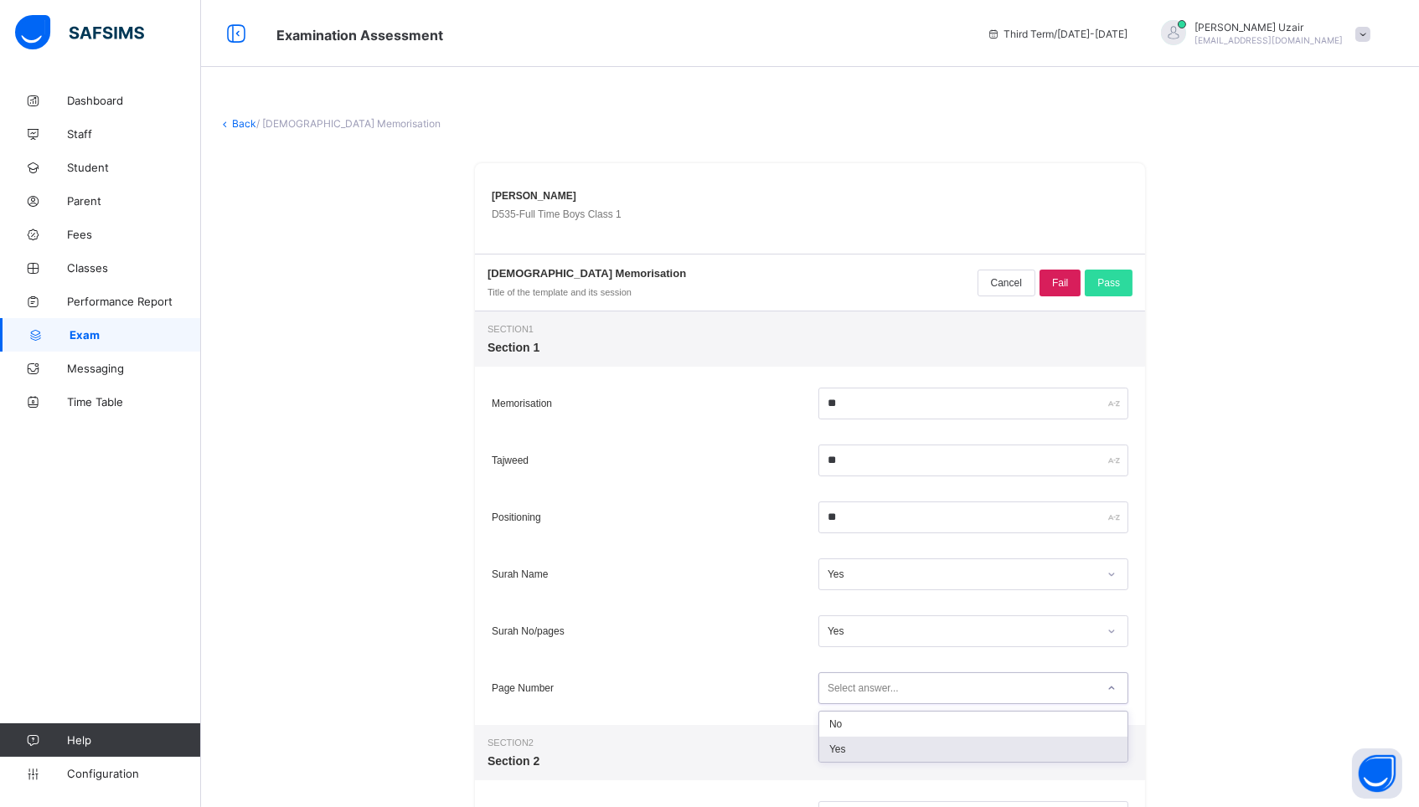
click at [864, 746] on div "Yes" at bounding box center [973, 749] width 308 height 25
click at [864, 746] on span "Section 2" at bounding box center [809, 743] width 645 height 10
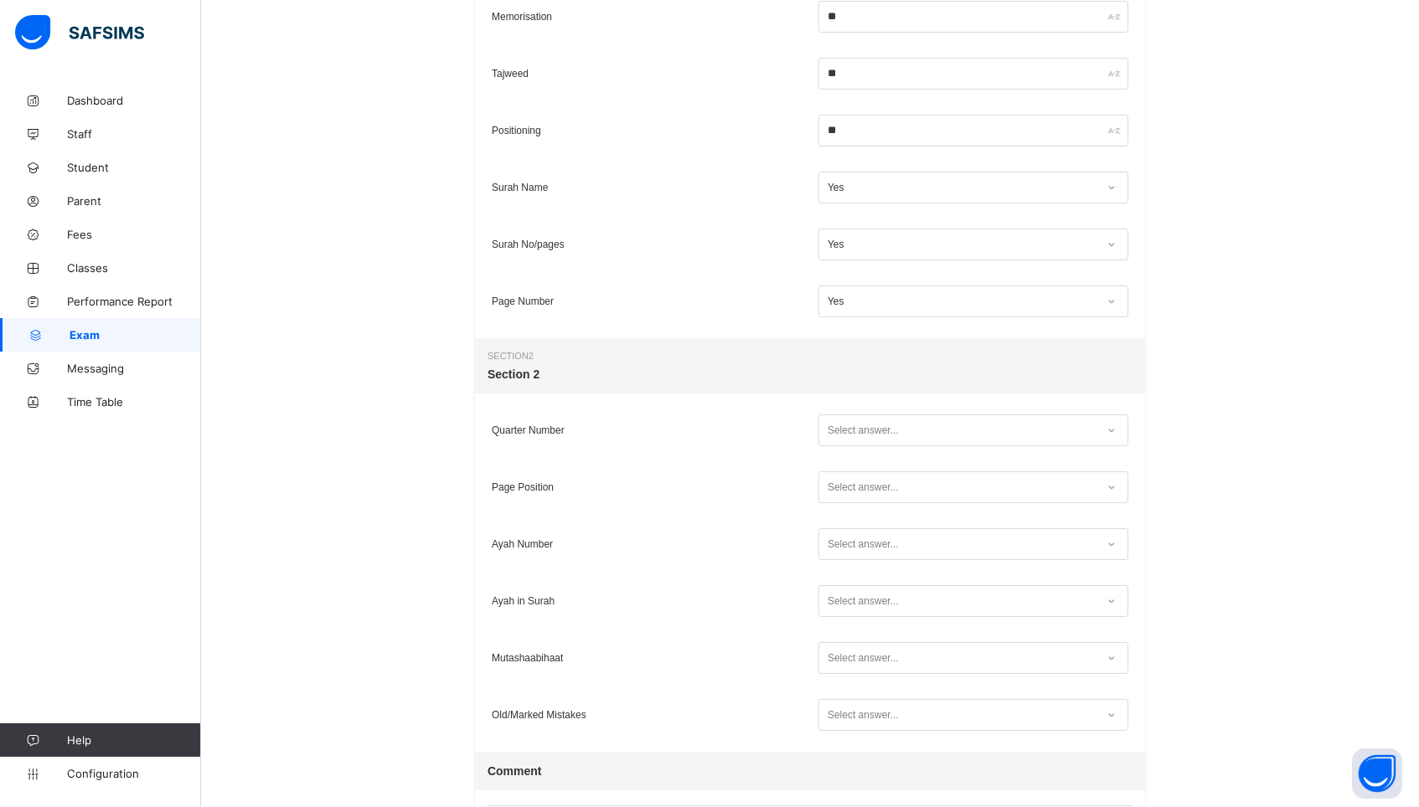
scroll to position [384, 0]
click at [852, 428] on div "Select answer..." at bounding box center [862, 434] width 71 height 32
click at [852, 492] on div "Yes" at bounding box center [973, 494] width 308 height 25
click at [852, 497] on div "Select answer..." at bounding box center [862, 491] width 71 height 32
click at [851, 550] on div "Yes" at bounding box center [973, 551] width 308 height 25
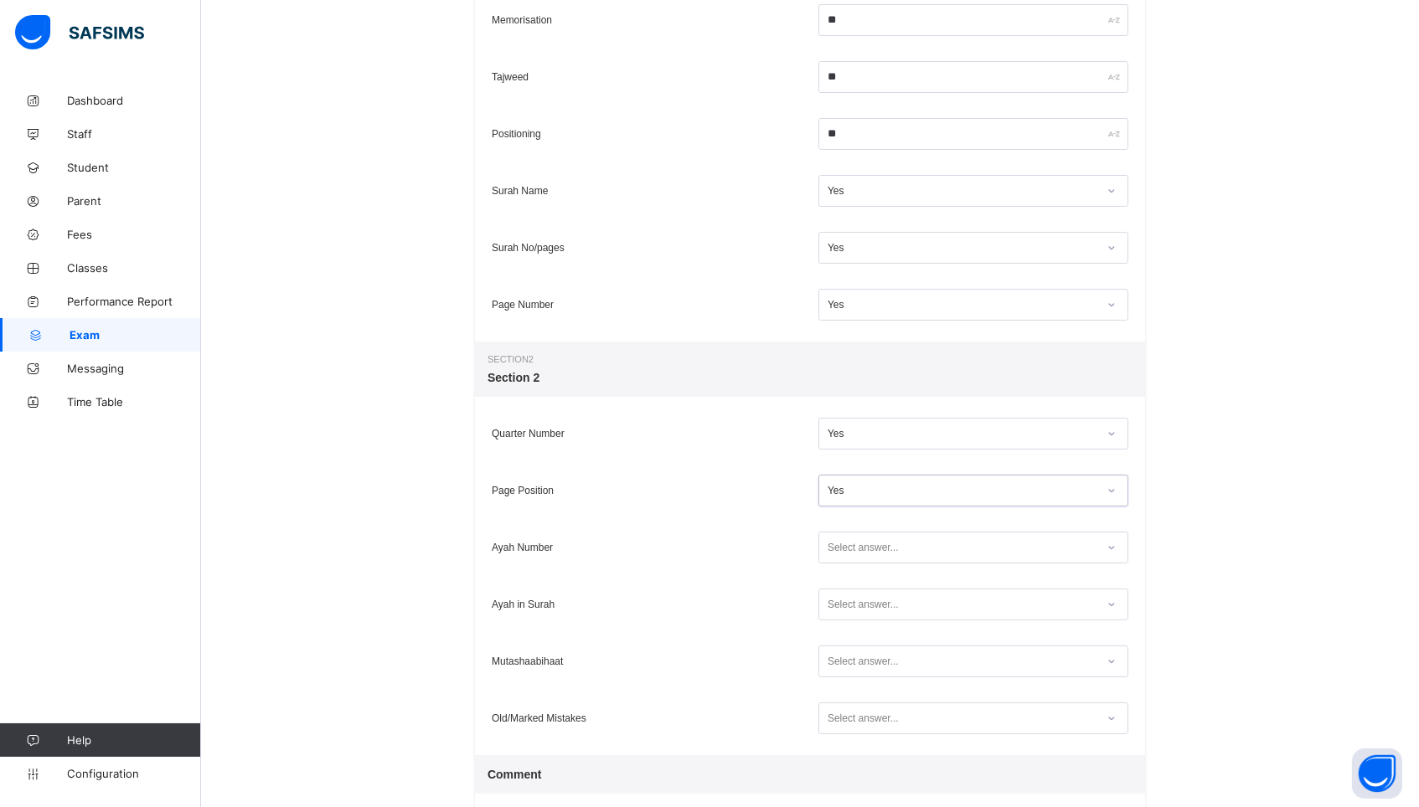
click at [850, 550] on div "Select answer..." at bounding box center [862, 548] width 71 height 32
click at [846, 600] on div "Yes" at bounding box center [973, 608] width 308 height 25
click at [846, 600] on div "Select answer..." at bounding box center [862, 605] width 71 height 32
click at [846, 659] on div "Yes" at bounding box center [973, 665] width 308 height 25
click at [846, 659] on div "Select answer..." at bounding box center [862, 662] width 71 height 32
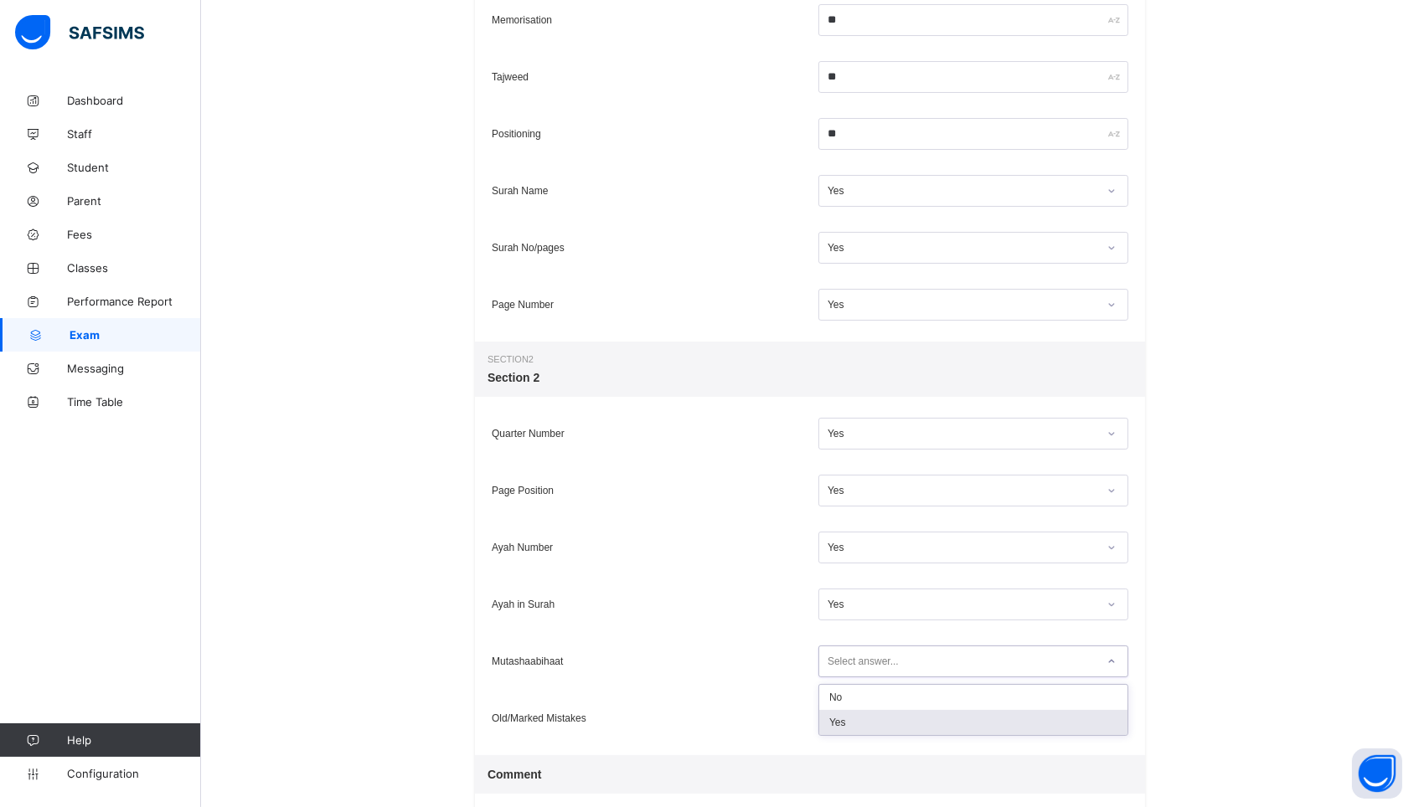
click at [837, 728] on div "Yes" at bounding box center [973, 722] width 308 height 25
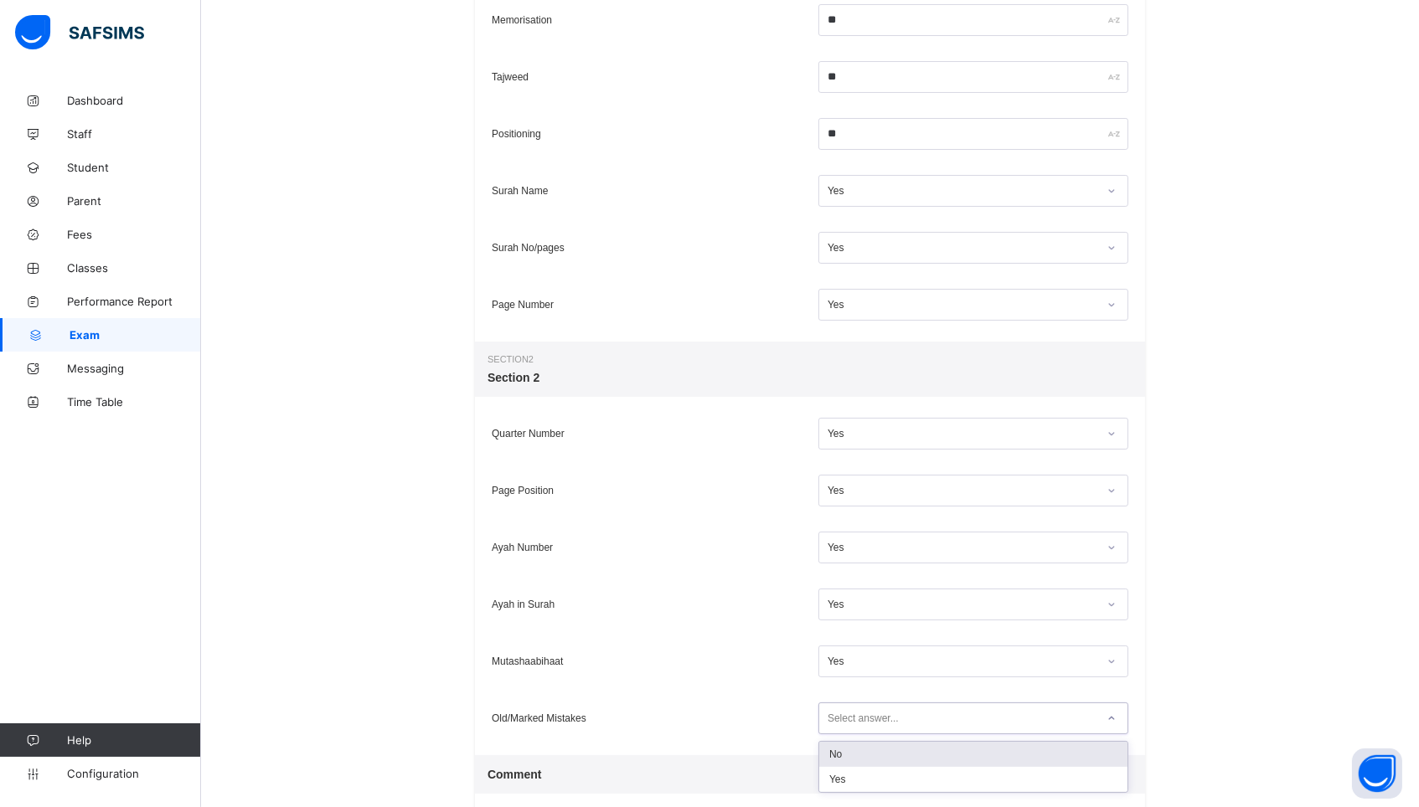
click at [838, 722] on div "Select answer..." at bounding box center [862, 719] width 71 height 32
click at [837, 768] on div "Yes" at bounding box center [973, 779] width 308 height 25
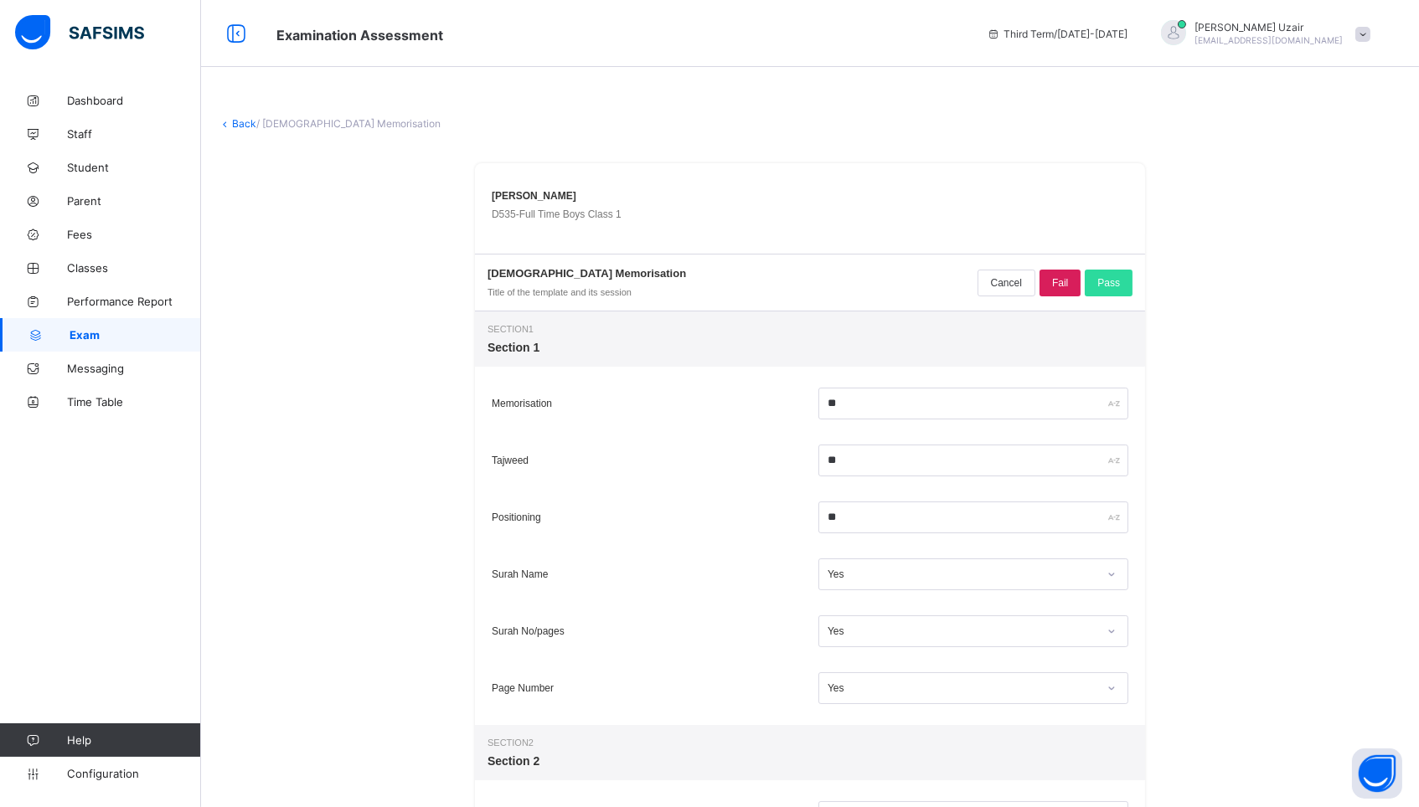
scroll to position [-2, 0]
click at [1120, 264] on div "[DEMOGRAPHIC_DATA] Memorisation Title of the template and its session Cancel Fa…" at bounding box center [810, 283] width 670 height 58
click at [1098, 292] on div "Pass" at bounding box center [1108, 283] width 48 height 27
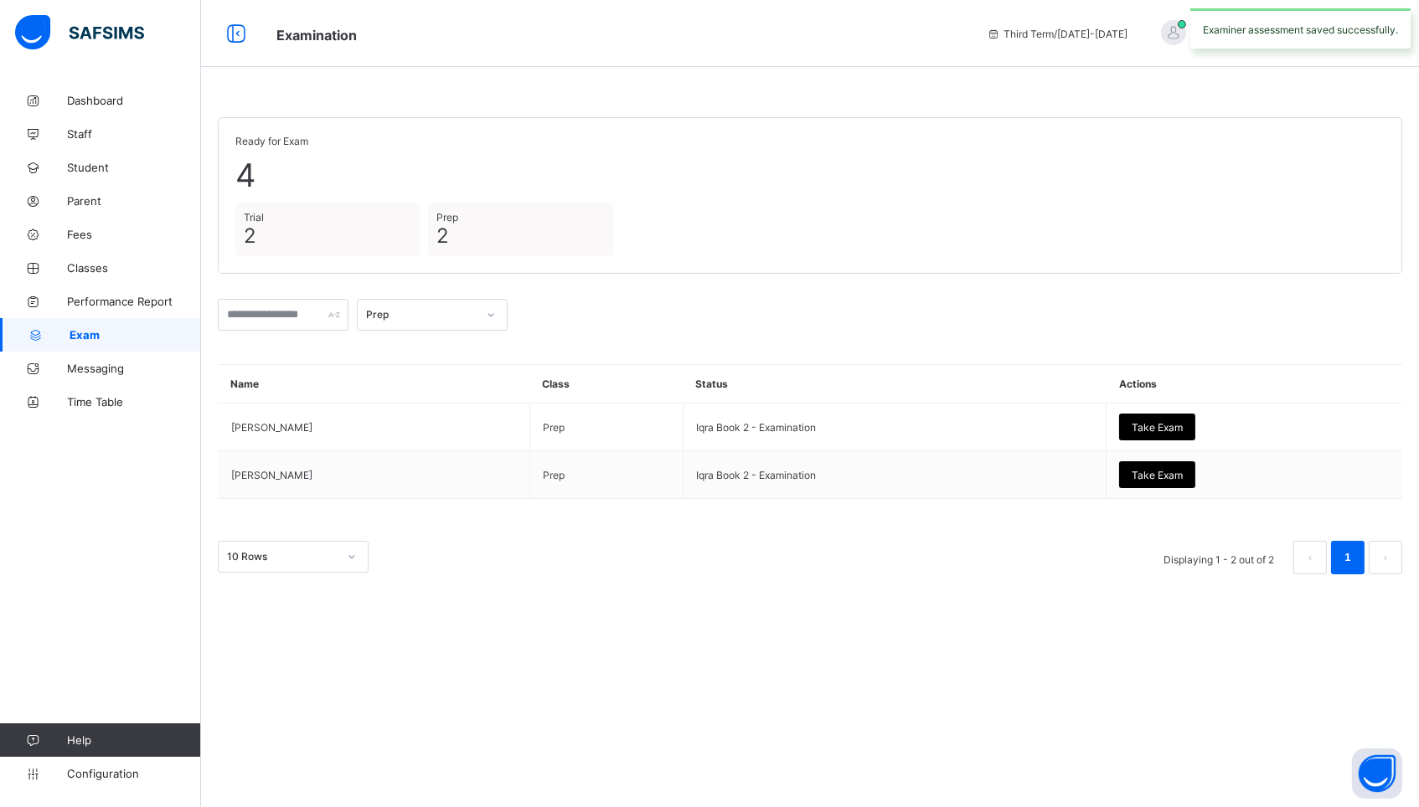
click at [412, 303] on div "Prep" at bounding box center [416, 314] width 117 height 23
click at [398, 420] on div "Full Time Boys" at bounding box center [432, 429] width 149 height 26
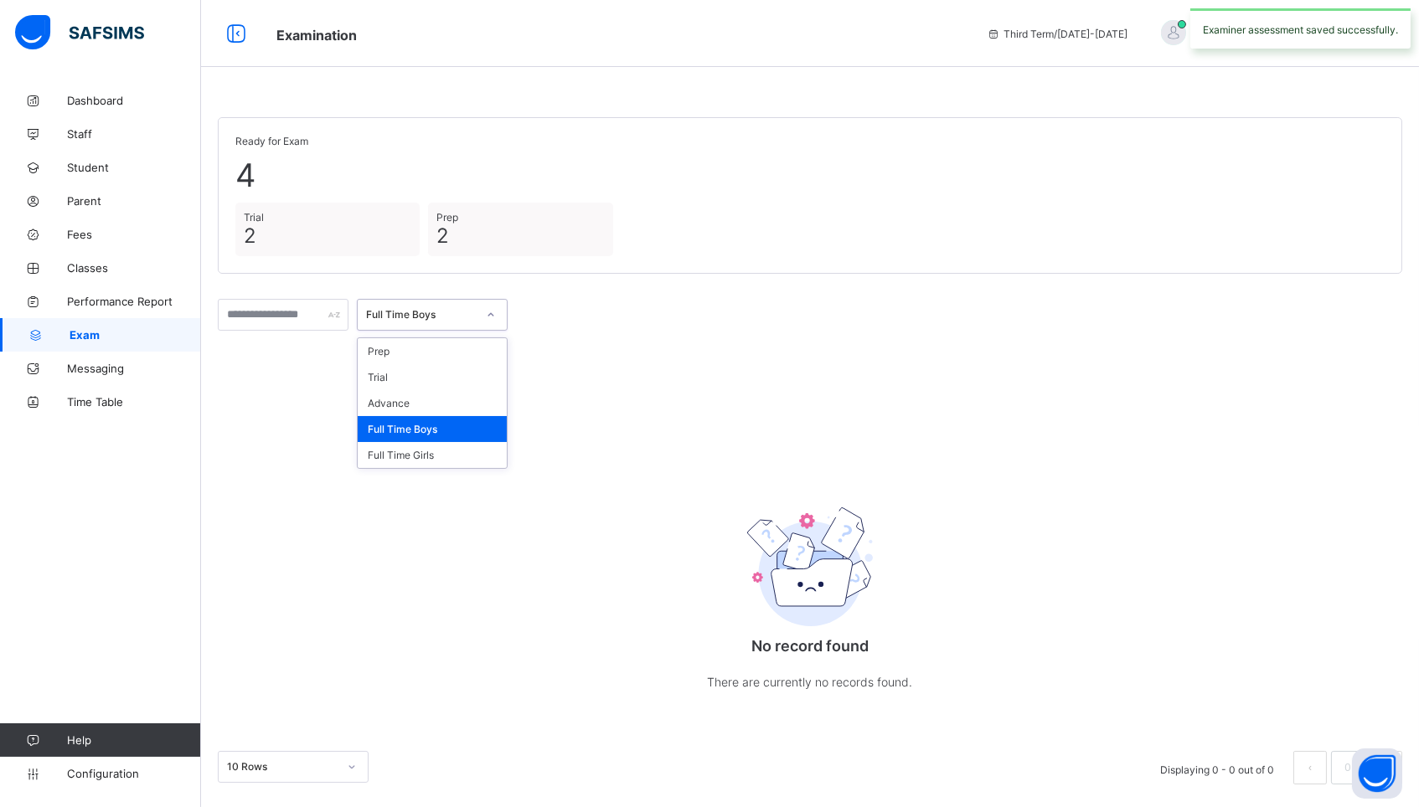
click at [456, 309] on div "Full Time Boys" at bounding box center [421, 315] width 111 height 13
click at [434, 458] on div "Full Time Girls" at bounding box center [432, 455] width 149 height 26
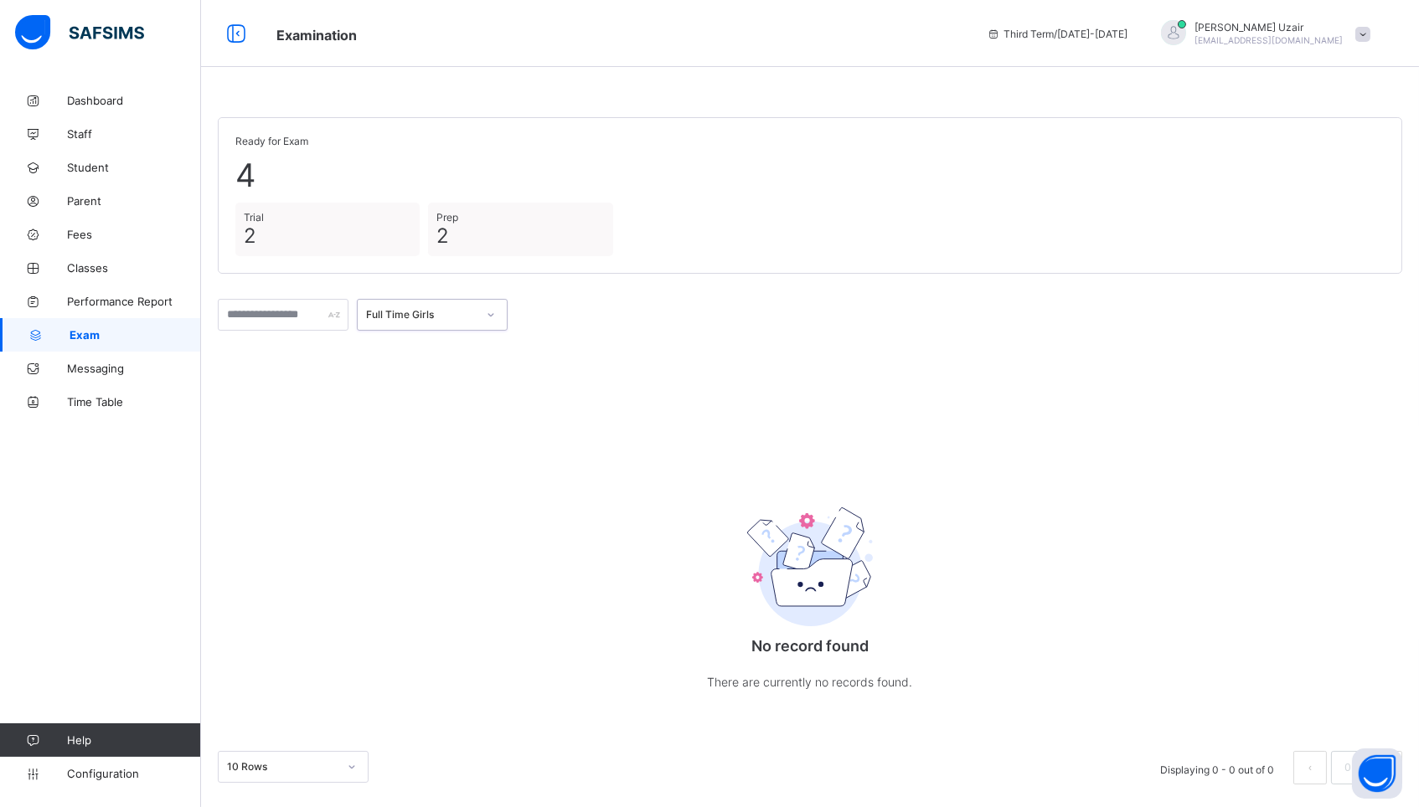
click at [442, 310] on div "Full Time Girls" at bounding box center [421, 315] width 111 height 13
